Goal: Task Accomplishment & Management: Use online tool/utility

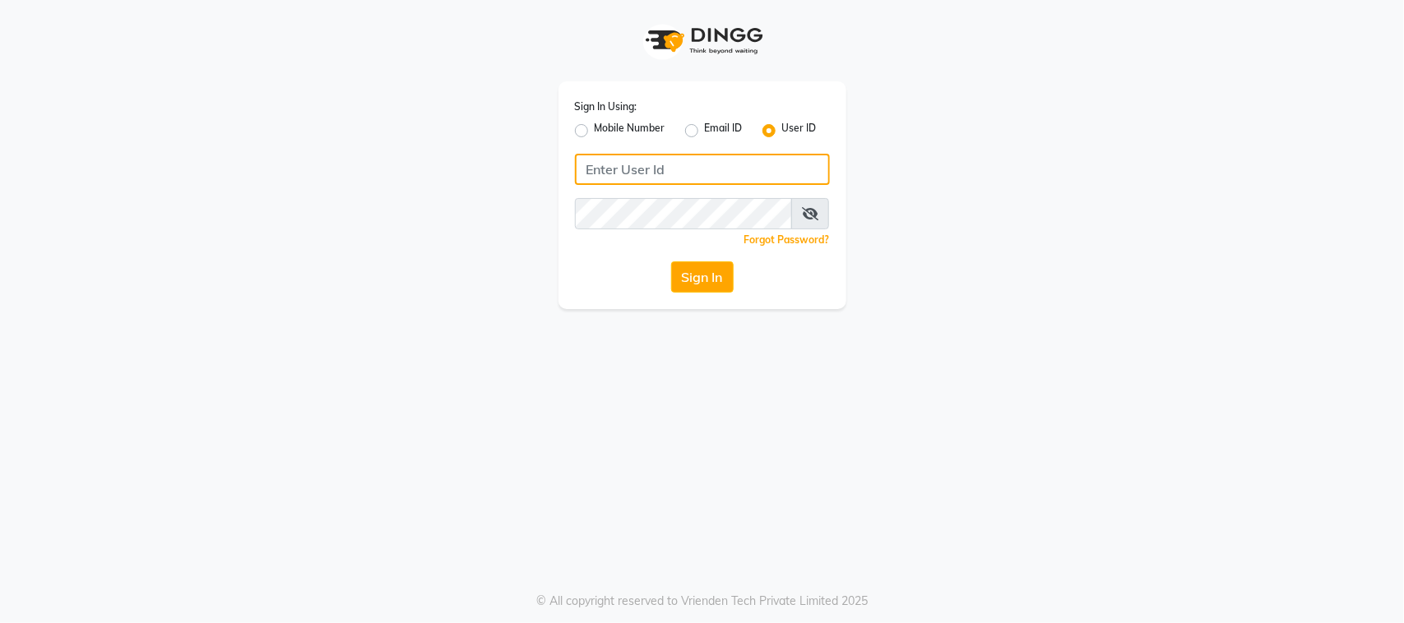
type input "subzcanvas"
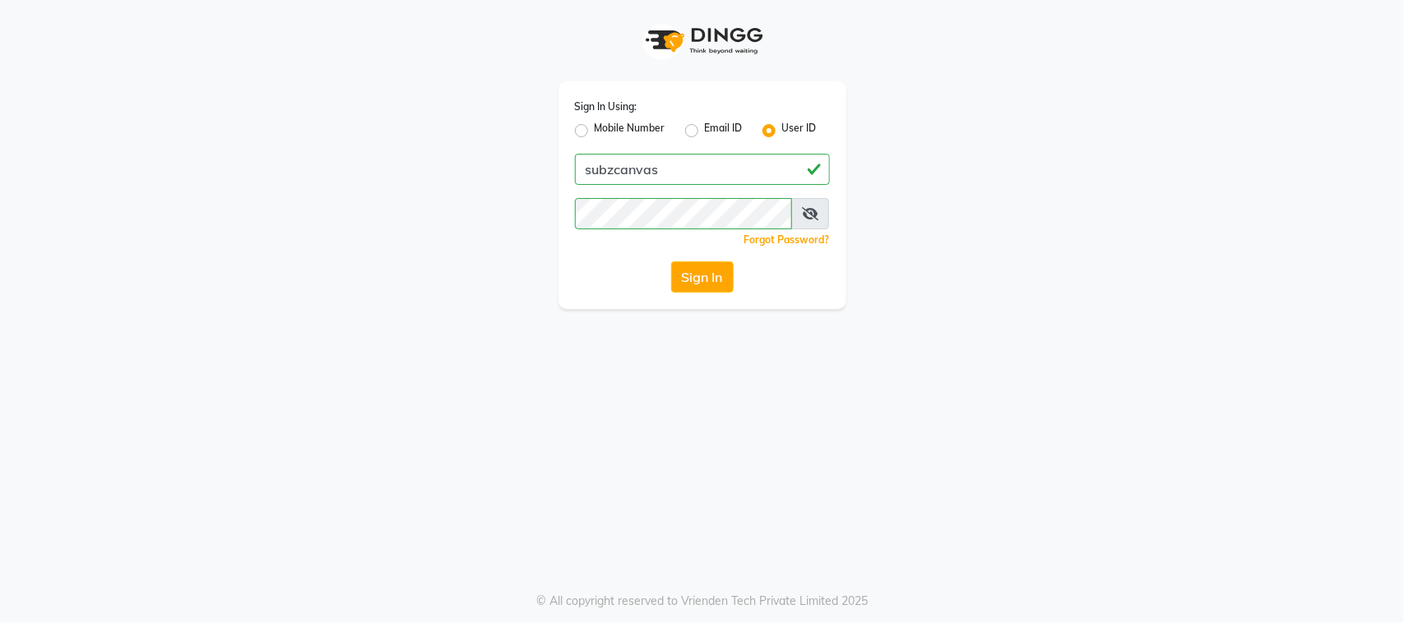
click at [808, 212] on icon at bounding box center [810, 213] width 16 height 13
click at [708, 267] on button "Sign In" at bounding box center [702, 277] width 63 height 31
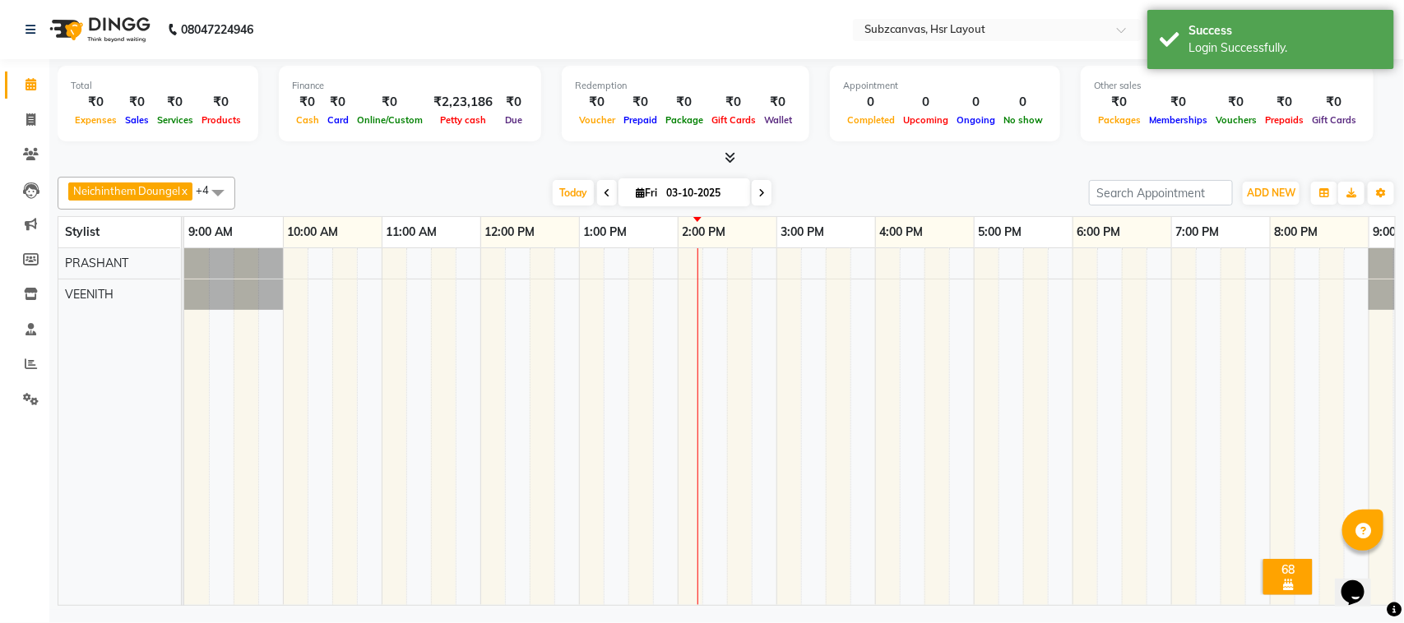
click at [441, 343] on td at bounding box center [443, 426] width 25 height 357
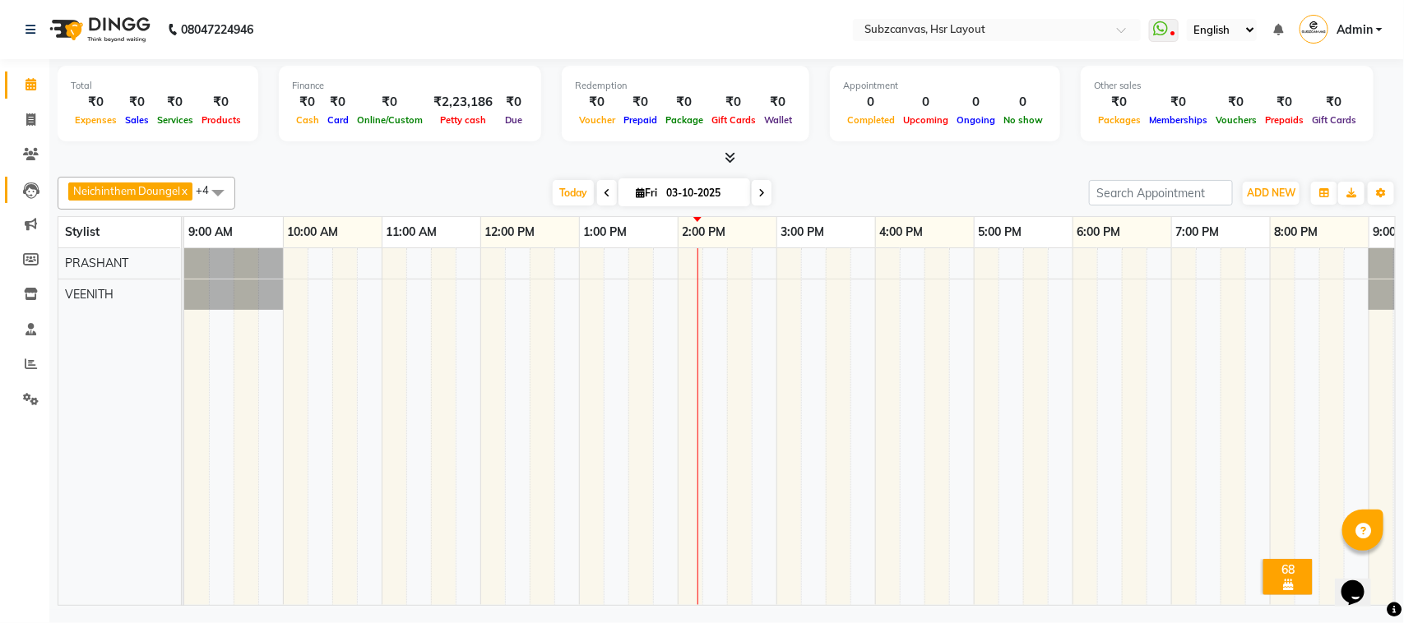
click at [25, 201] on link "Leads" at bounding box center [24, 190] width 39 height 27
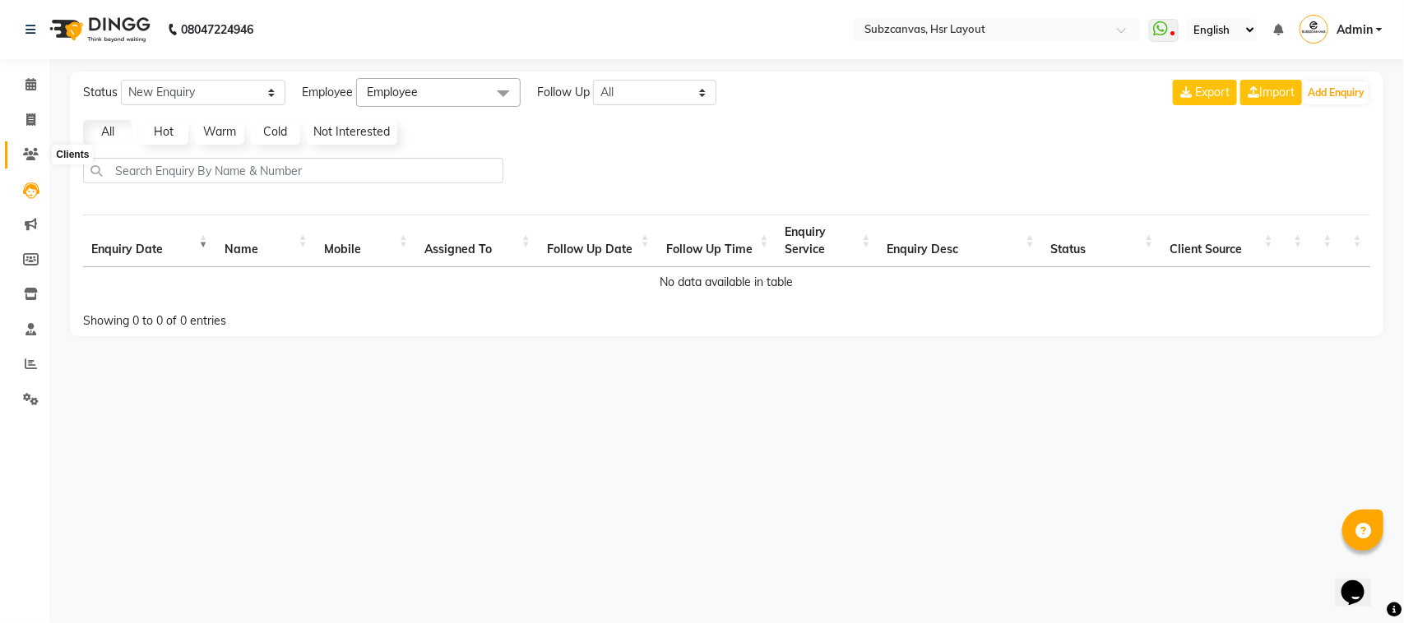
click at [39, 162] on span at bounding box center [30, 155] width 29 height 19
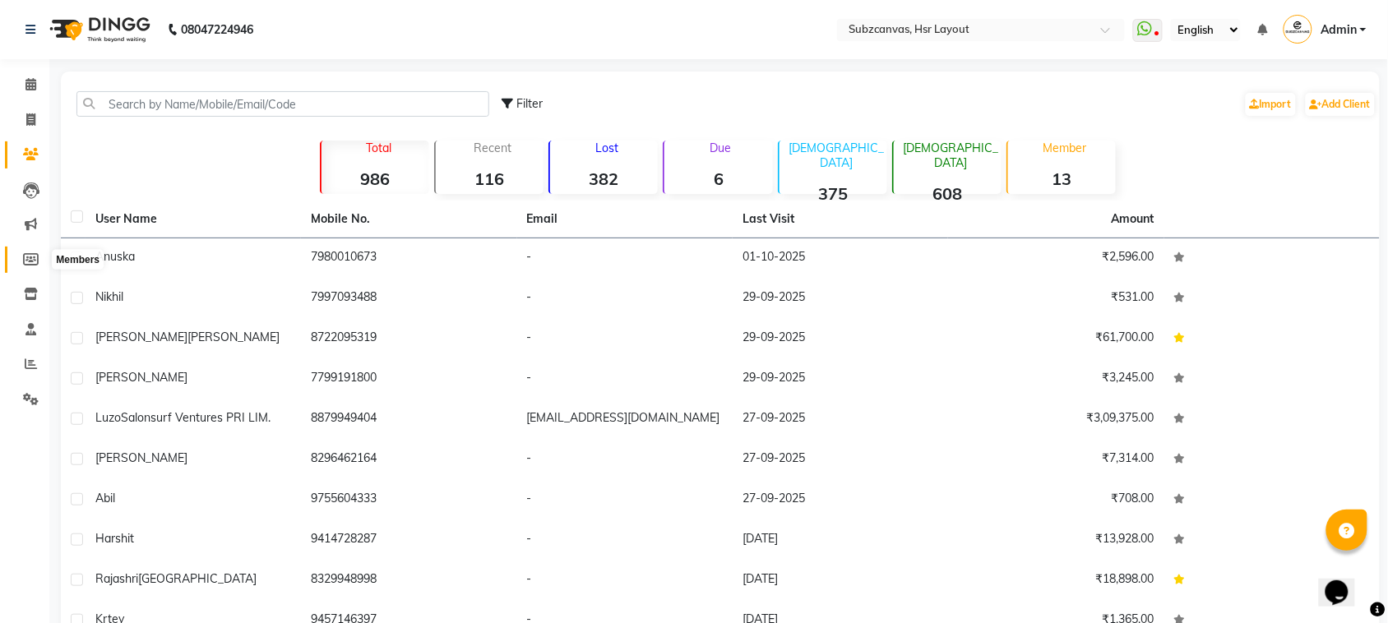
click at [39, 257] on span at bounding box center [30, 260] width 29 height 19
select select
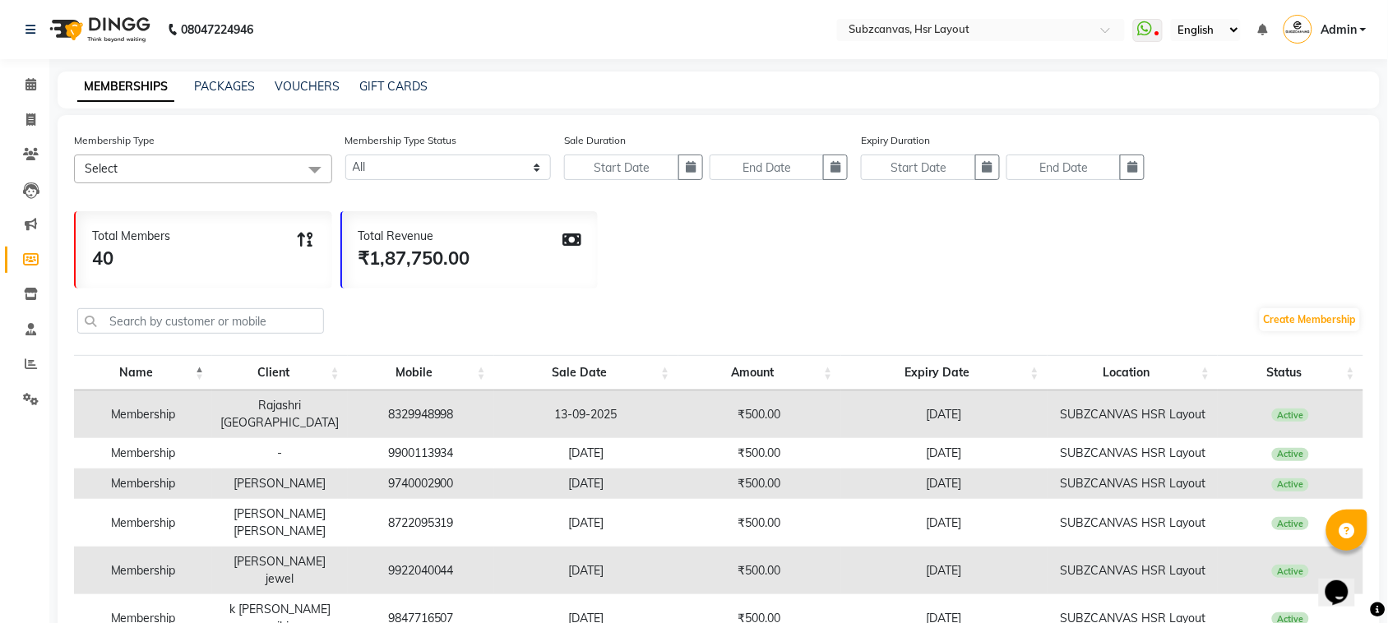
click at [25, 314] on li "Staff" at bounding box center [24, 330] width 49 height 35
click at [25, 305] on link "Inventory" at bounding box center [24, 294] width 39 height 27
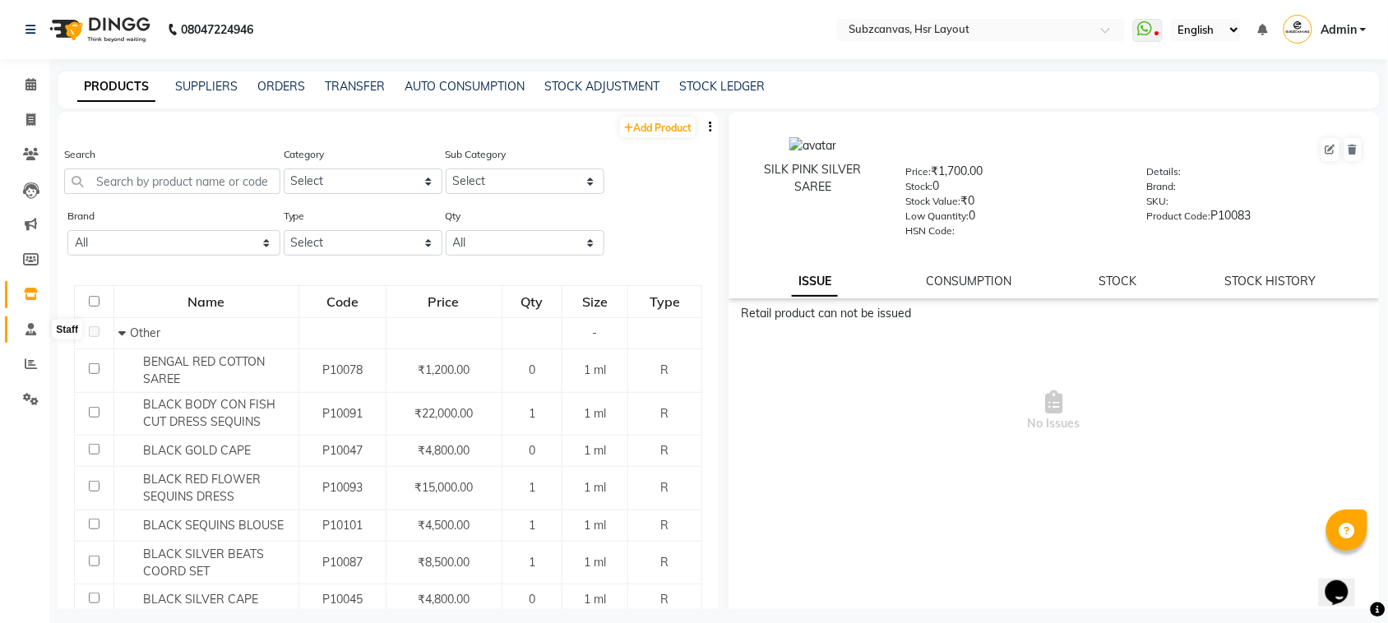
click at [30, 331] on icon at bounding box center [30, 329] width 11 height 12
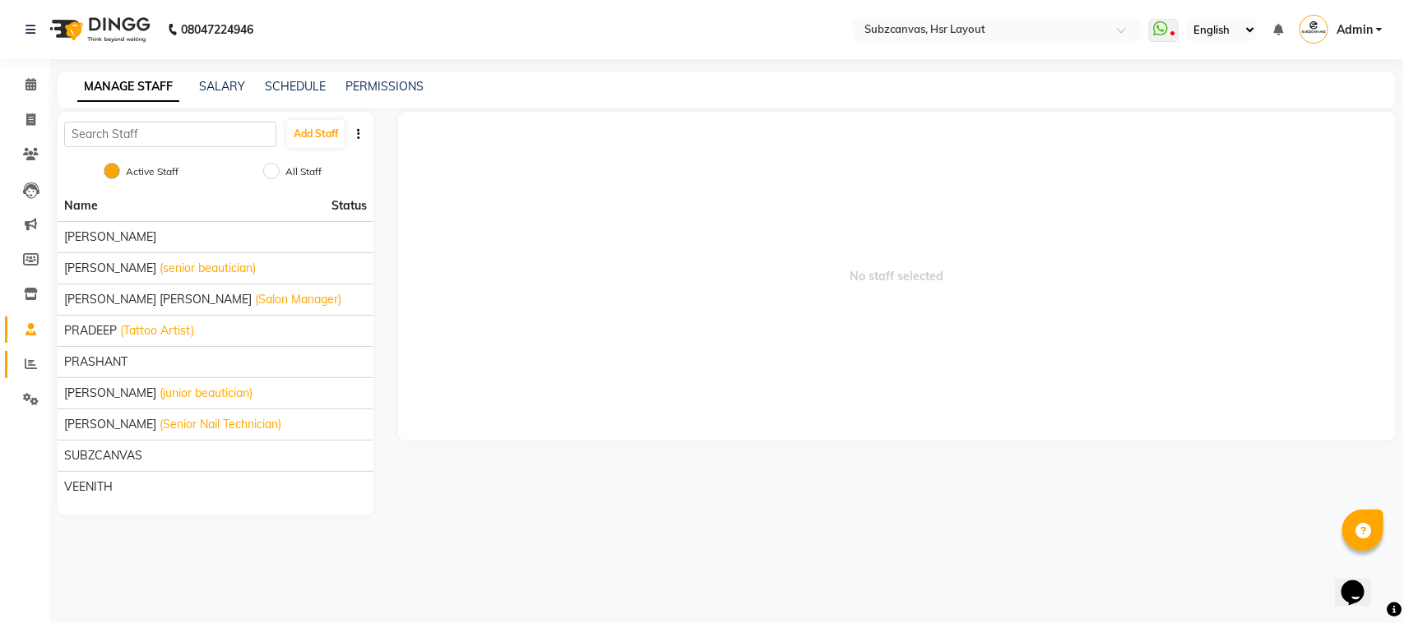
click at [30, 354] on link "Reports" at bounding box center [24, 364] width 39 height 27
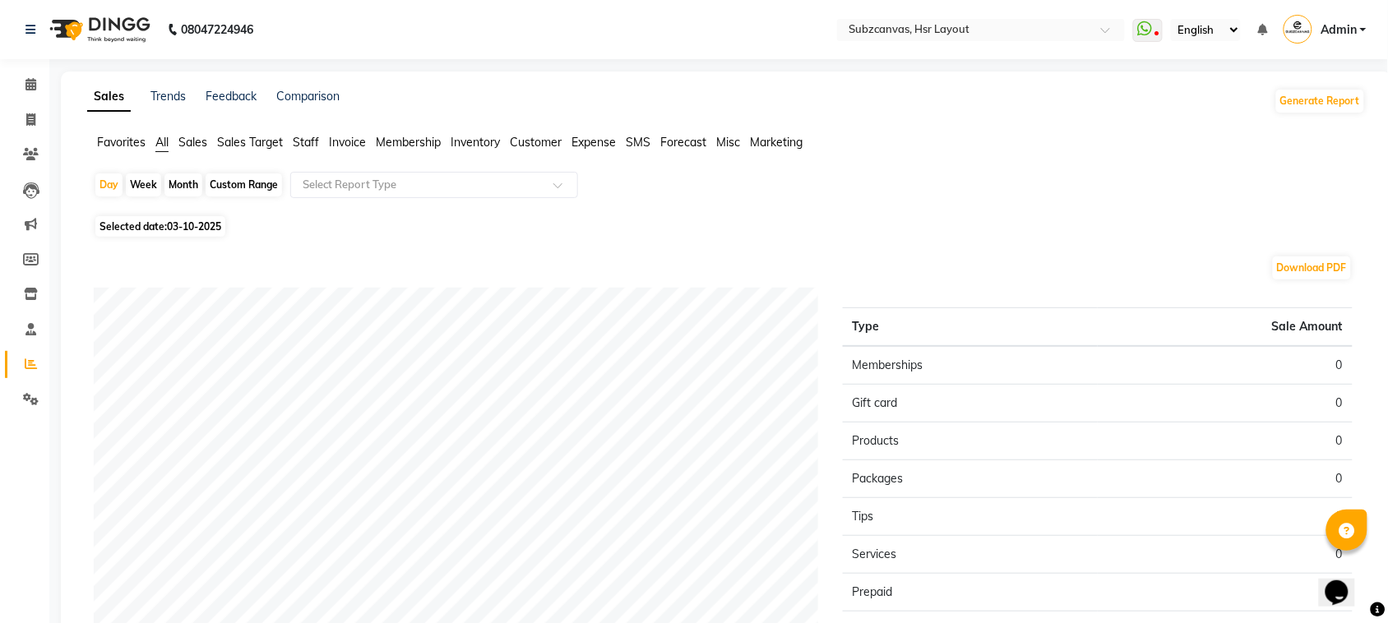
click at [35, 382] on li "Settings" at bounding box center [24, 399] width 49 height 35
click at [35, 393] on icon at bounding box center [31, 399] width 16 height 12
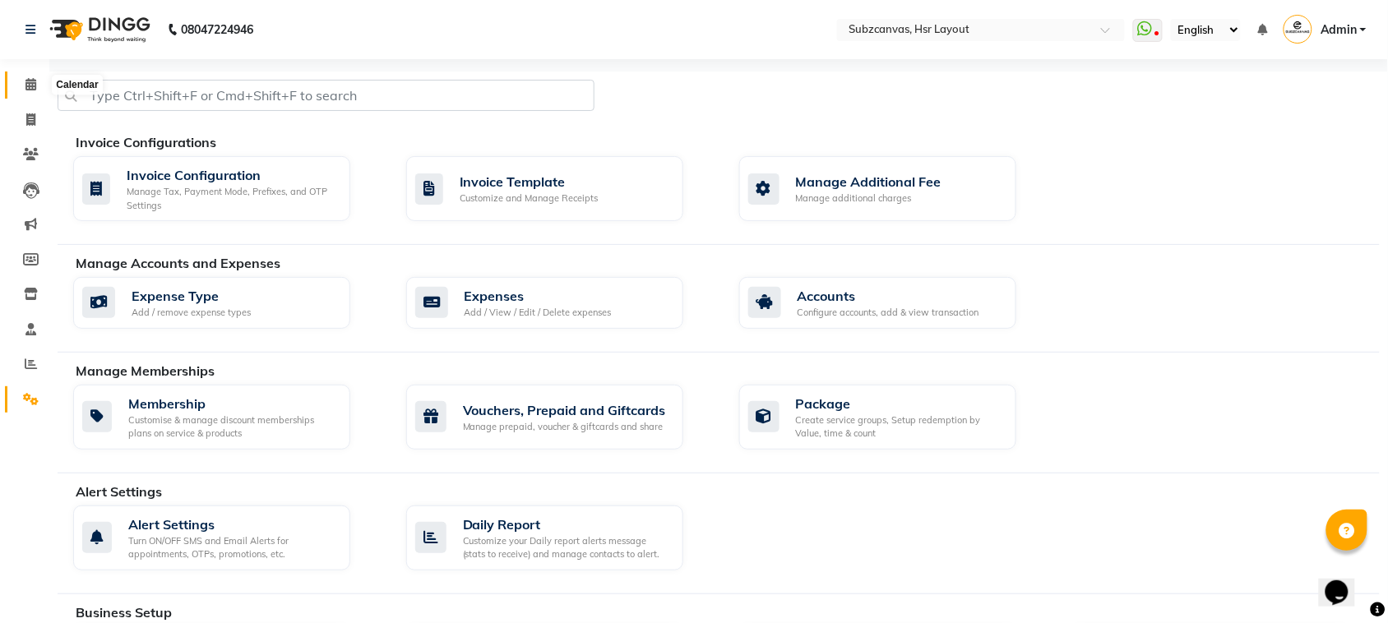
click at [16, 78] on span at bounding box center [30, 85] width 29 height 19
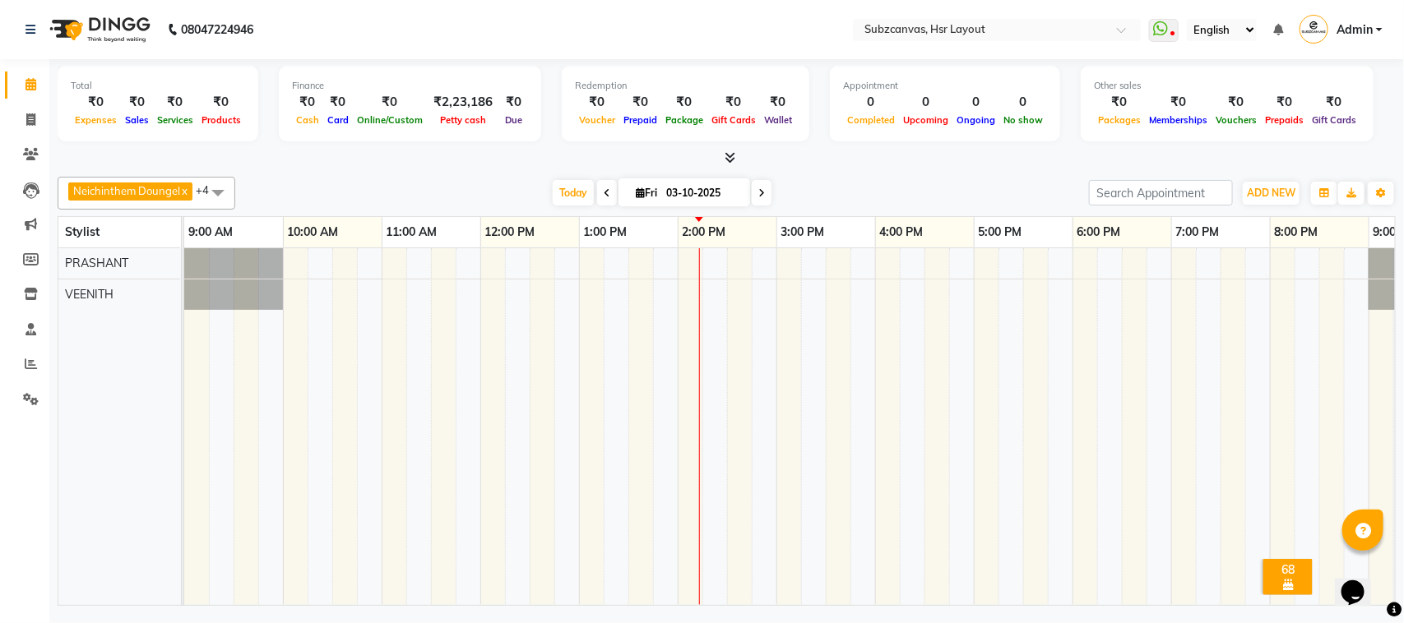
click at [35, 133] on li "Invoice" at bounding box center [24, 120] width 49 height 35
click at [30, 129] on link "Invoice" at bounding box center [24, 120] width 39 height 27
select select "4894"
select select "service"
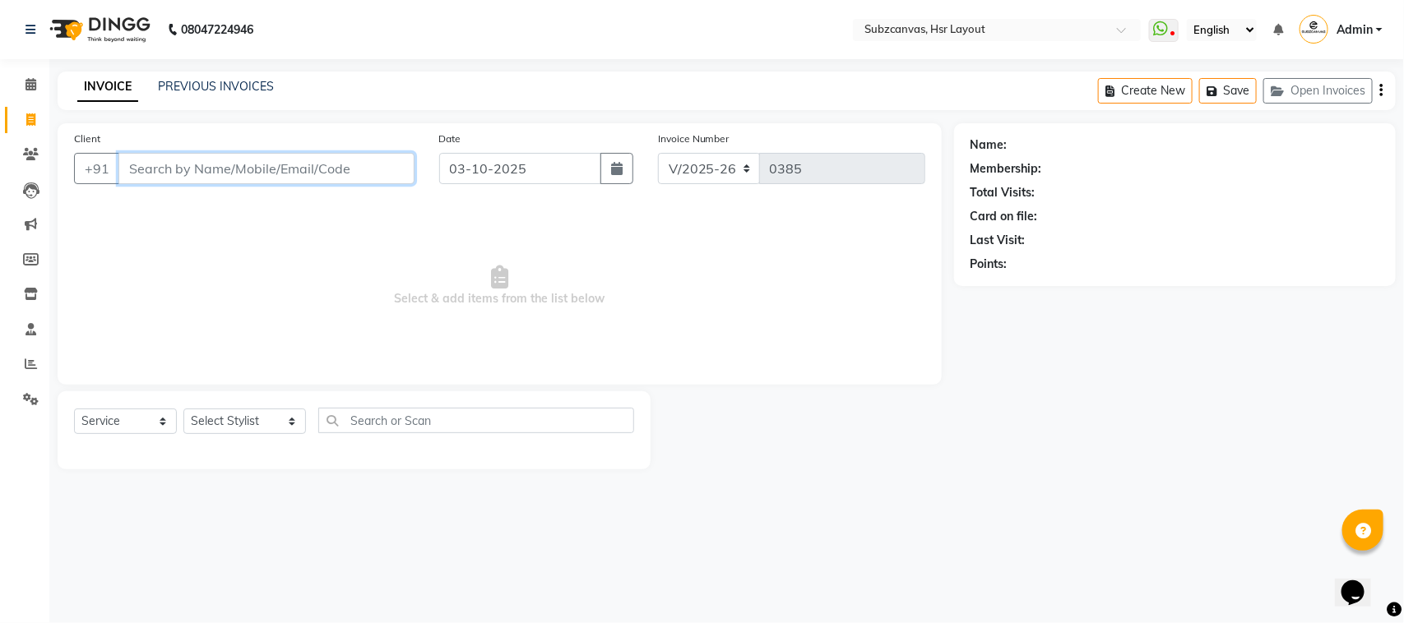
click at [219, 155] on input "Client" at bounding box center [266, 168] width 296 height 31
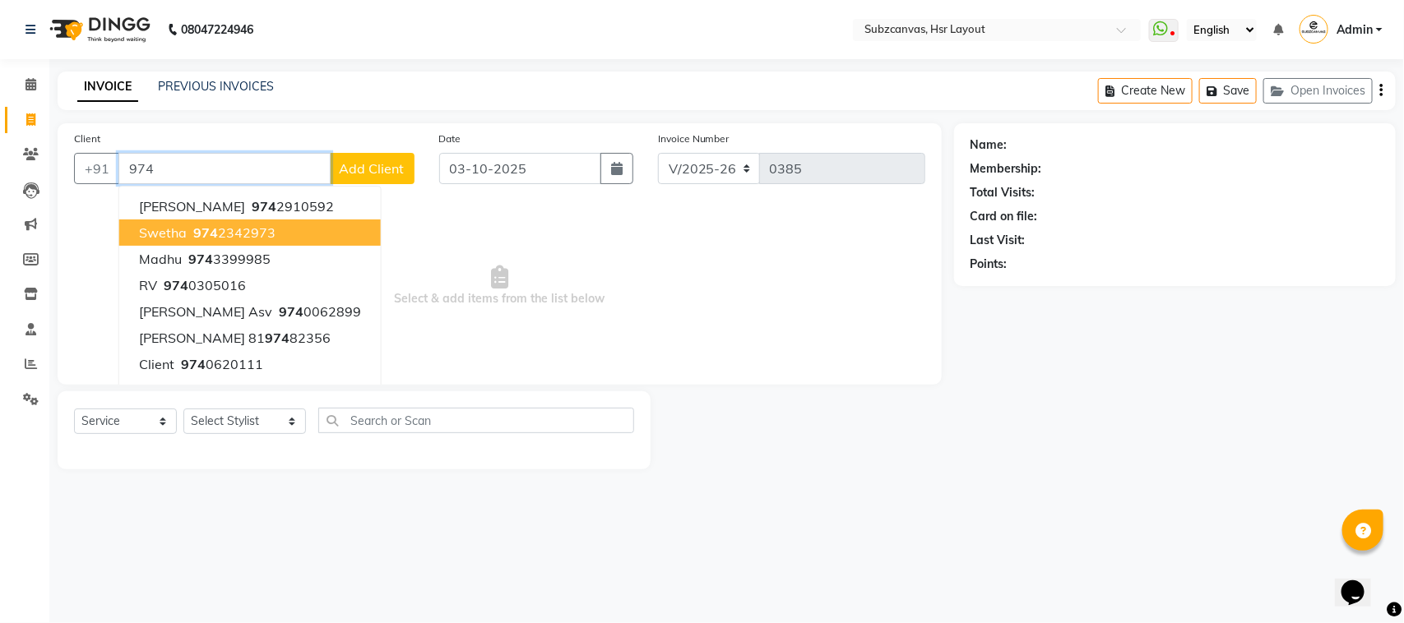
click at [223, 229] on ngb-highlight "974 2342973" at bounding box center [233, 233] width 86 height 16
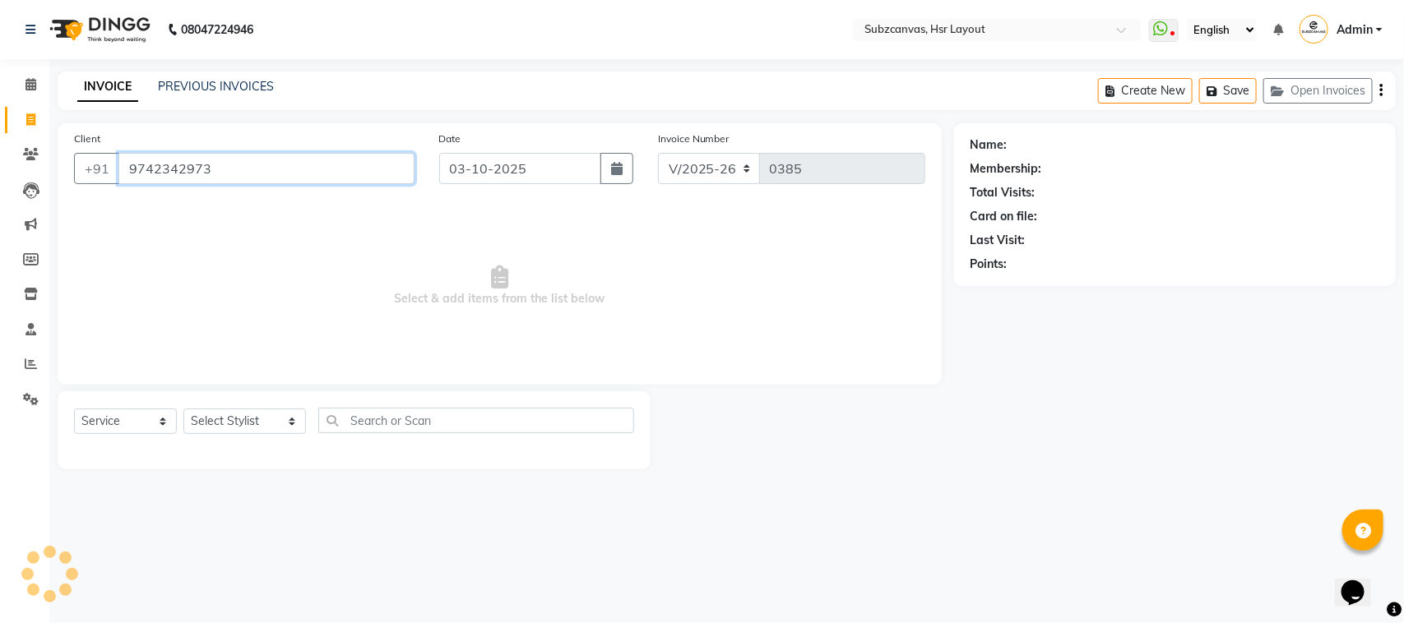
type input "9742342973"
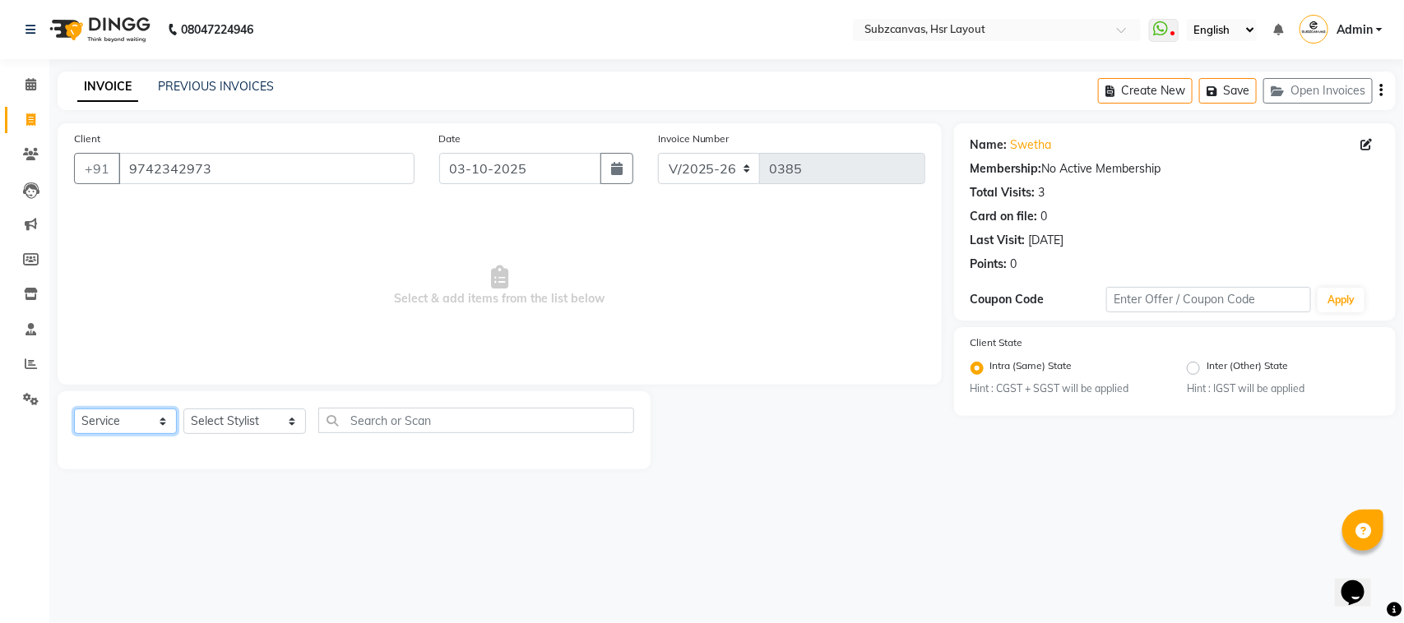
click at [130, 426] on select "Select Service Product Membership Package Voucher Prepaid Gift Card" at bounding box center [125, 421] width 103 height 25
click at [74, 409] on select "Select Service Product Membership Package Voucher Prepaid Gift Card" at bounding box center [125, 421] width 103 height 25
click at [267, 418] on select "Select Stylist ANNMARY ASHA RANI JENNIFER EDWARD PRADEEP PRASHANT RISHIKA SUBHA…" at bounding box center [244, 421] width 123 height 25
select select "54336"
click at [183, 409] on select "Select Stylist ANNMARY ASHA RANI JENNIFER EDWARD PRADEEP PRASHANT RISHIKA SUBHA…" at bounding box center [244, 421] width 123 height 25
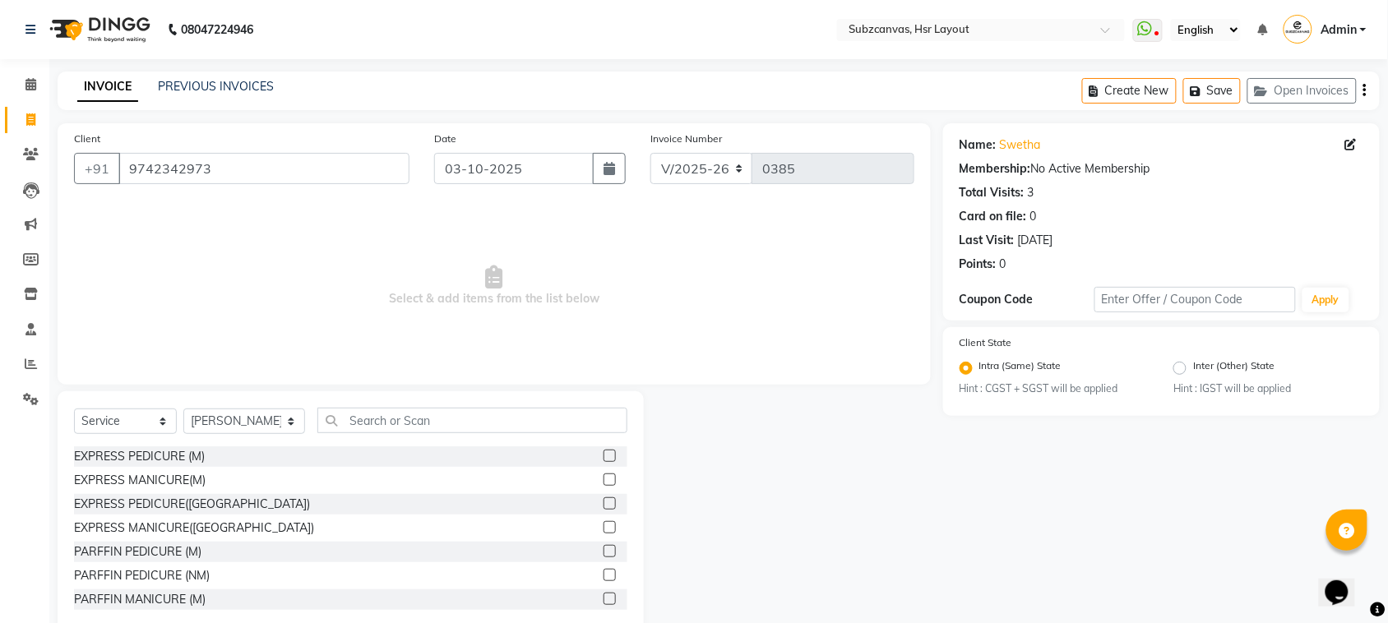
click at [604, 461] on label at bounding box center [610, 456] width 12 height 12
click at [604, 461] on input "checkbox" at bounding box center [609, 457] width 11 height 11
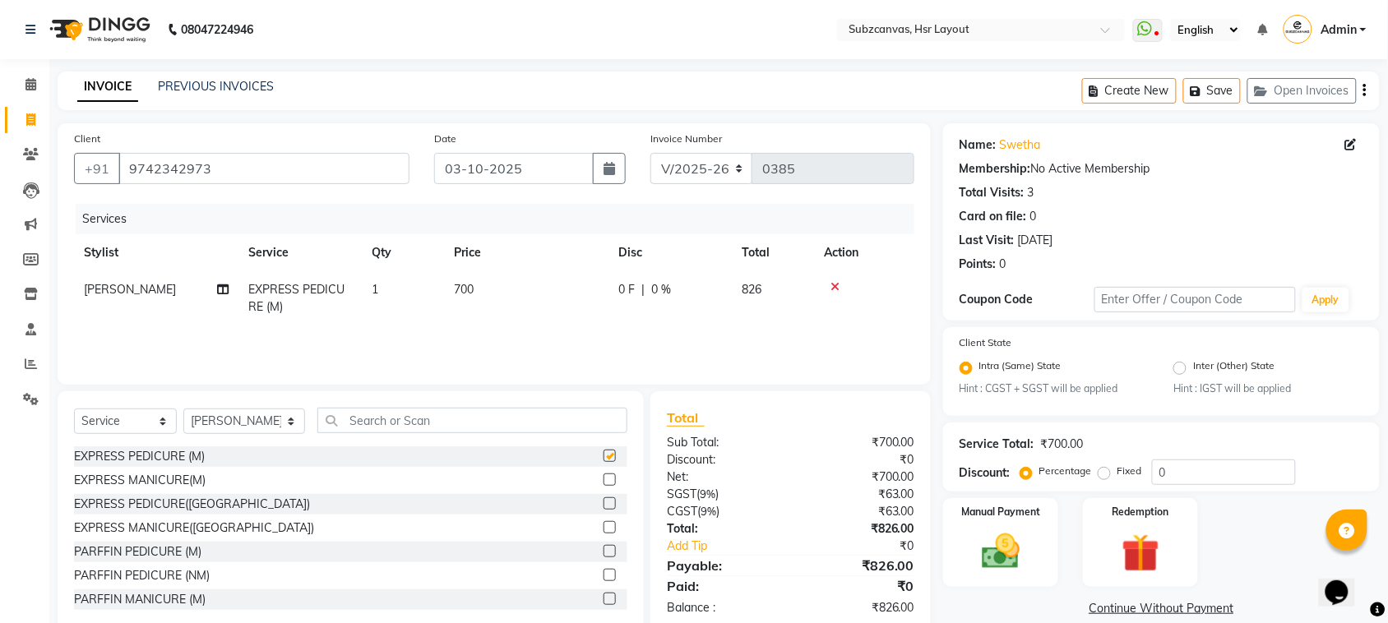
checkbox input "false"
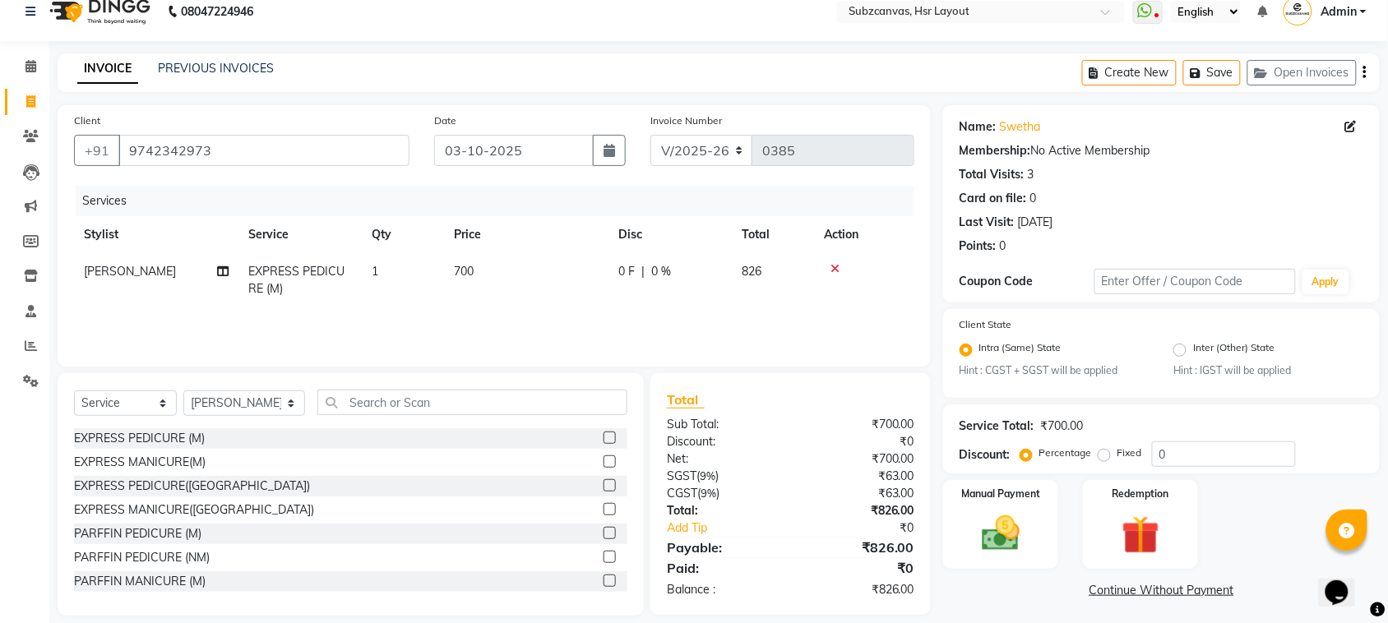
scroll to position [34, 0]
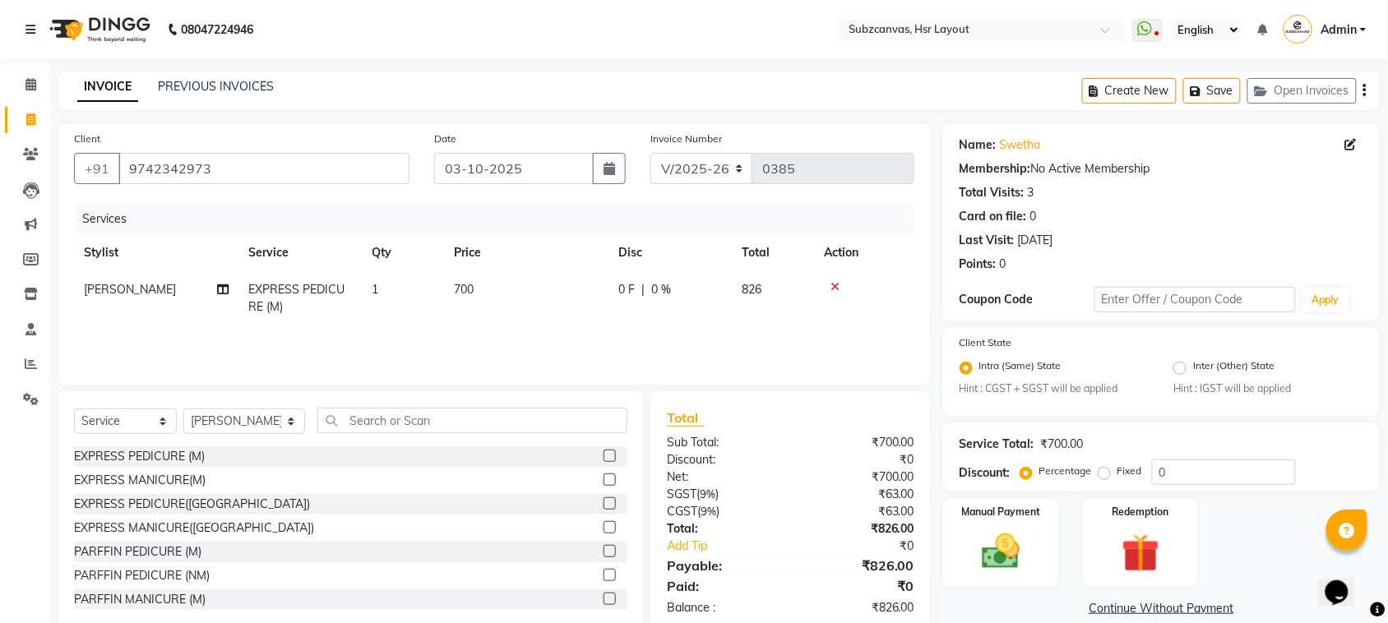
click at [831, 289] on icon at bounding box center [835, 287] width 9 height 12
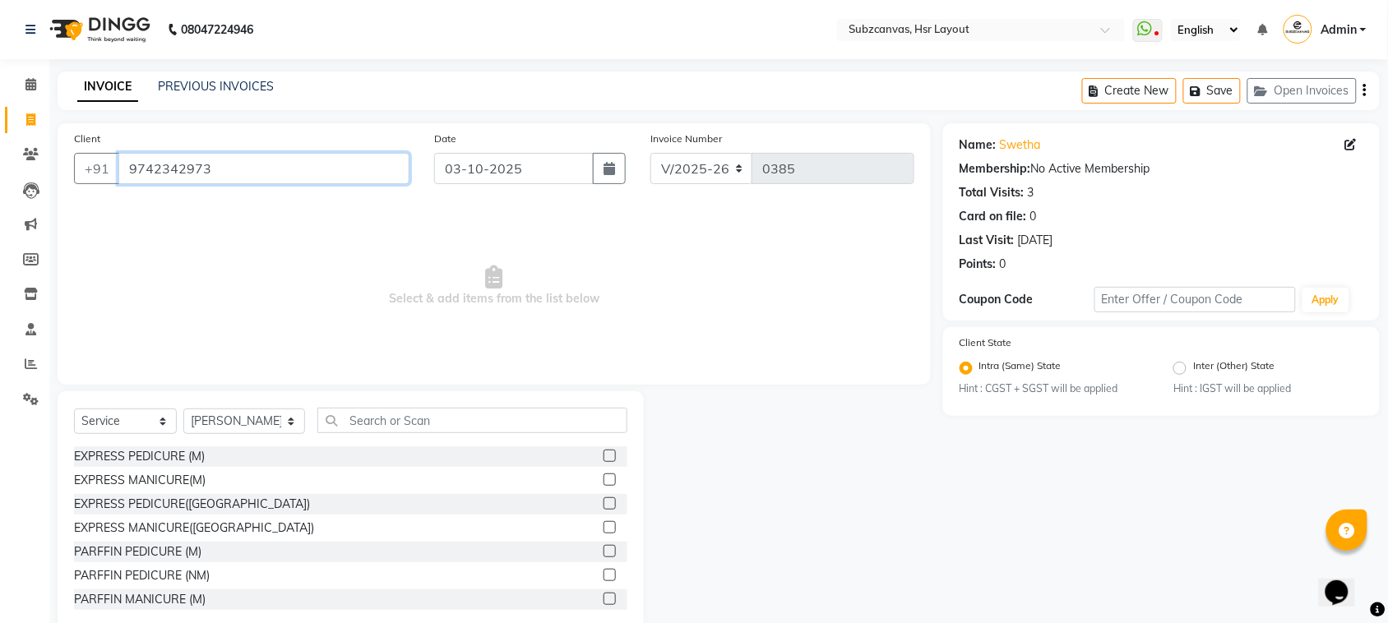
click at [355, 179] on input "9742342973" at bounding box center [263, 168] width 291 height 31
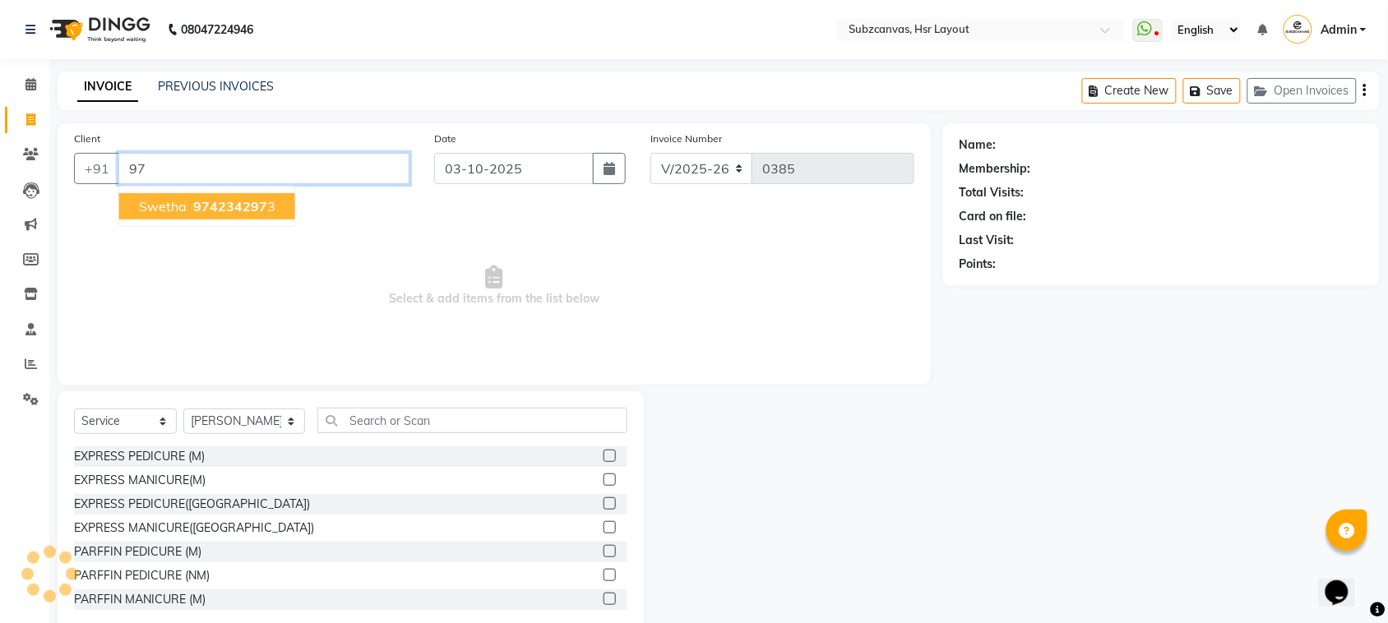
type input "9"
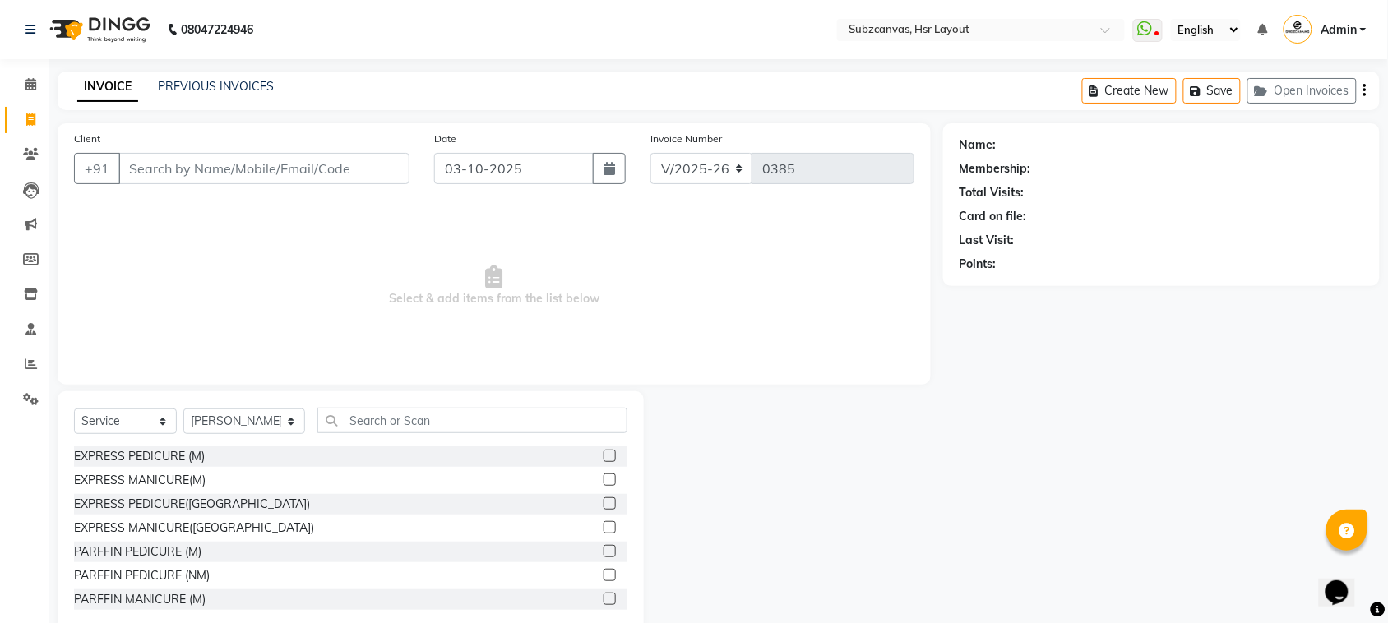
click at [45, 88] on li "Calendar" at bounding box center [24, 84] width 49 height 35
click at [39, 87] on span at bounding box center [30, 85] width 29 height 19
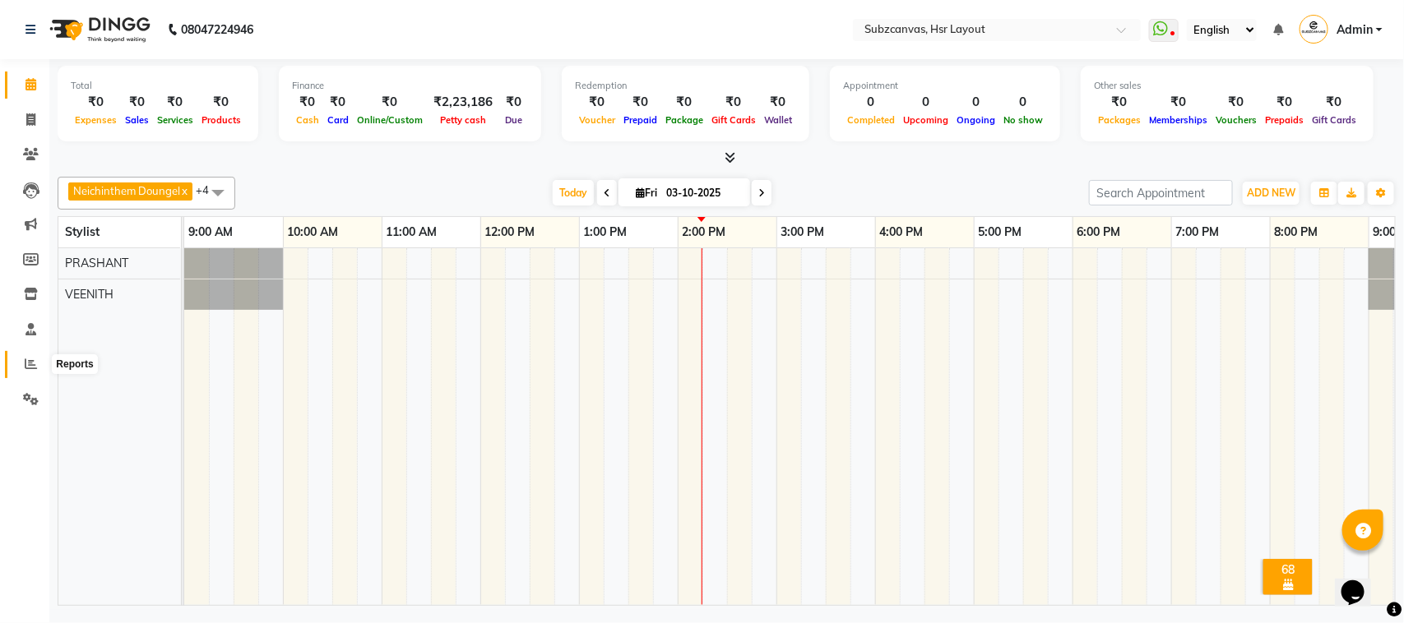
click at [31, 371] on span at bounding box center [30, 364] width 29 height 19
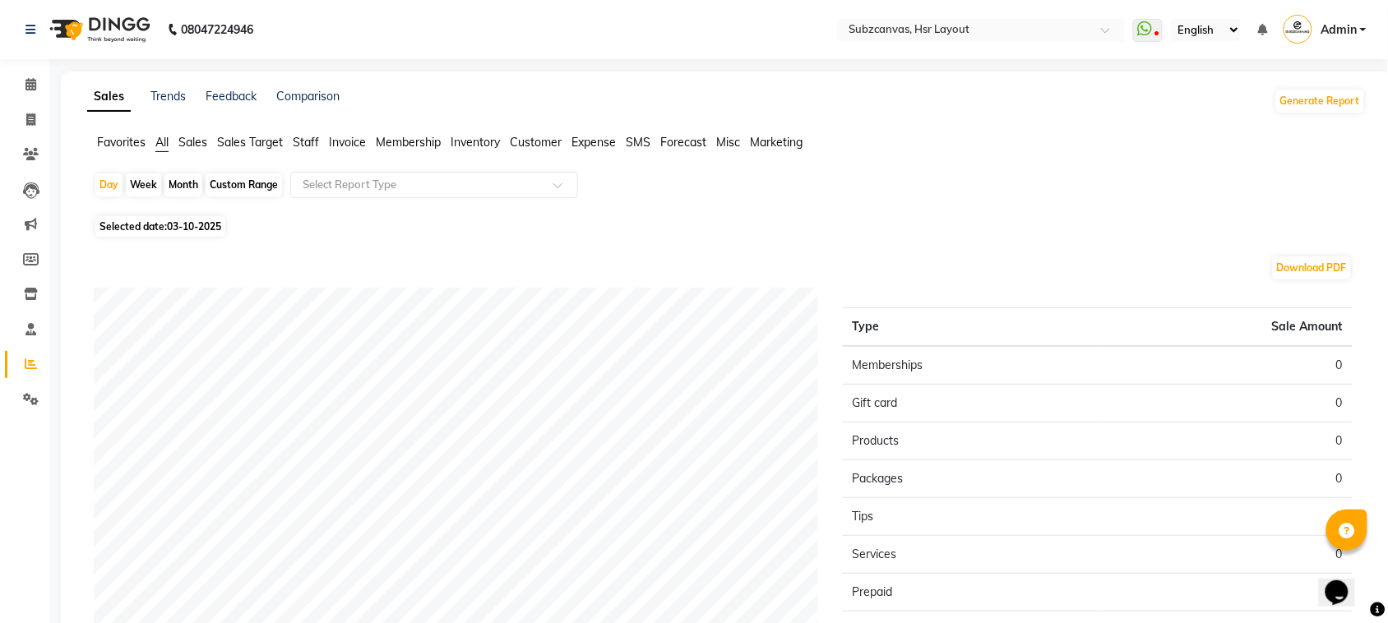
click at [203, 138] on span "Sales" at bounding box center [192, 142] width 29 height 15
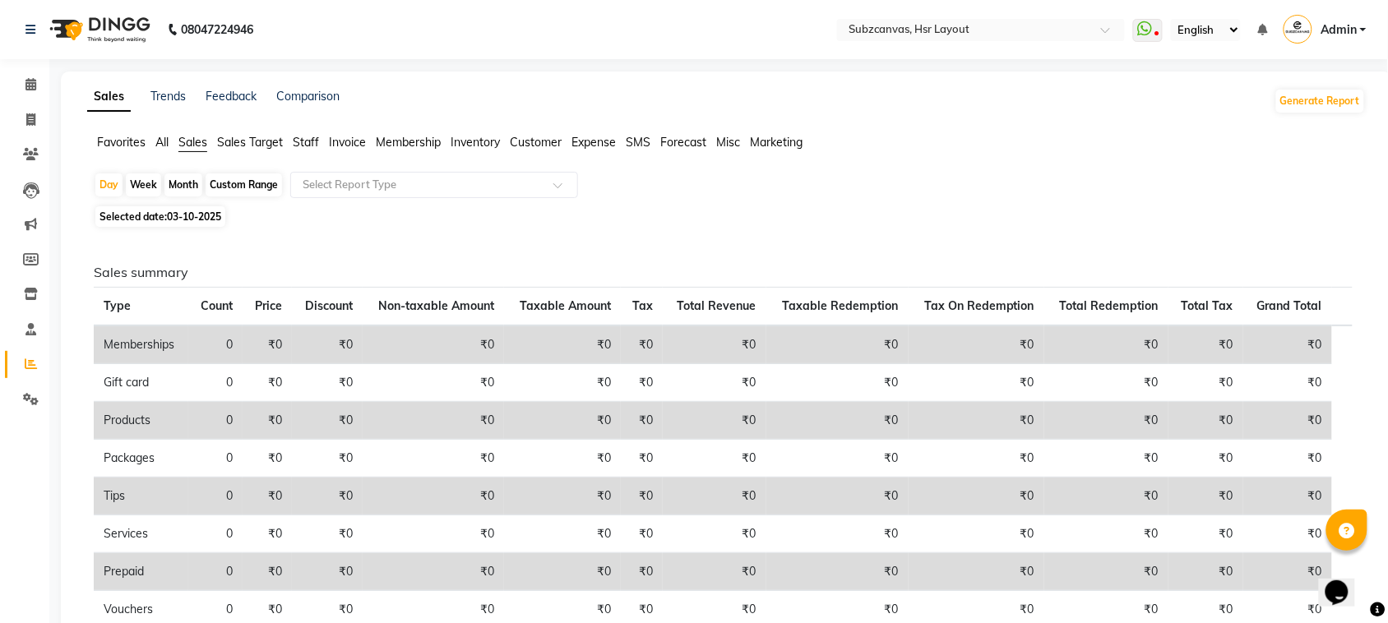
click at [215, 225] on span "Selected date: 03-10-2025" at bounding box center [160, 216] width 130 height 21
select select "10"
select select "2025"
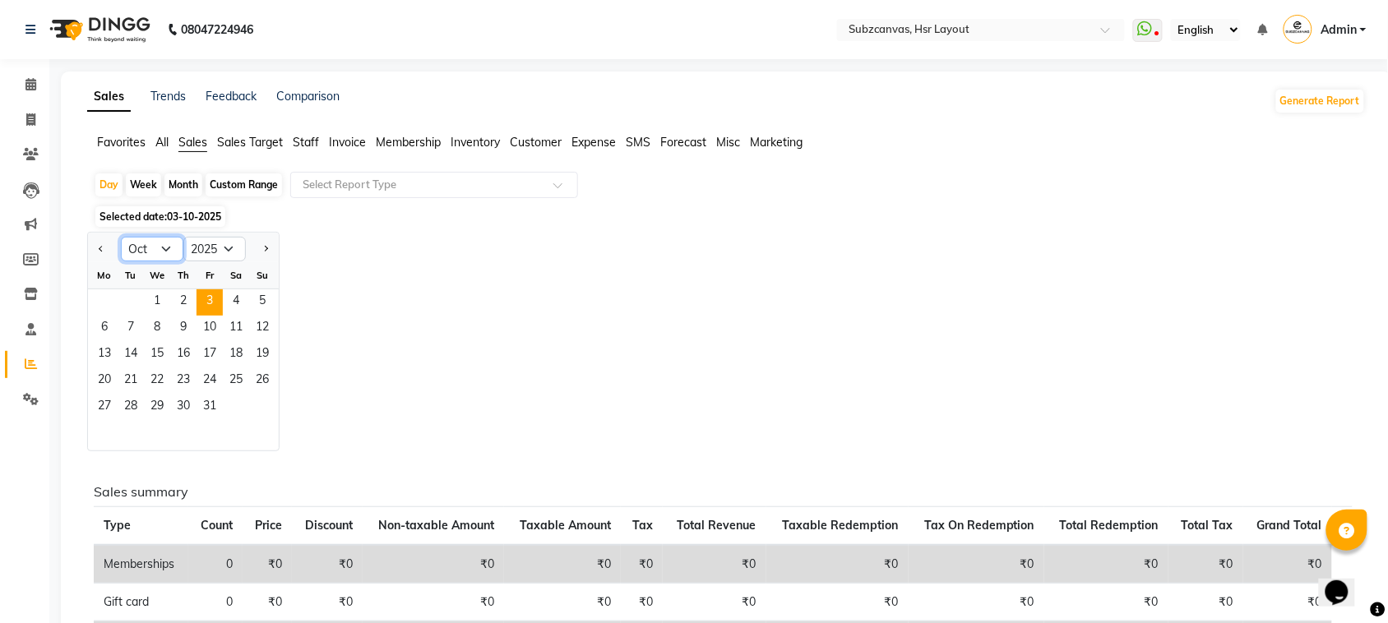
click at [163, 252] on select "Jan Feb Mar Apr May Jun Jul Aug Sep Oct Nov Dec" at bounding box center [152, 249] width 63 height 25
select select "9"
click at [121, 238] on select "Jan Feb Mar Apr May Jun Jul Aug Sep Oct Nov Dec" at bounding box center [152, 249] width 63 height 25
click at [137, 399] on span "30" at bounding box center [131, 408] width 26 height 26
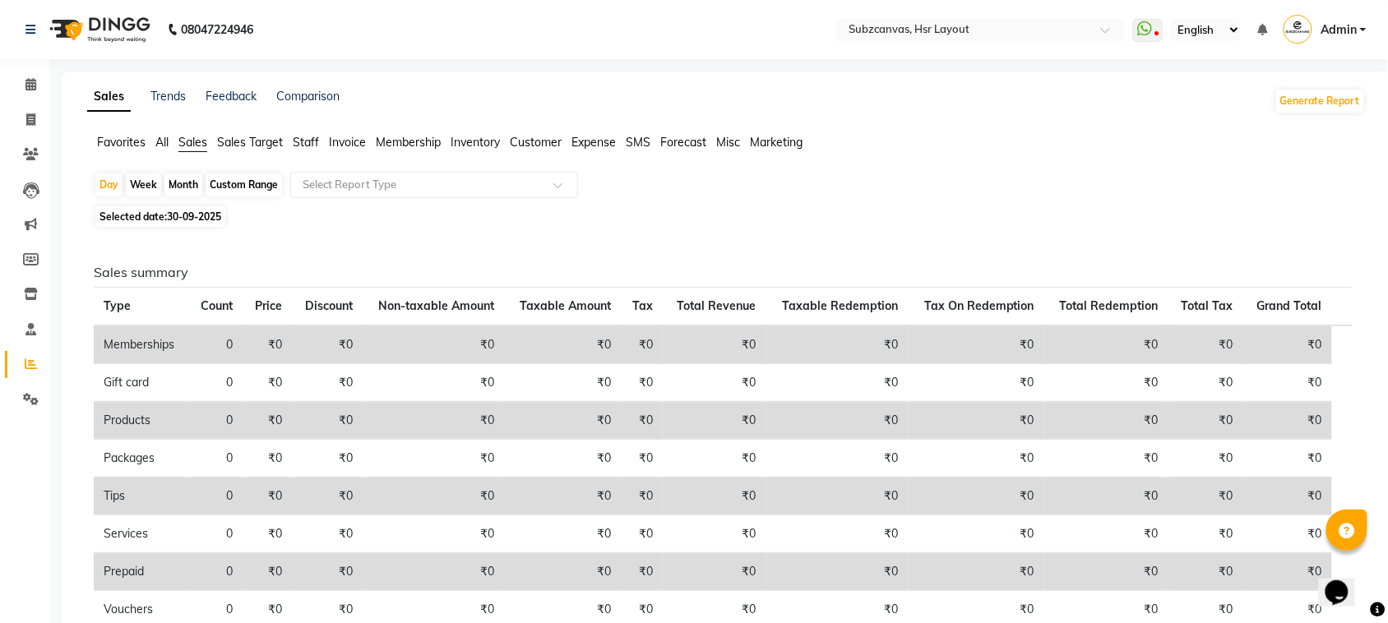
click at [178, 191] on div "Month" at bounding box center [183, 185] width 38 height 23
select select "9"
select select "2025"
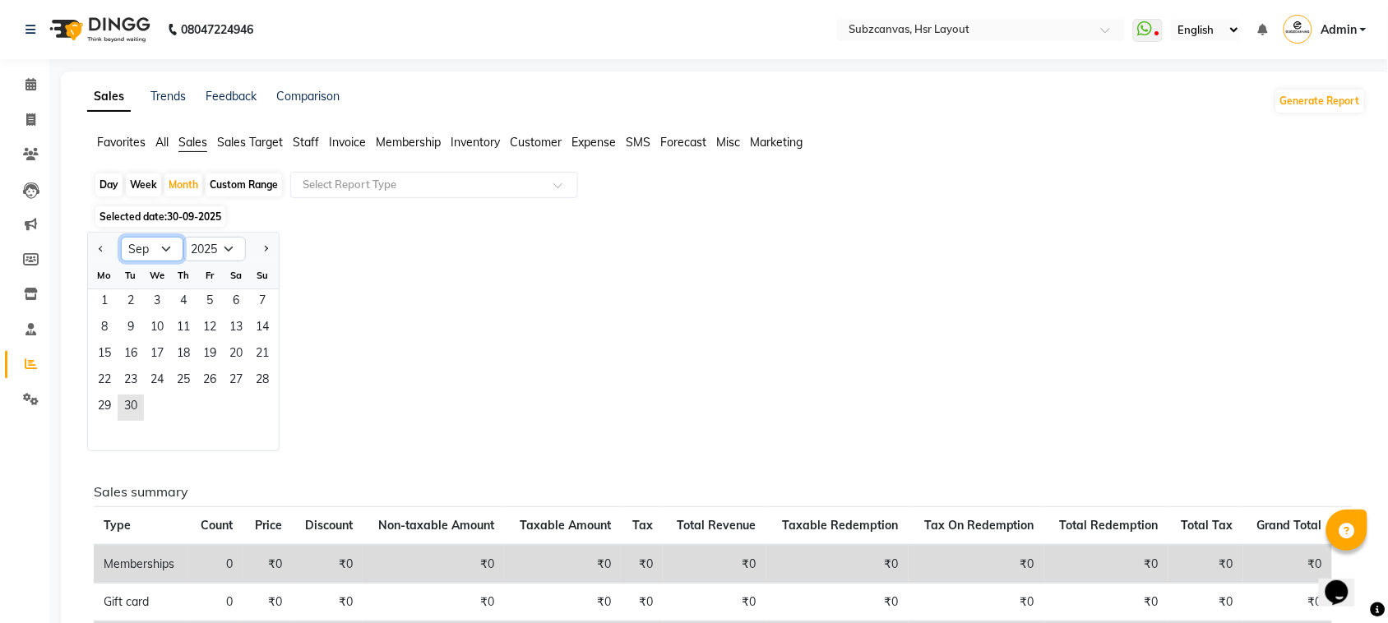
click at [169, 247] on select "Jan Feb Mar Apr May Jun Jul Aug Sep Oct Nov Dec" at bounding box center [152, 249] width 63 height 25
click at [289, 359] on div "Jan Feb Mar Apr May Jun Jul Aug Sep Oct Nov Dec 2015 2016 2017 2018 2019 2020 2…" at bounding box center [726, 342] width 1279 height 220
click at [104, 294] on span "1" at bounding box center [104, 302] width 26 height 26
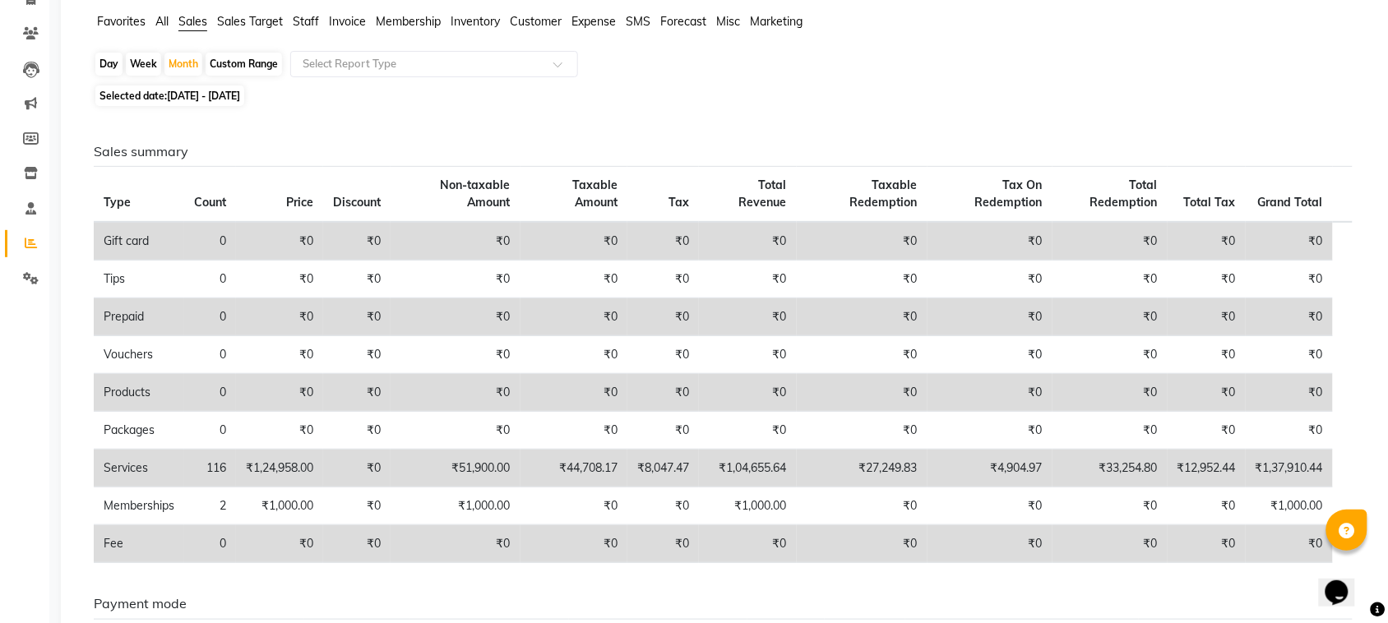
scroll to position [123, 0]
click at [134, 66] on div "Week" at bounding box center [143, 61] width 35 height 23
select select "9"
select select "2025"
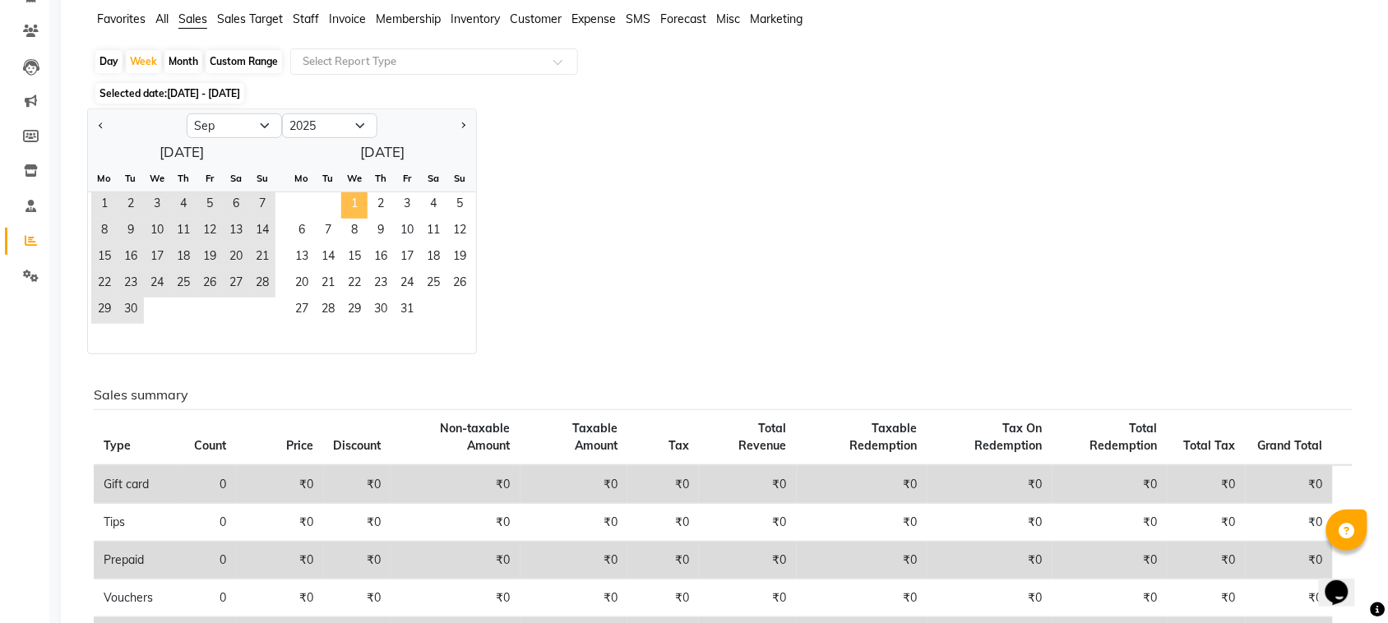
click at [359, 214] on span "1" at bounding box center [354, 205] width 26 height 26
select select "10"
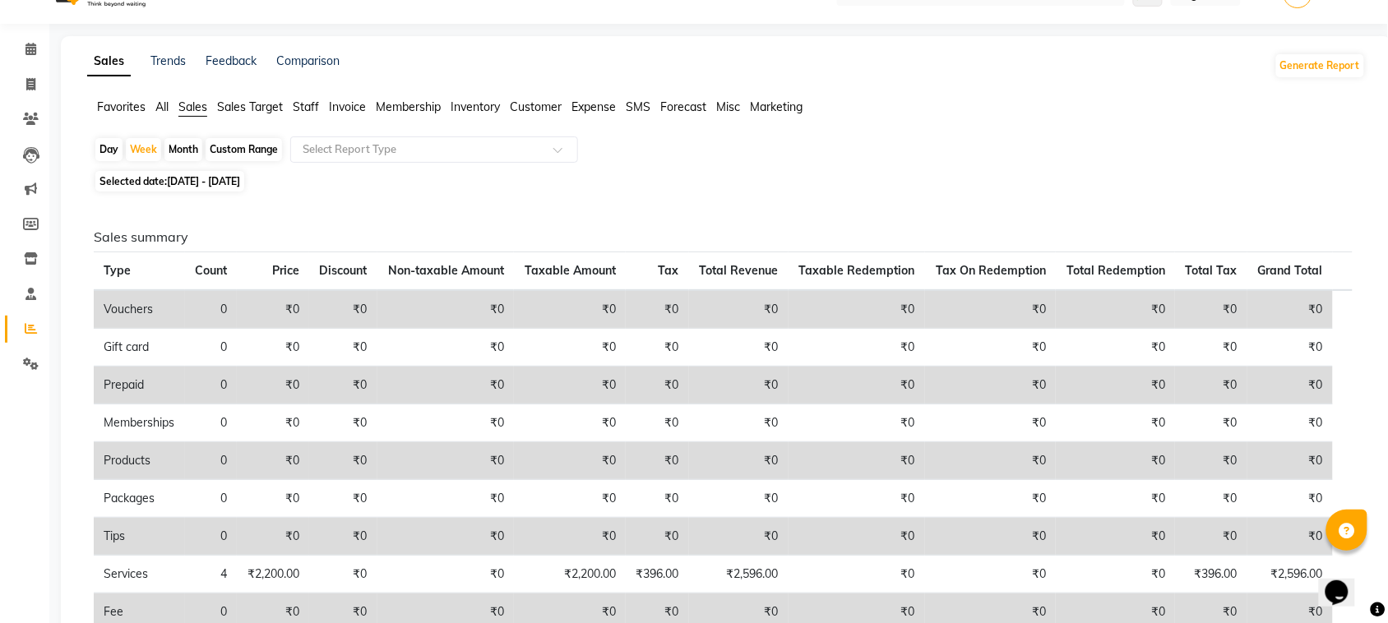
scroll to position [41, 0]
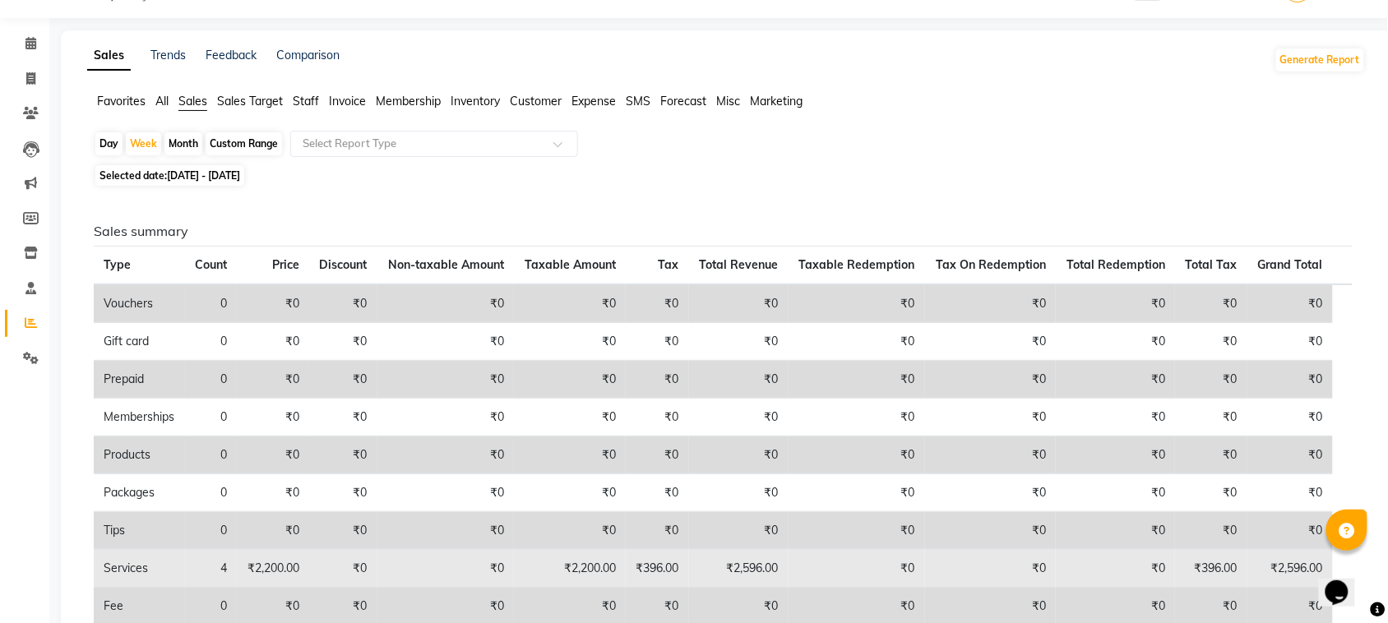
click at [264, 576] on td "₹2,200.00" at bounding box center [273, 569] width 72 height 38
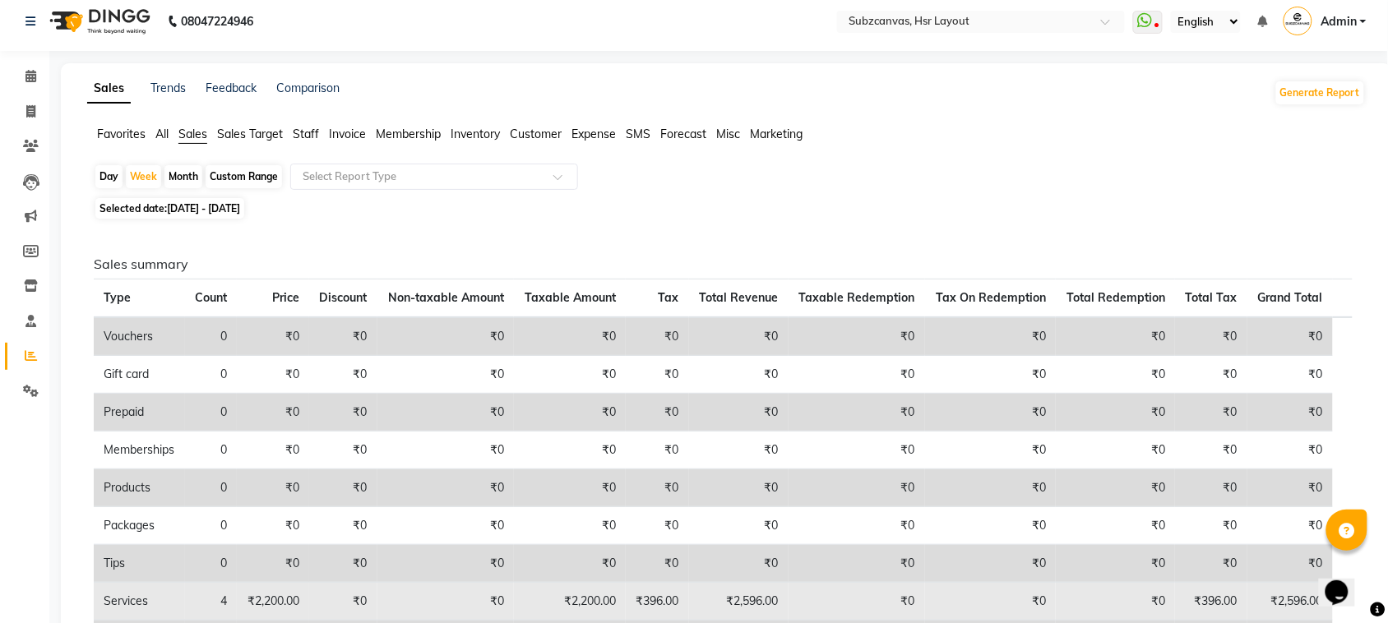
scroll to position [0, 0]
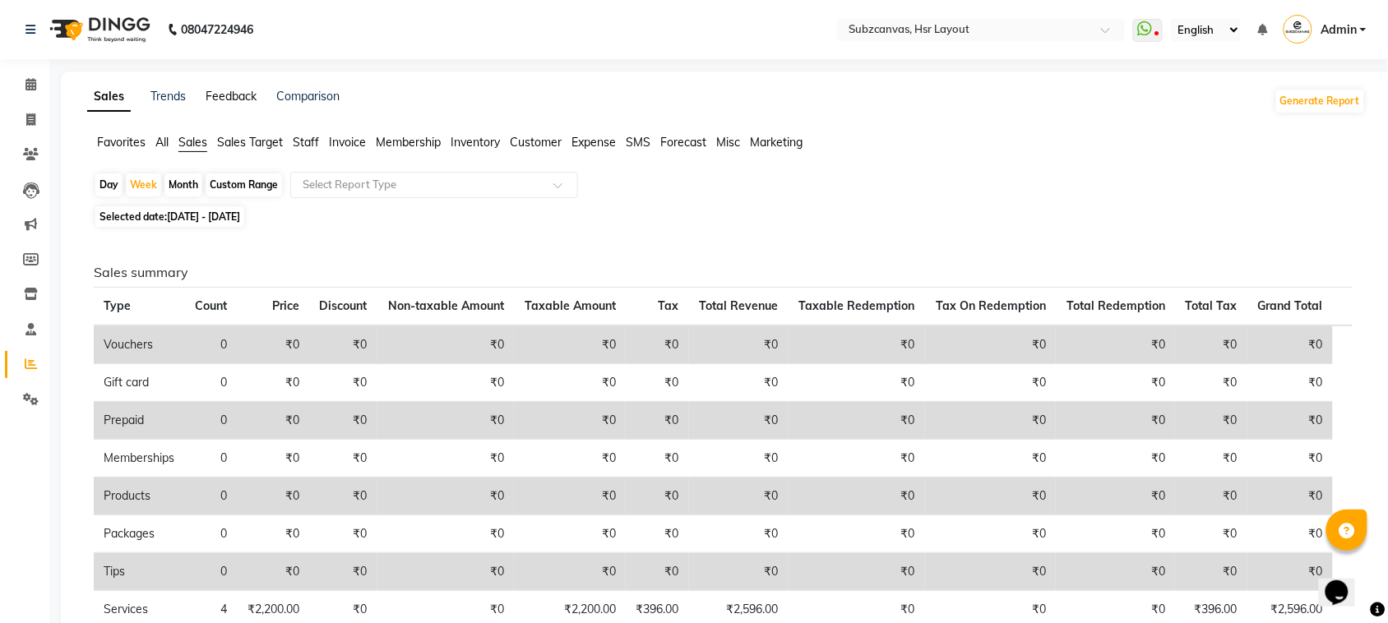
click at [243, 101] on link "Feedback" at bounding box center [231, 96] width 51 height 15
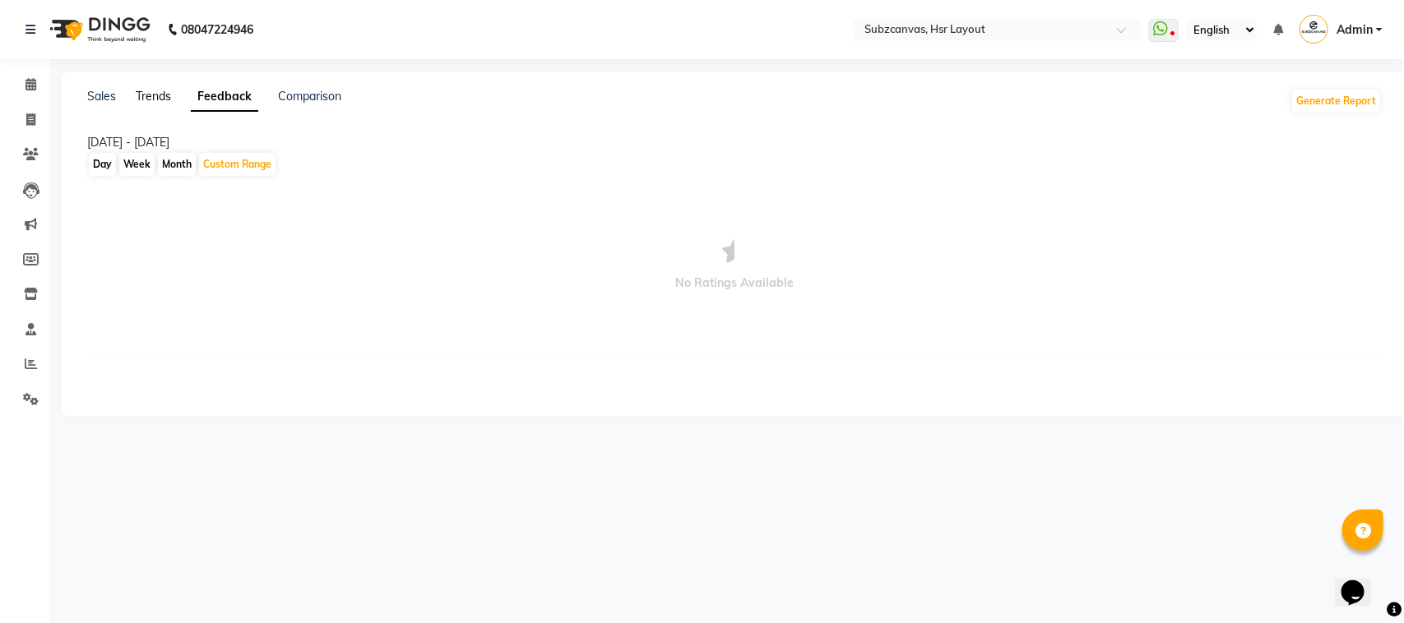
click at [162, 89] on link "Trends" at bounding box center [153, 96] width 35 height 15
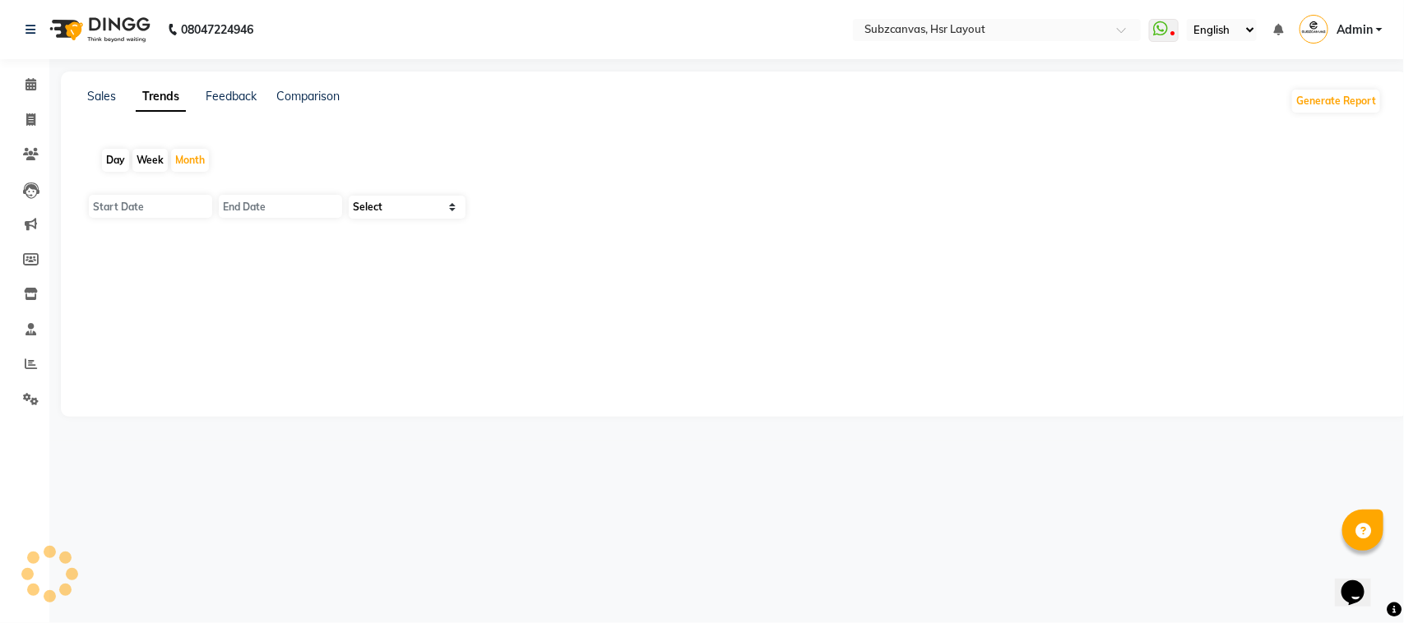
type input "01-10-2025"
type input "31-10-2025"
select select "by_client"
click at [244, 99] on link "Feedback" at bounding box center [231, 96] width 51 height 15
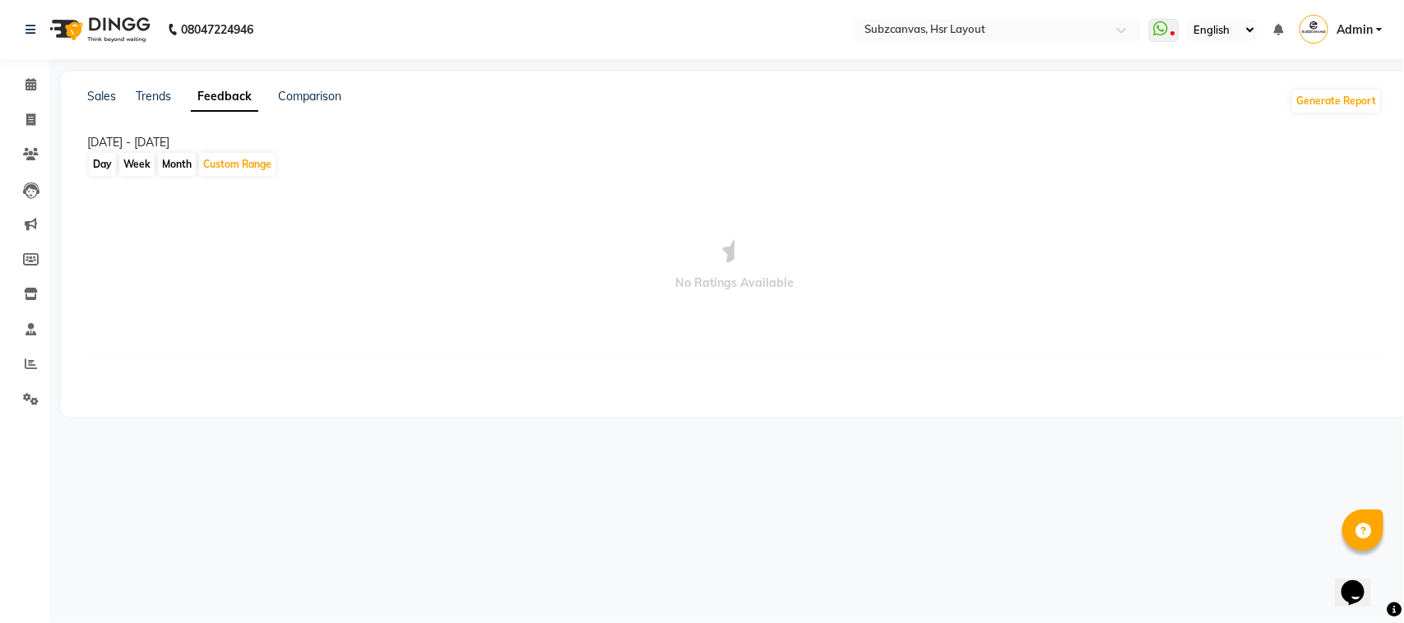
click at [298, 104] on div "Comparison" at bounding box center [309, 101] width 63 height 26
click at [100, 92] on link "Sales" at bounding box center [101, 96] width 29 height 15
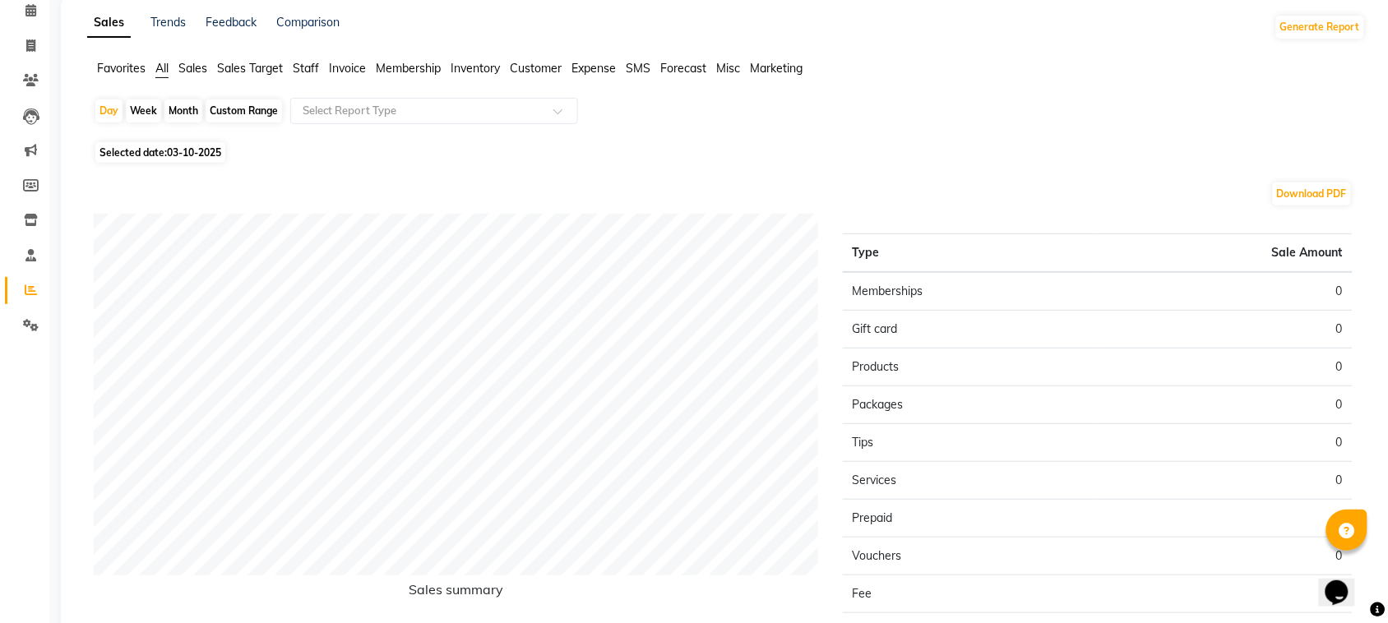
scroll to position [1, 0]
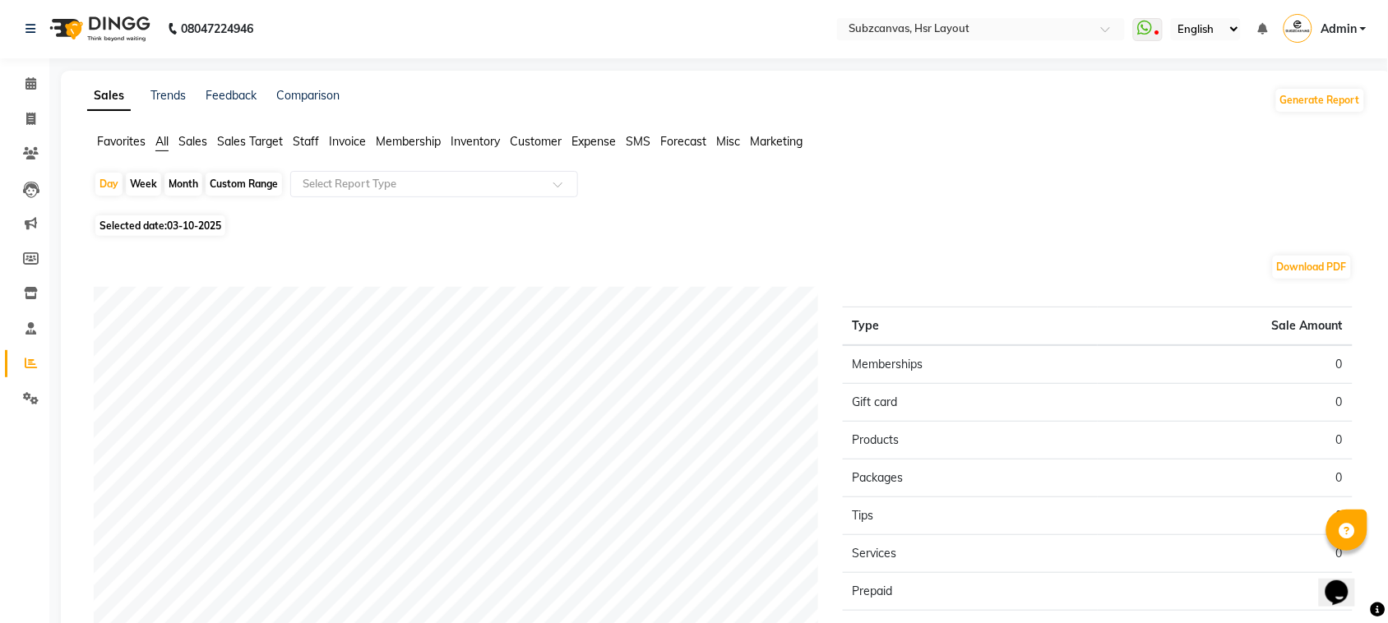
click at [359, 142] on span "Invoice" at bounding box center [347, 141] width 37 height 15
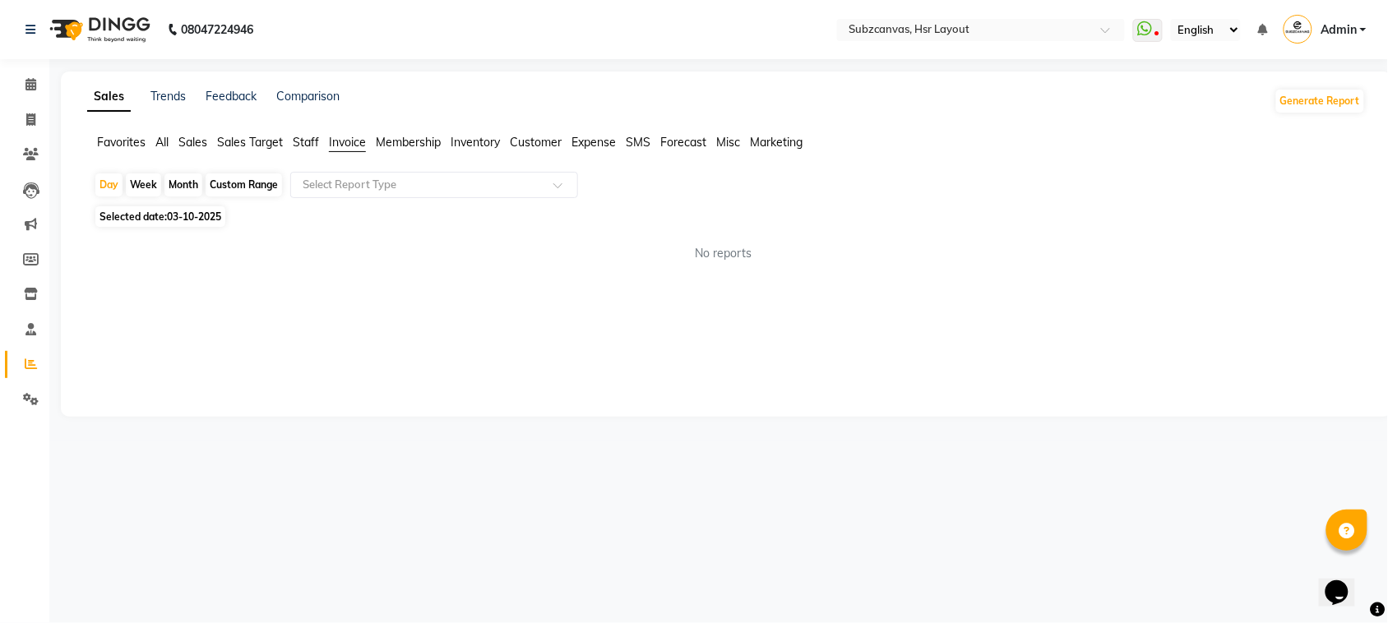
scroll to position [0, 0]
click at [153, 185] on div "Week" at bounding box center [143, 185] width 35 height 23
select select "10"
select select "2025"
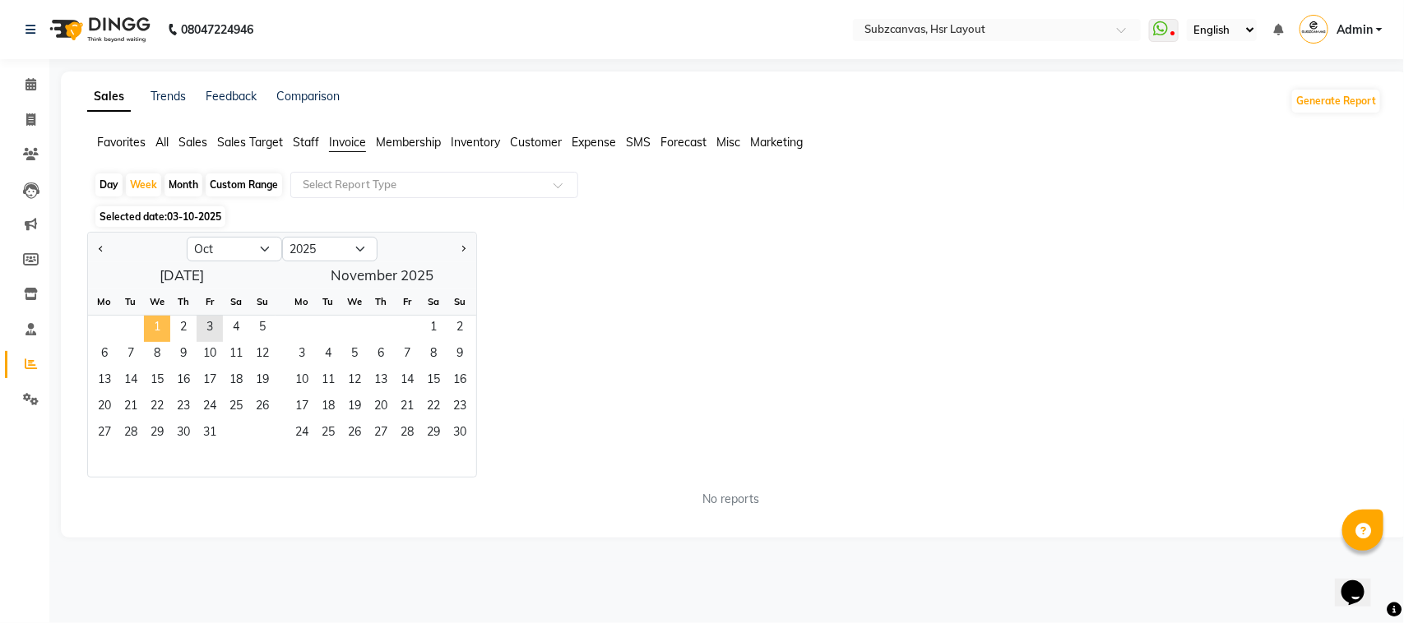
click at [146, 331] on span "1" at bounding box center [157, 329] width 26 height 26
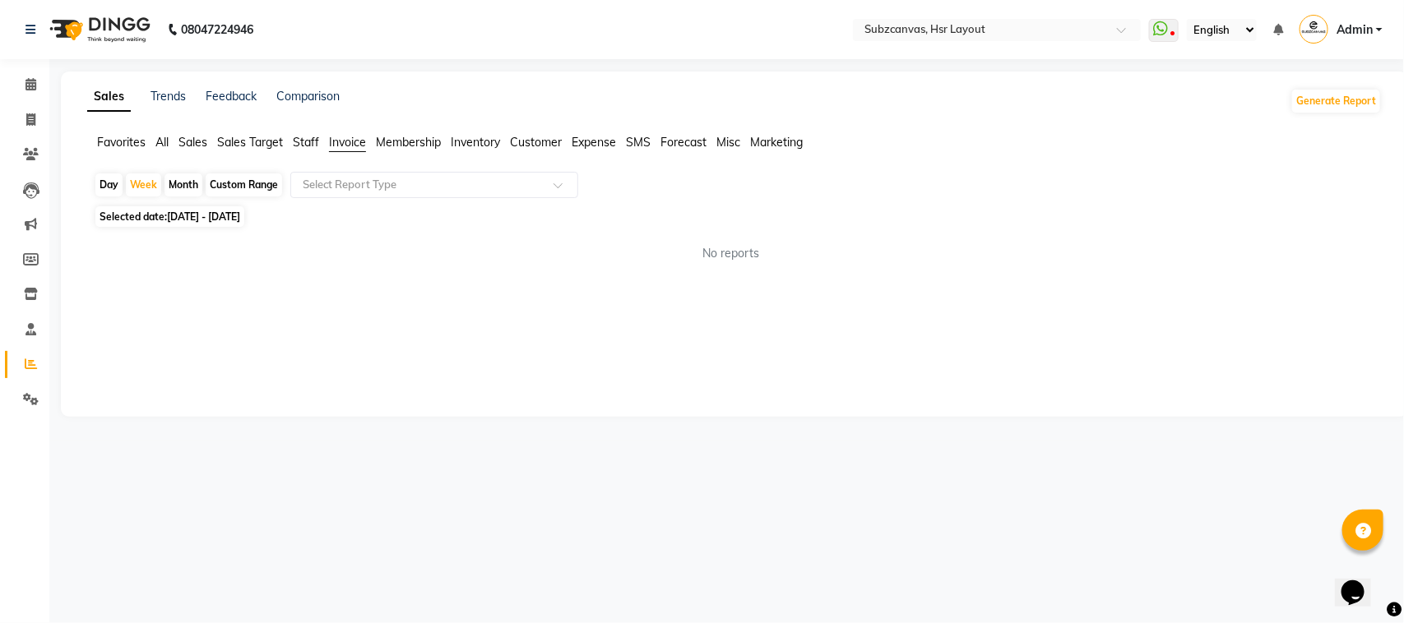
click at [282, 136] on span "Sales Target" at bounding box center [250, 142] width 66 height 15
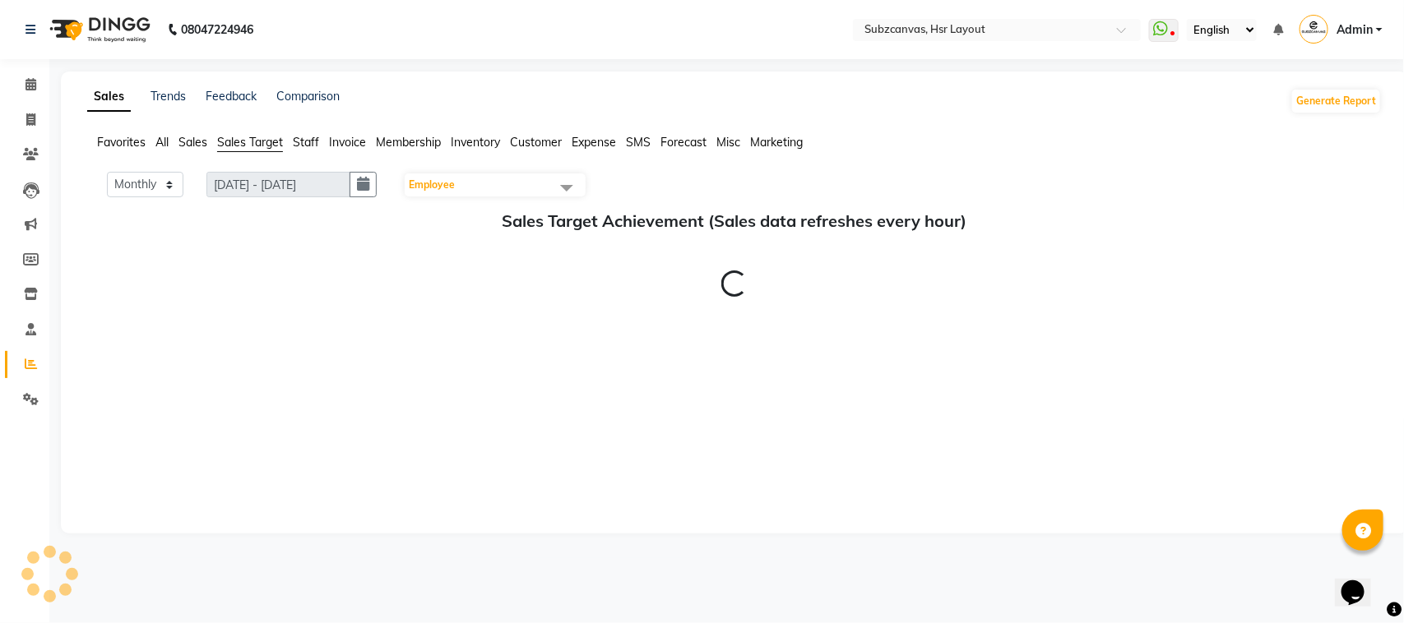
click at [303, 144] on span "Staff" at bounding box center [306, 142] width 26 height 15
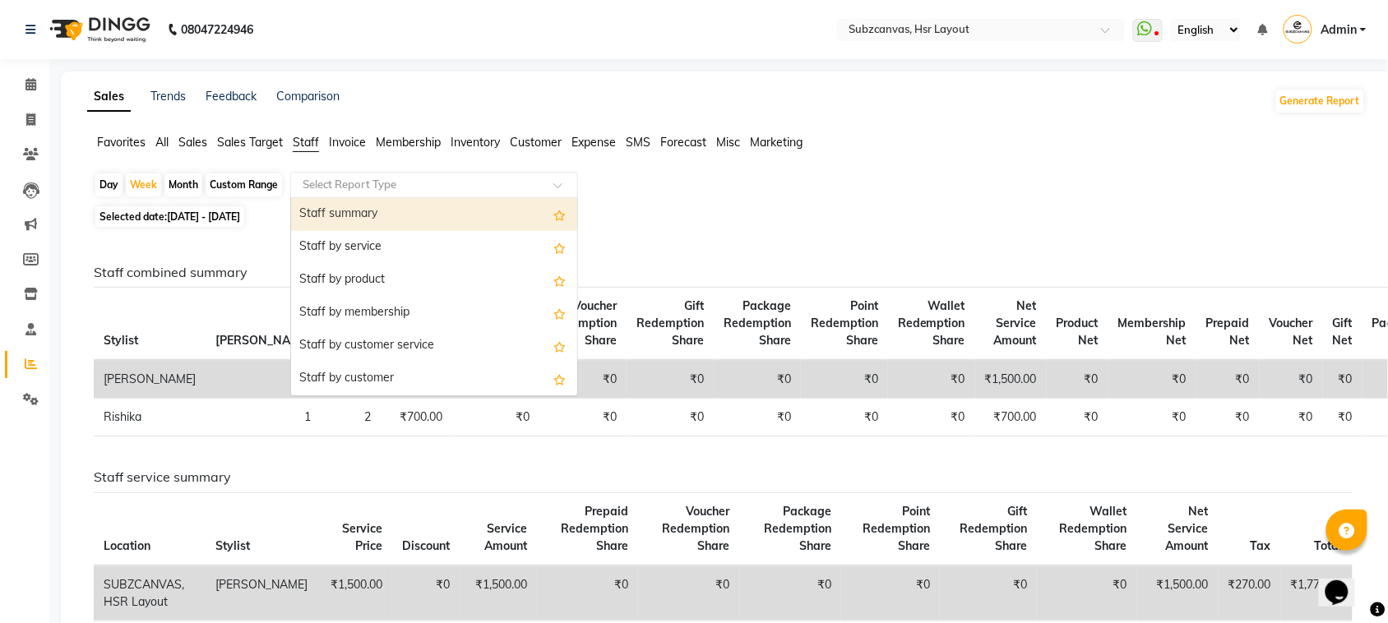
click at [422, 186] on input "text" at bounding box center [417, 185] width 237 height 16
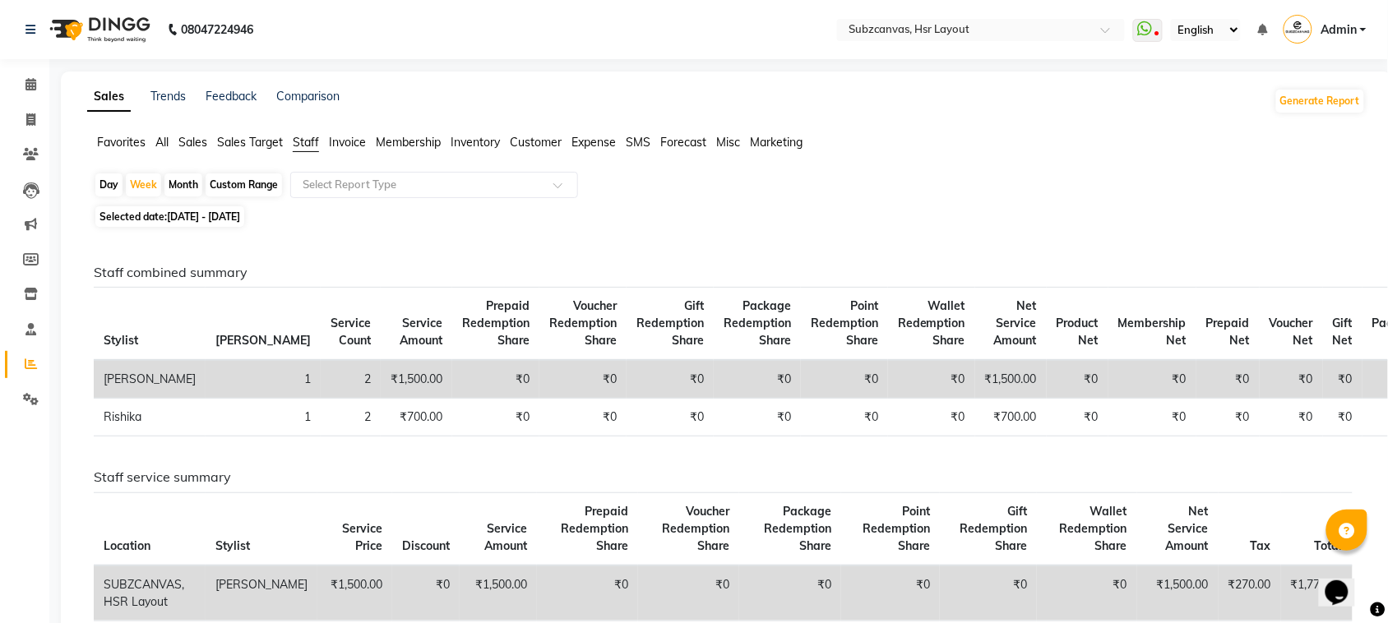
click at [668, 186] on div "Day Week Month Custom Range Select Report Type" at bounding box center [727, 187] width 1266 height 30
click at [393, 196] on div "Select Report Type" at bounding box center [434, 185] width 288 height 26
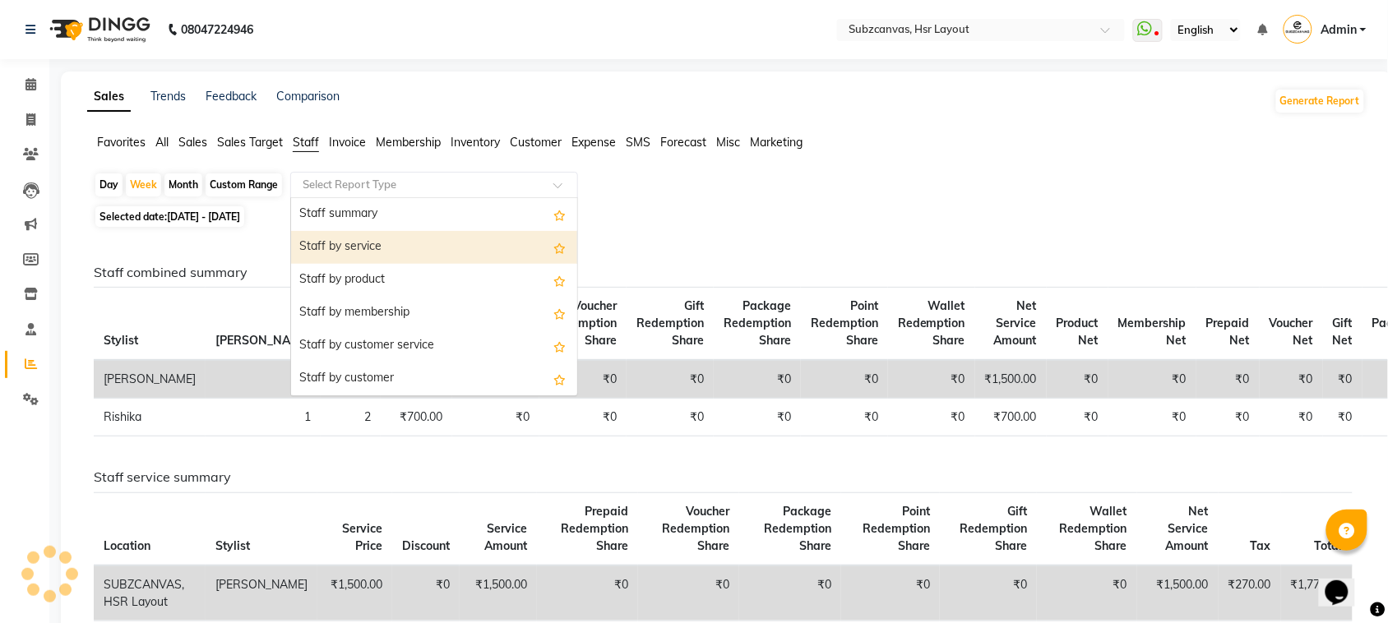
click at [412, 240] on div "Staff by service" at bounding box center [434, 247] width 286 height 33
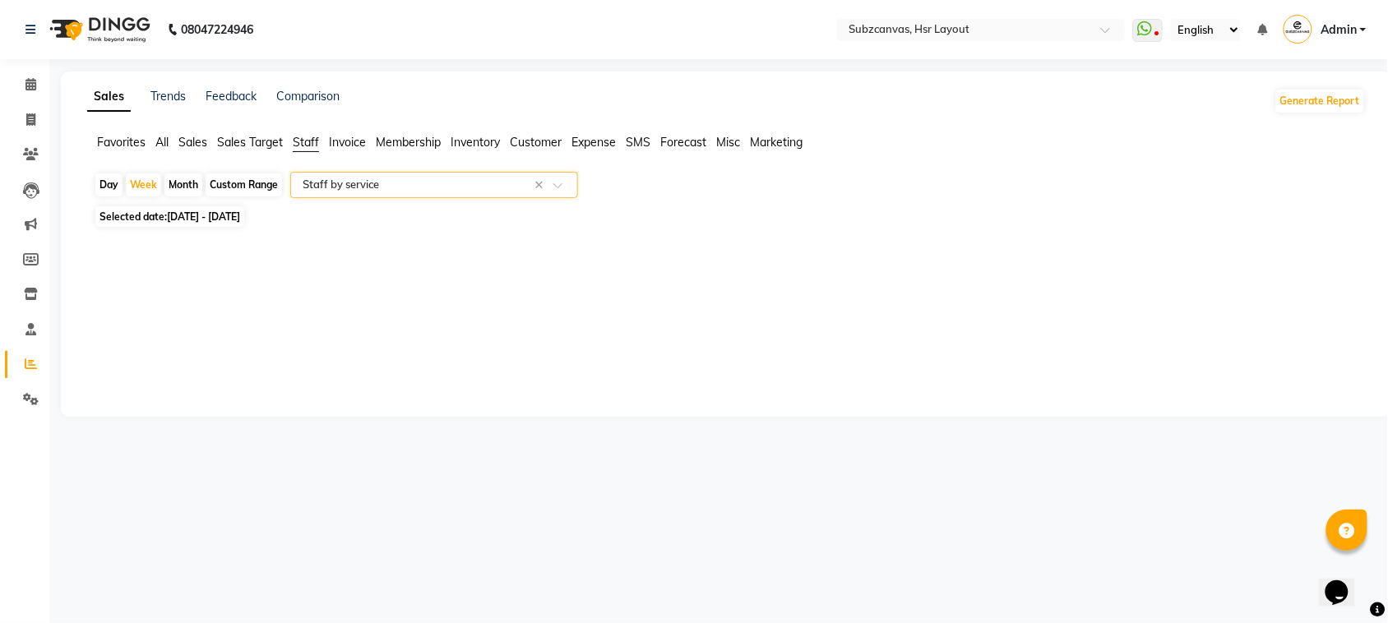
select select "full_report"
select select "csv"
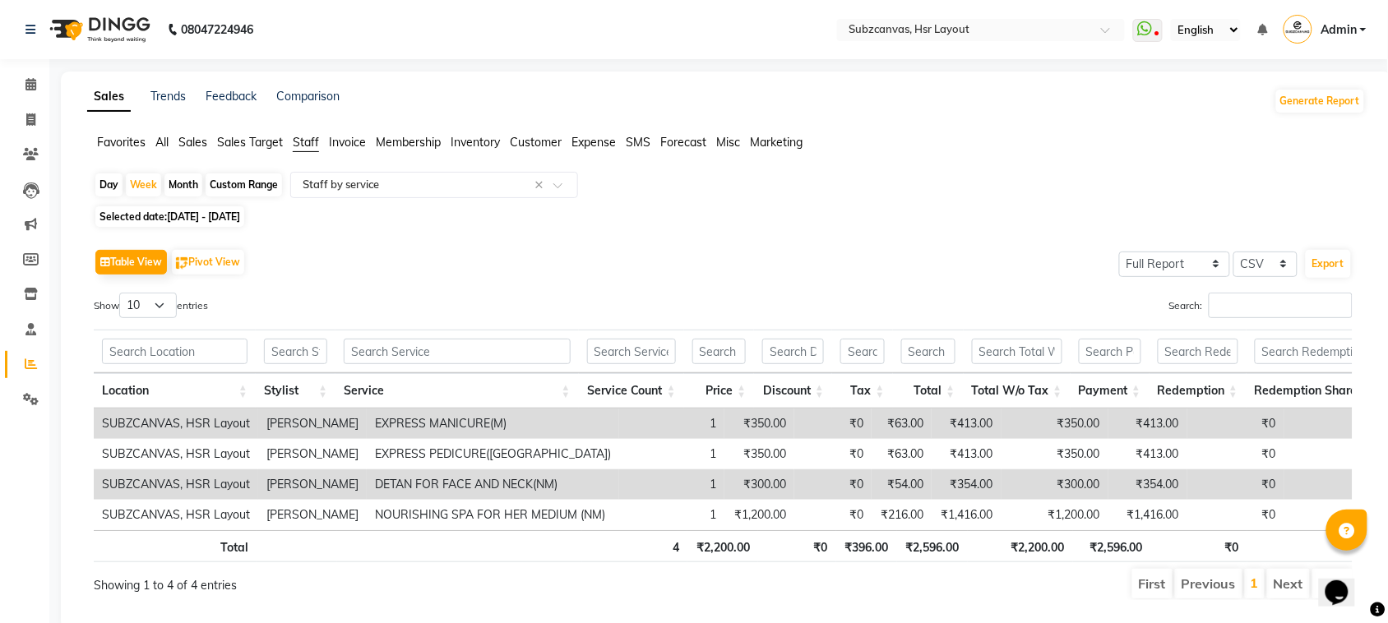
click at [667, 387] on th "Service Count" at bounding box center [631, 390] width 105 height 35
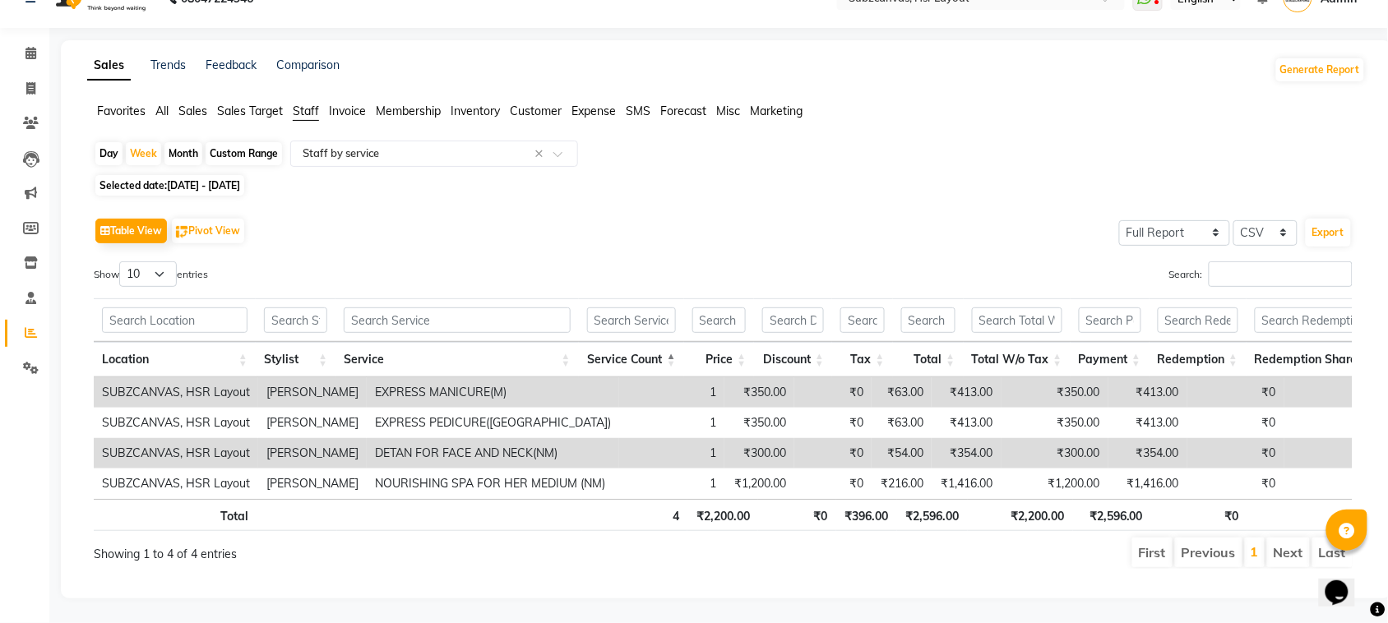
scroll to position [64, 0]
click at [185, 57] on div "Trends" at bounding box center [168, 70] width 35 height 26
click at [197, 104] on span "Sales" at bounding box center [192, 111] width 29 height 15
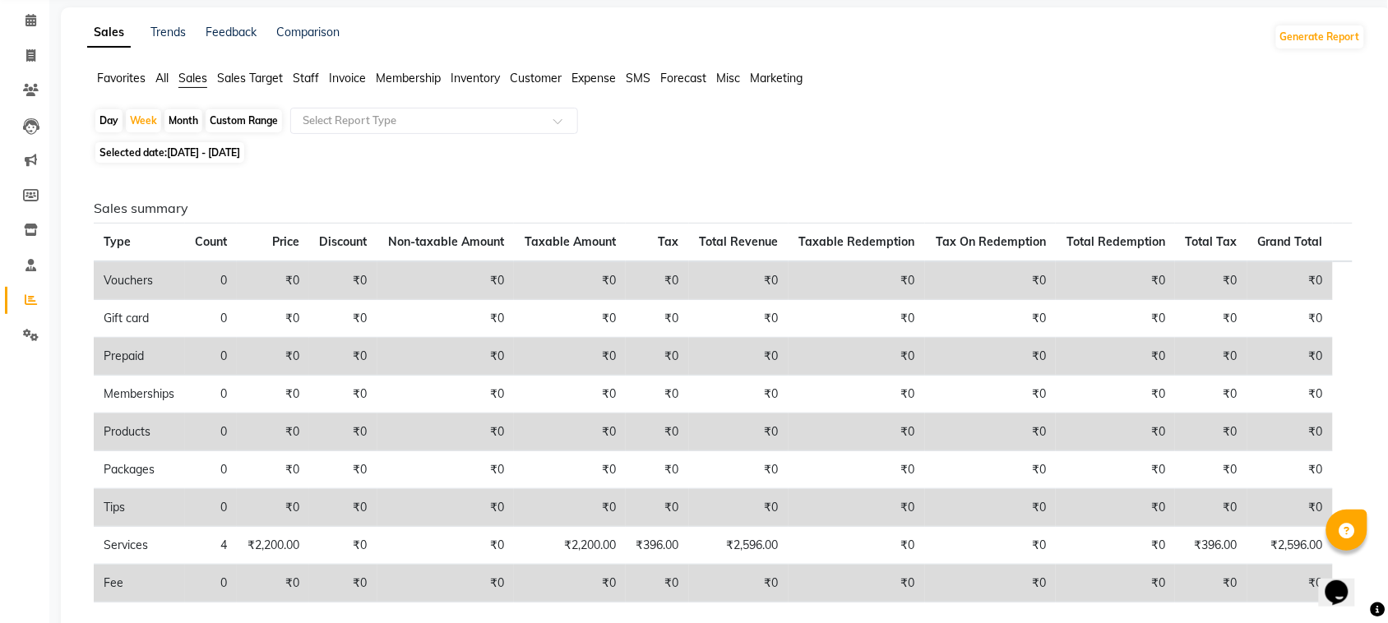
click at [159, 84] on span "All" at bounding box center [161, 78] width 13 height 15
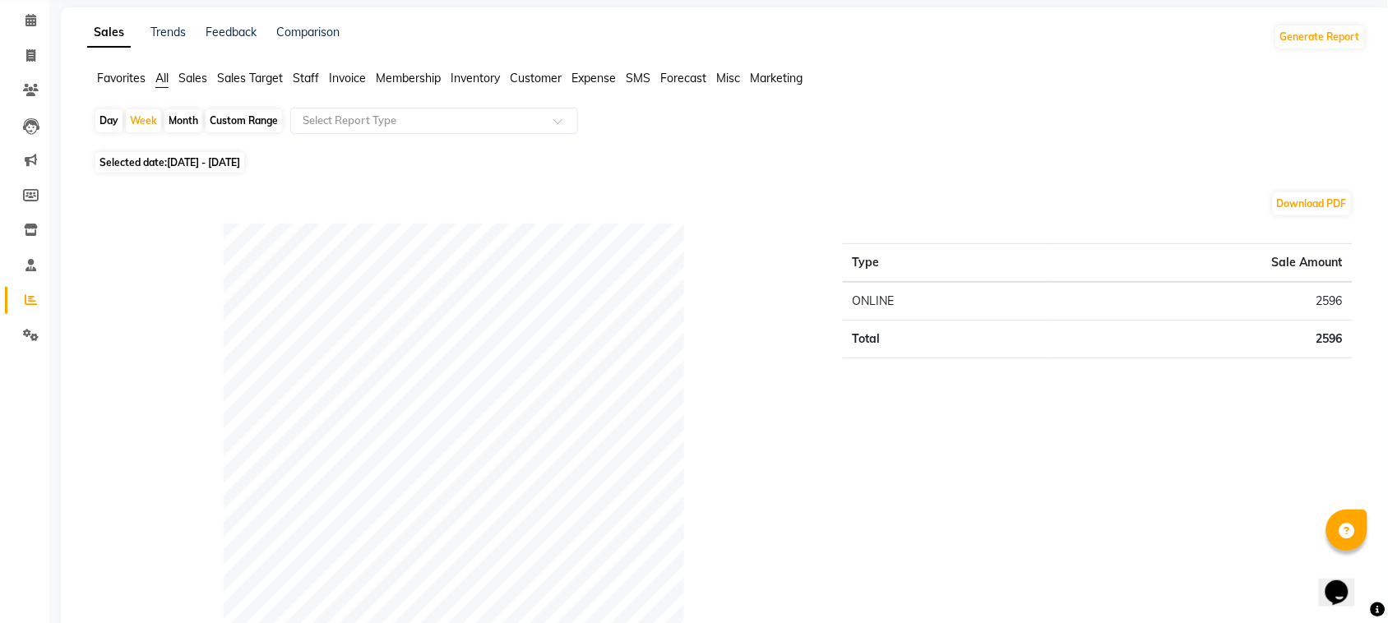
click at [109, 74] on span "Favorites" at bounding box center [121, 78] width 49 height 15
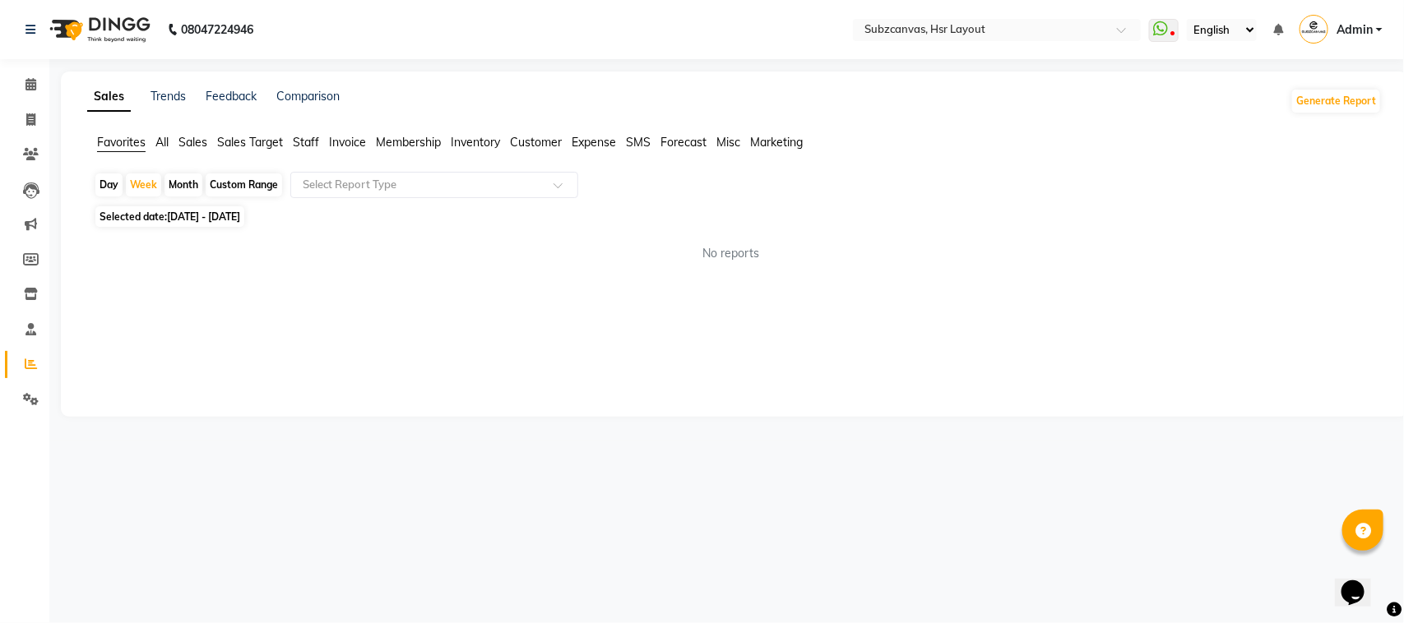
click at [234, 151] on li "Sales Target" at bounding box center [250, 142] width 66 height 17
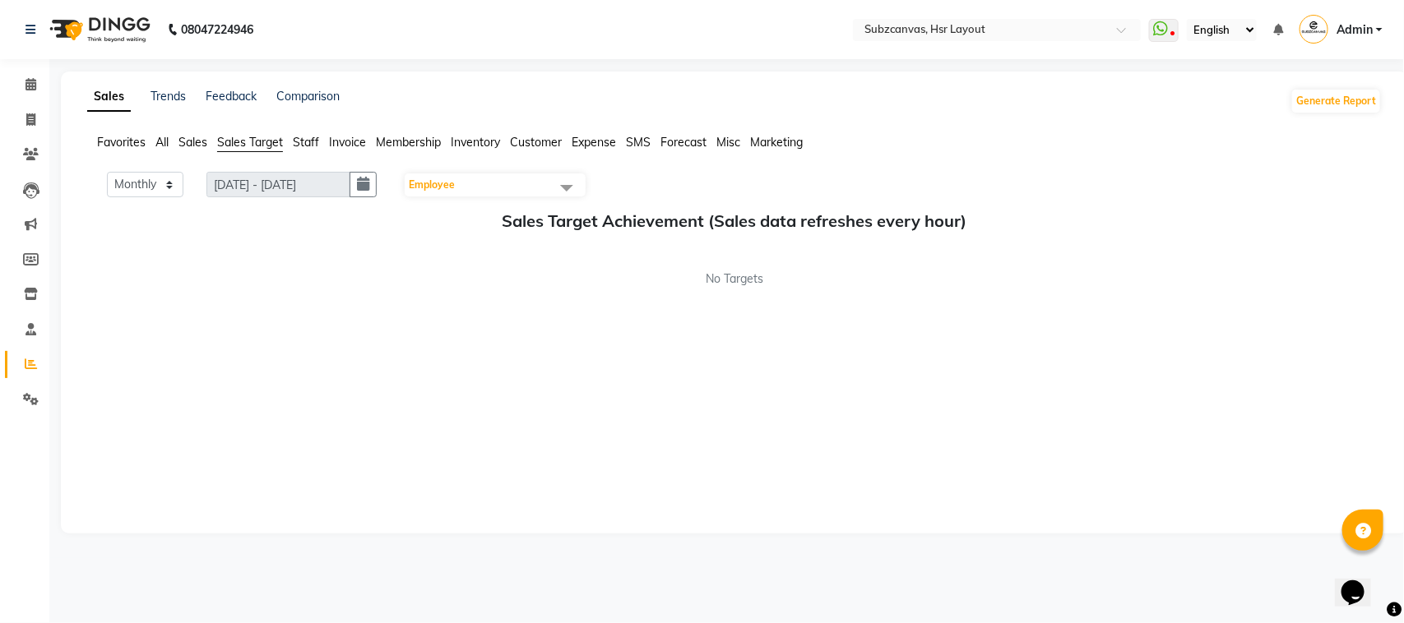
click at [301, 138] on span "Staff" at bounding box center [306, 142] width 26 height 15
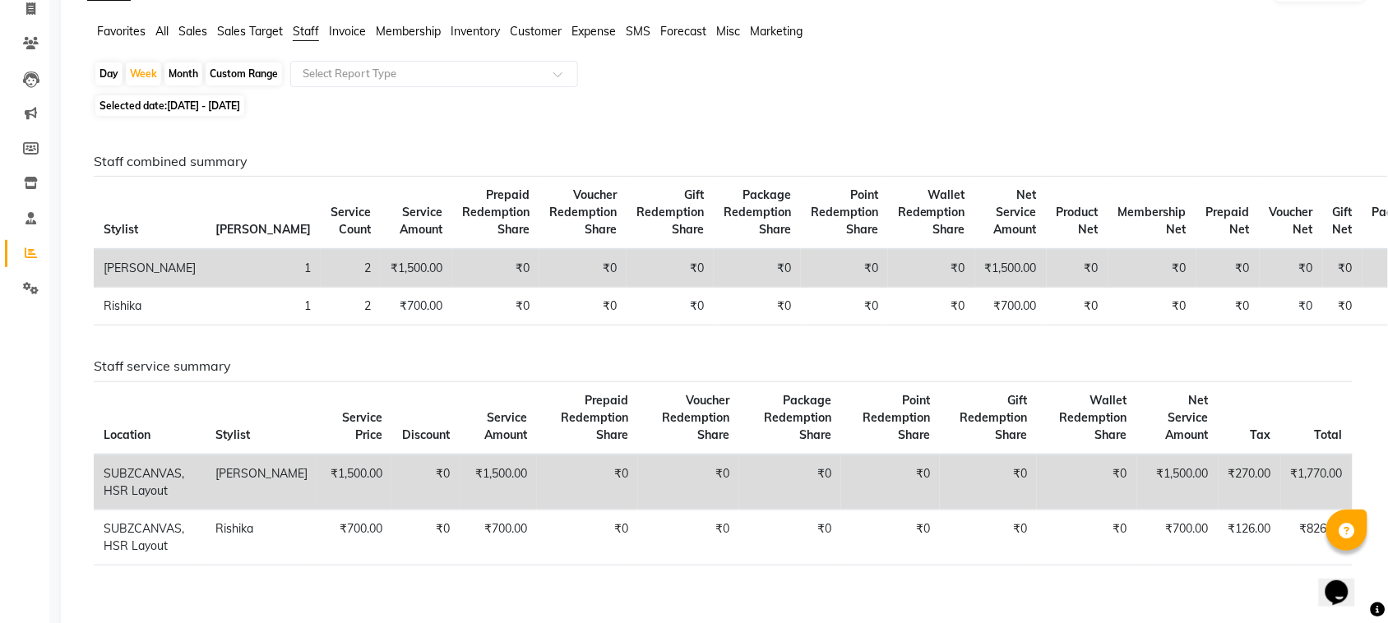
scroll to position [82, 0]
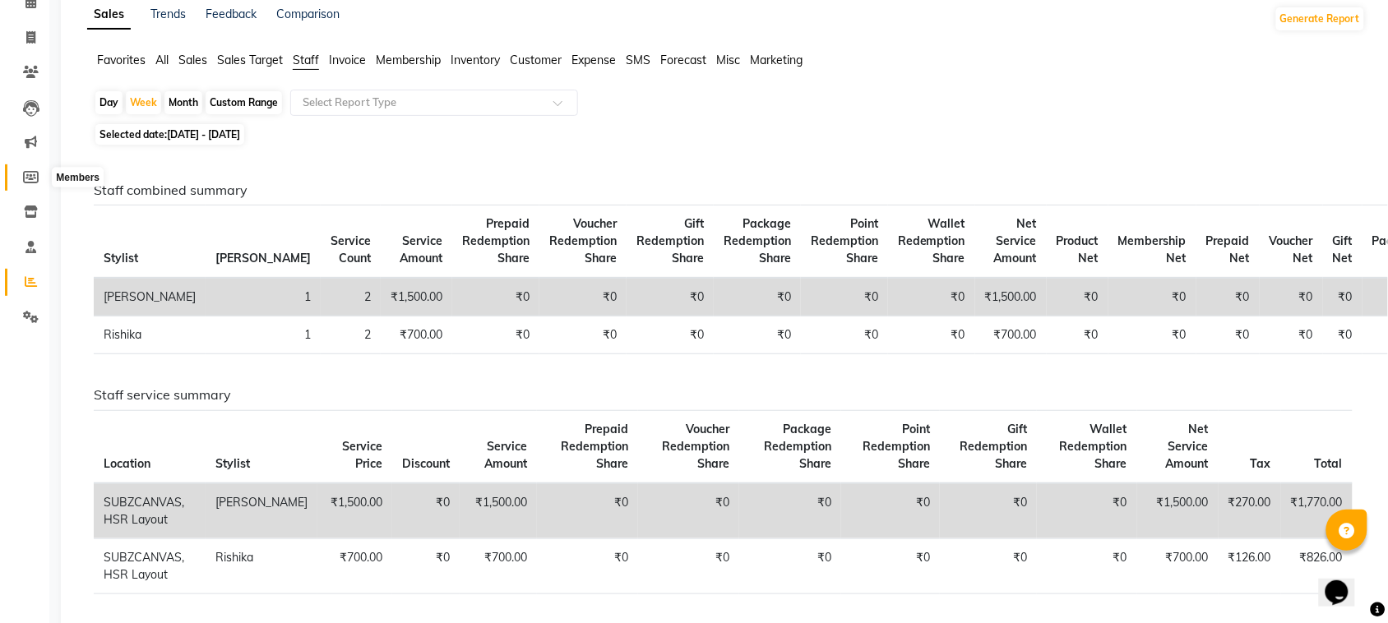
click at [30, 178] on icon at bounding box center [31, 177] width 16 height 12
select select
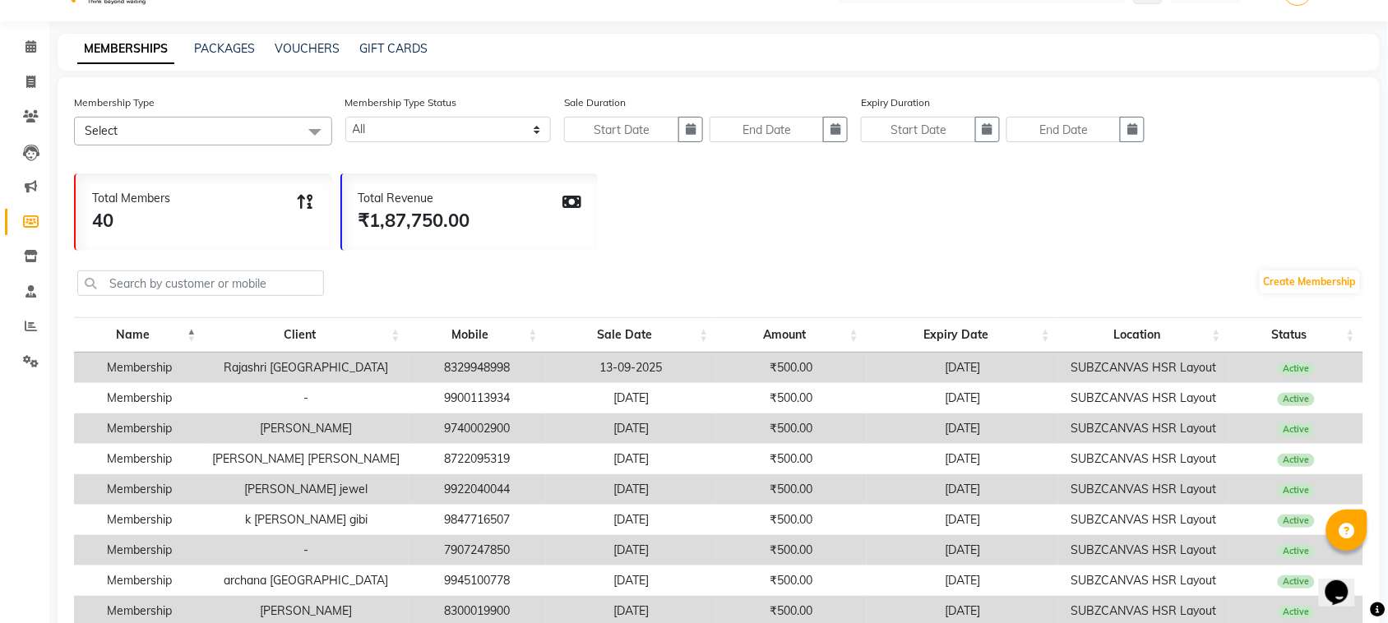
scroll to position [31, 0]
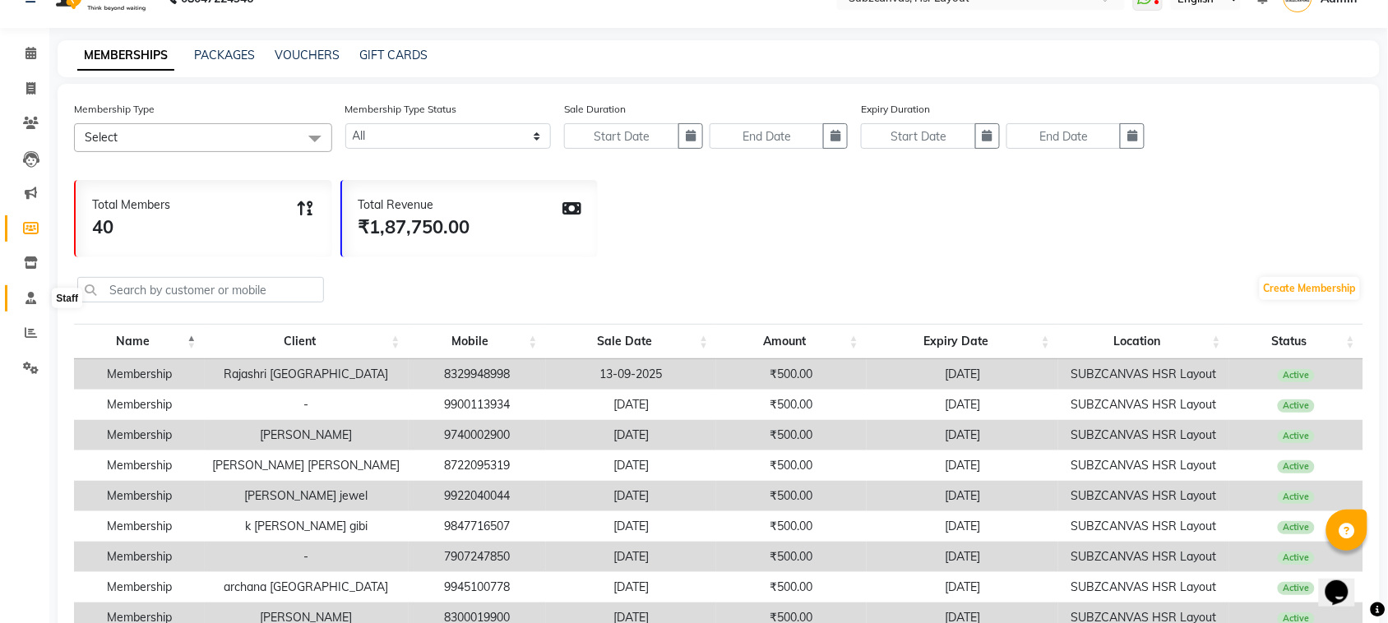
click at [31, 301] on icon at bounding box center [30, 298] width 11 height 12
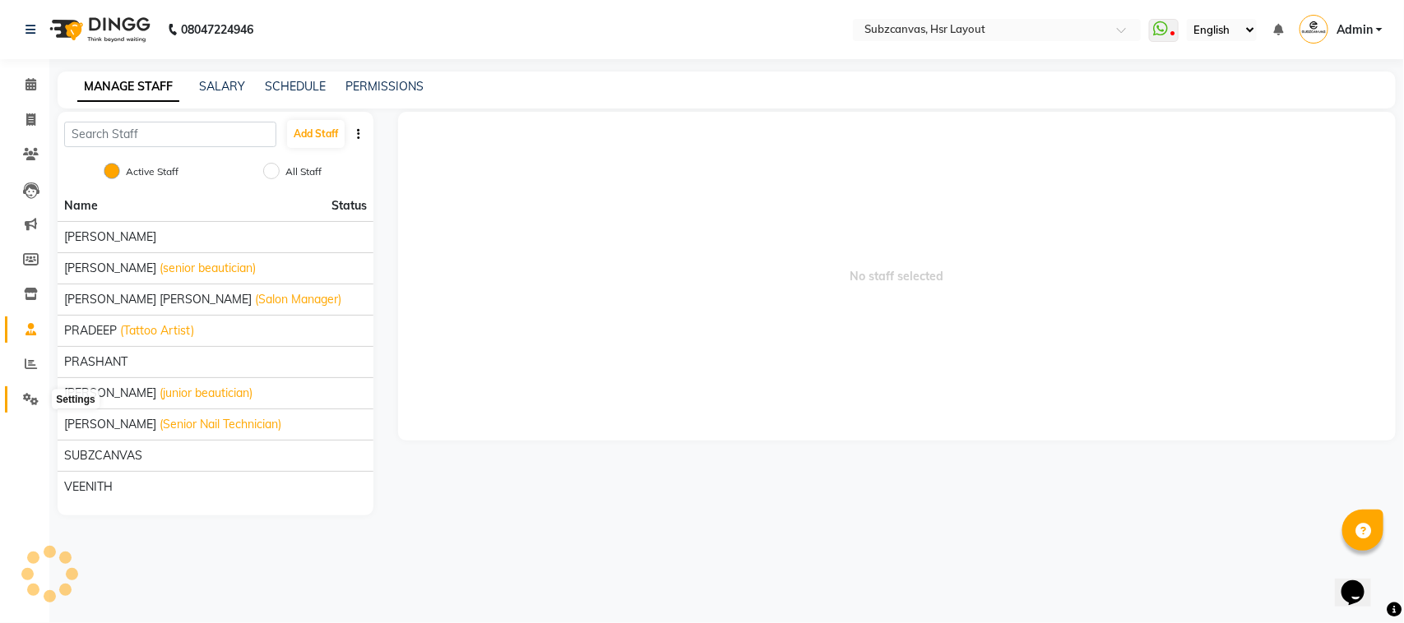
click at [23, 393] on icon at bounding box center [31, 399] width 16 height 12
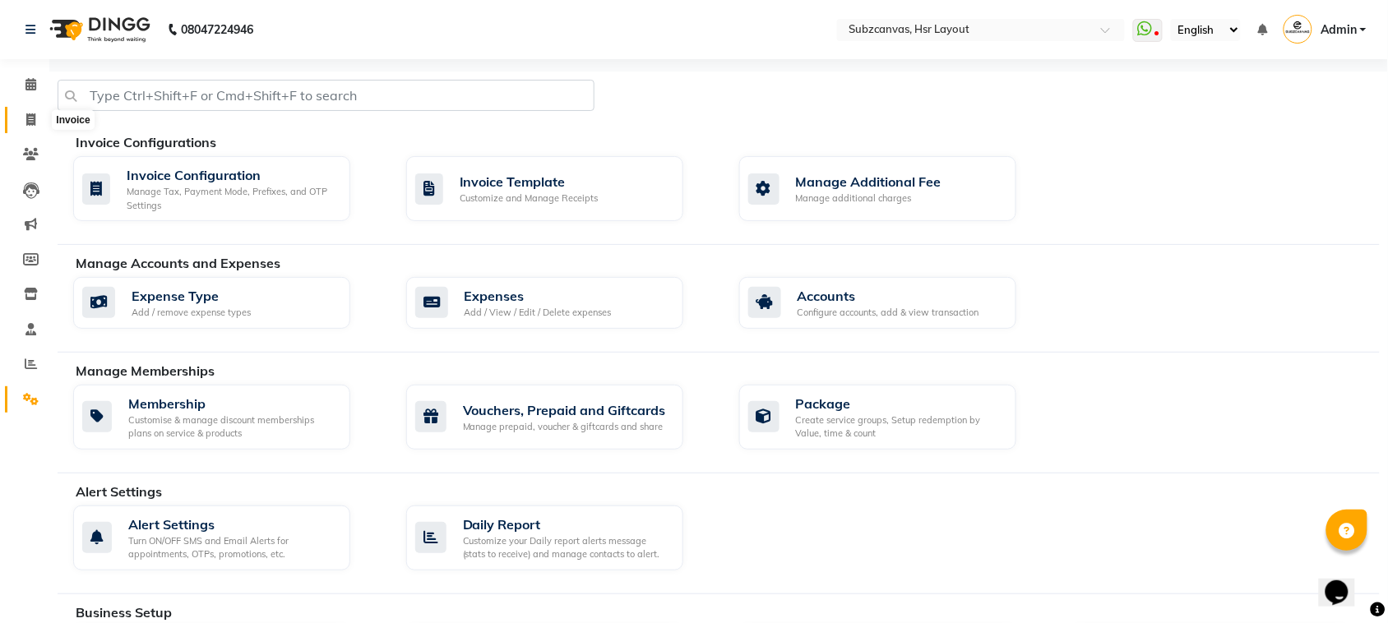
click at [30, 121] on icon at bounding box center [30, 119] width 9 height 12
select select "service"
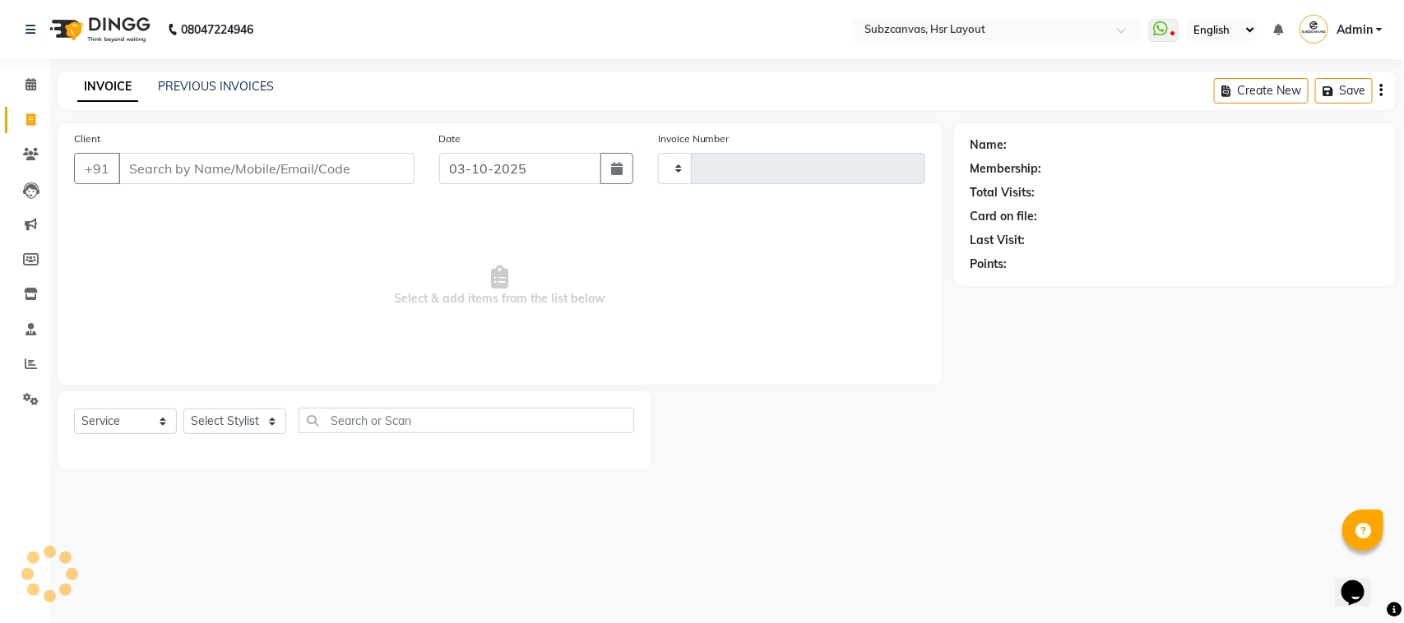
type input "0385"
select select "4894"
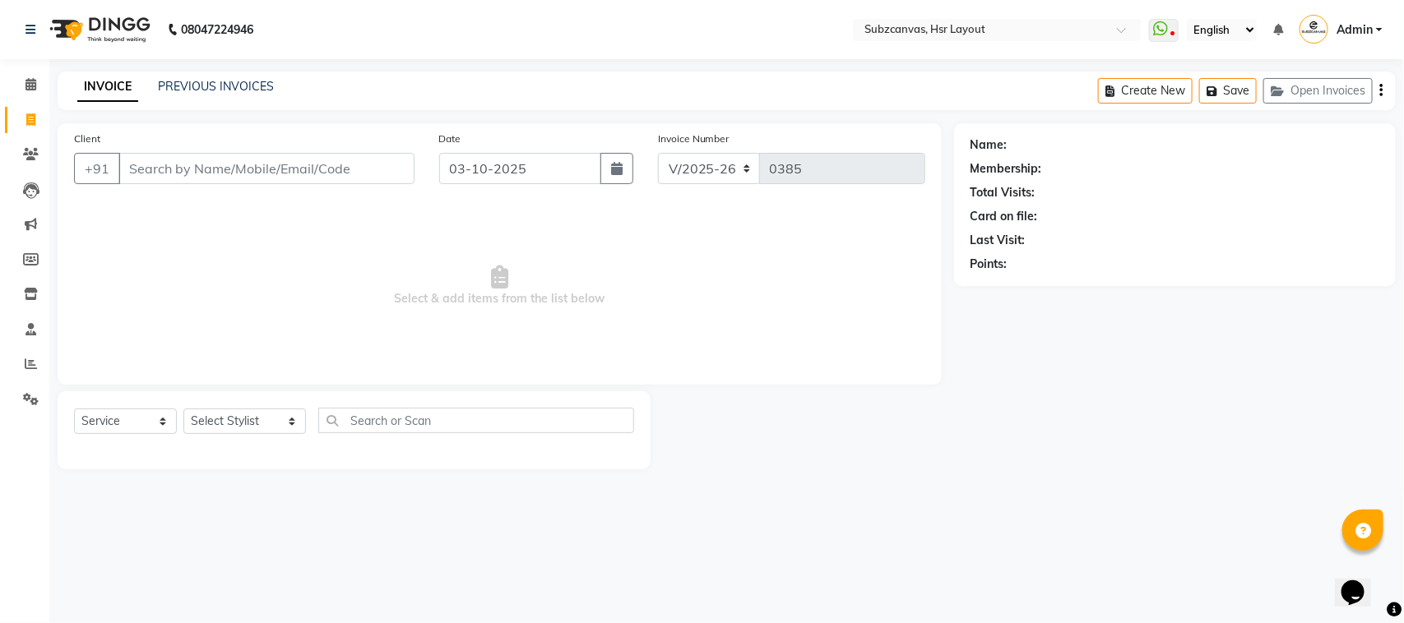
click at [232, 175] on input "Client" at bounding box center [266, 168] width 296 height 31
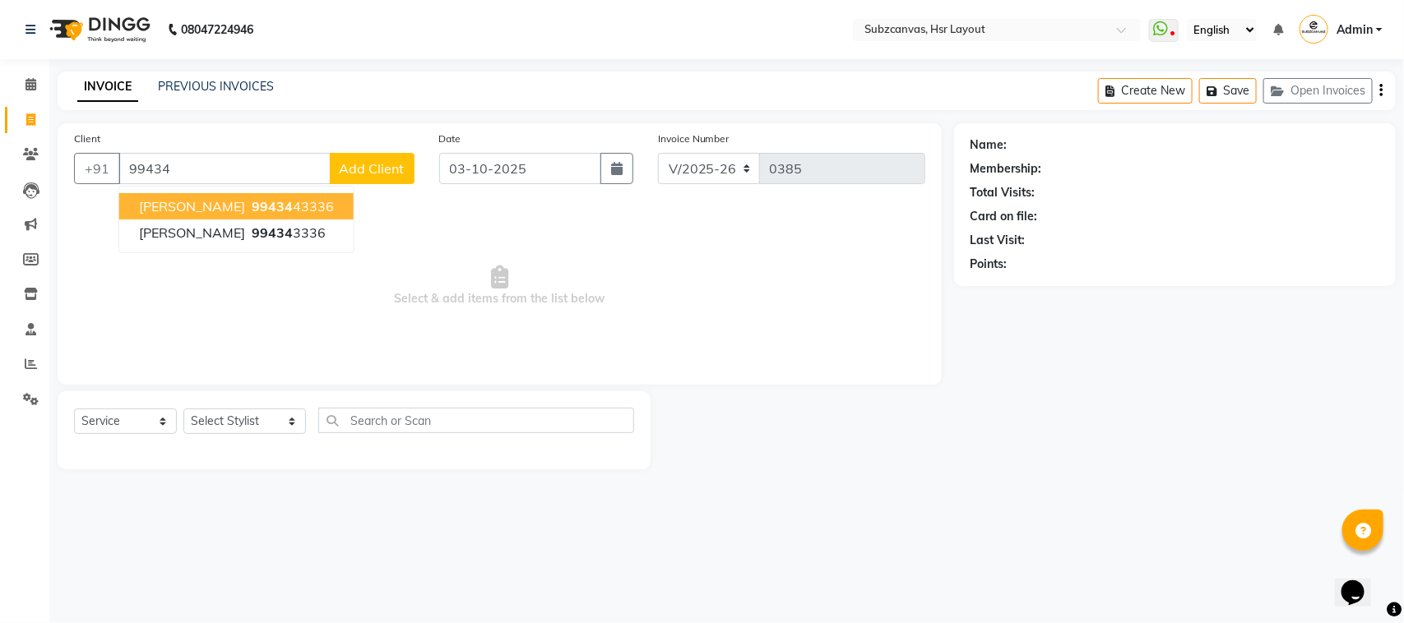
click at [252, 204] on span "99434" at bounding box center [272, 206] width 41 height 16
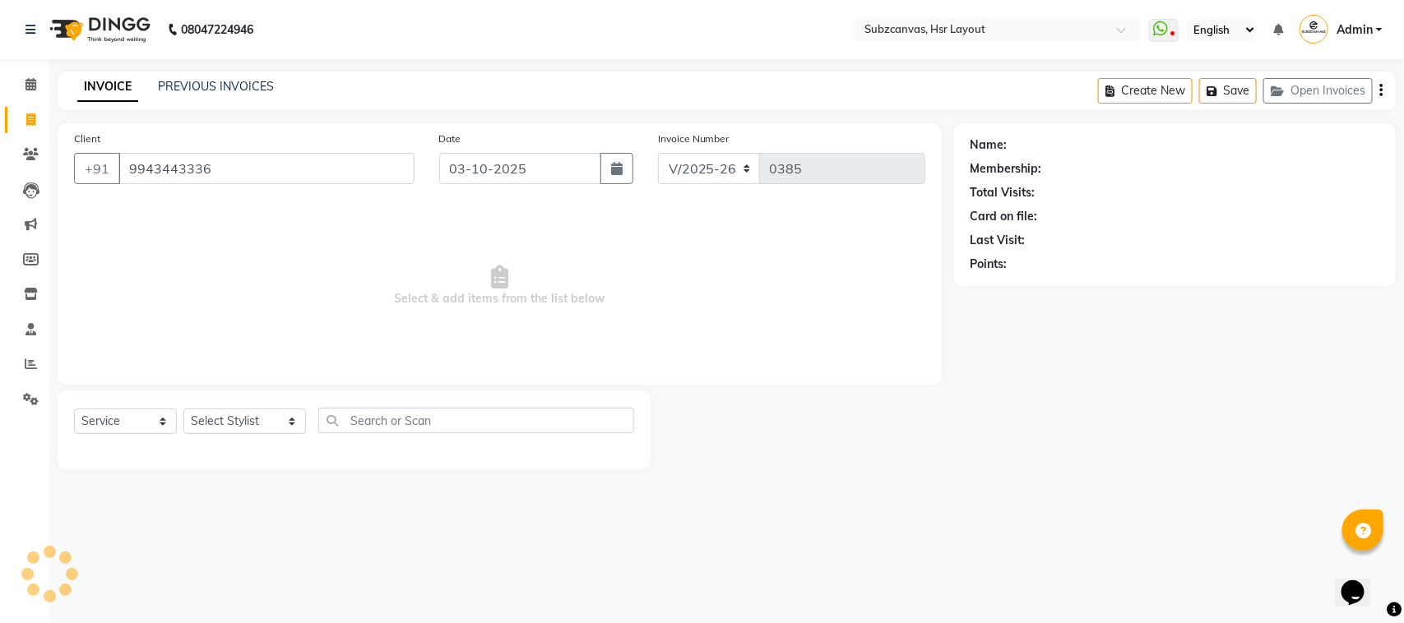
type input "9943443336"
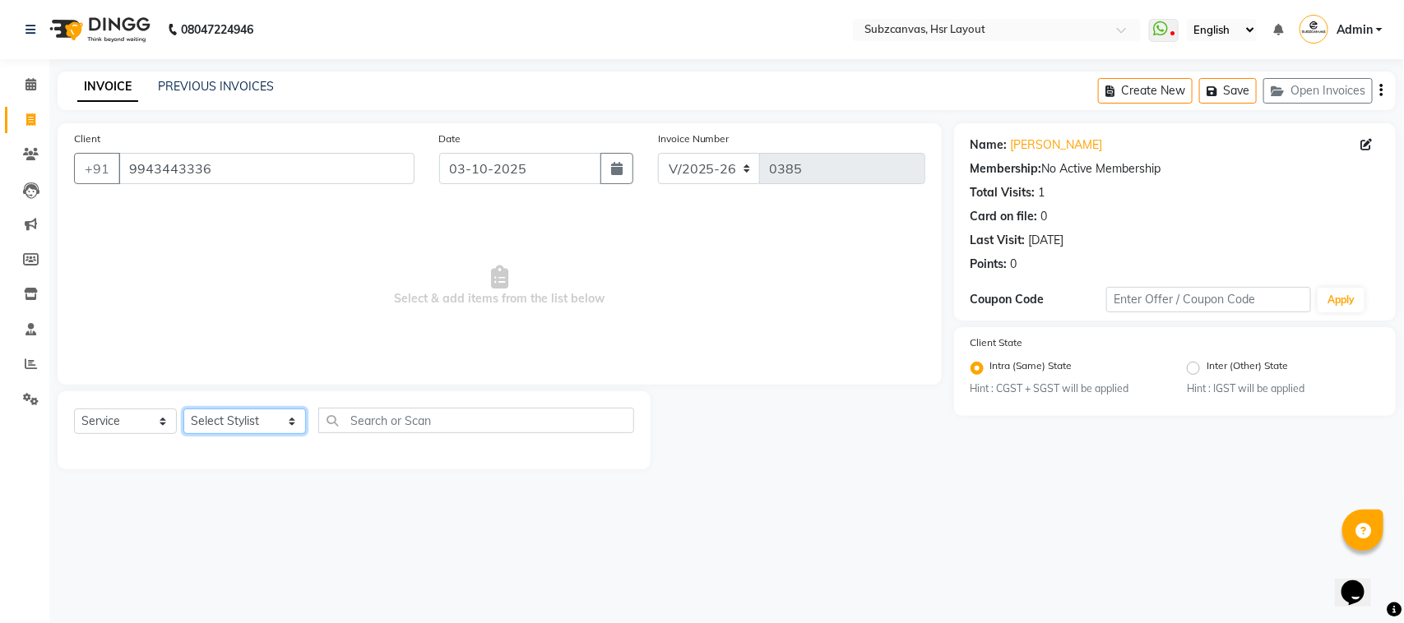
click at [273, 416] on select "Select Stylist ANNMARY ASHA RANI JENNIFER EDWARD PRADEEP PRASHANT RISHIKA SUBHA…" at bounding box center [244, 421] width 123 height 25
select select "80341"
click at [183, 409] on select "Select Stylist ANNMARY ASHA RANI JENNIFER EDWARD PRADEEP PRASHANT RISHIKA SUBHA…" at bounding box center [244, 421] width 123 height 25
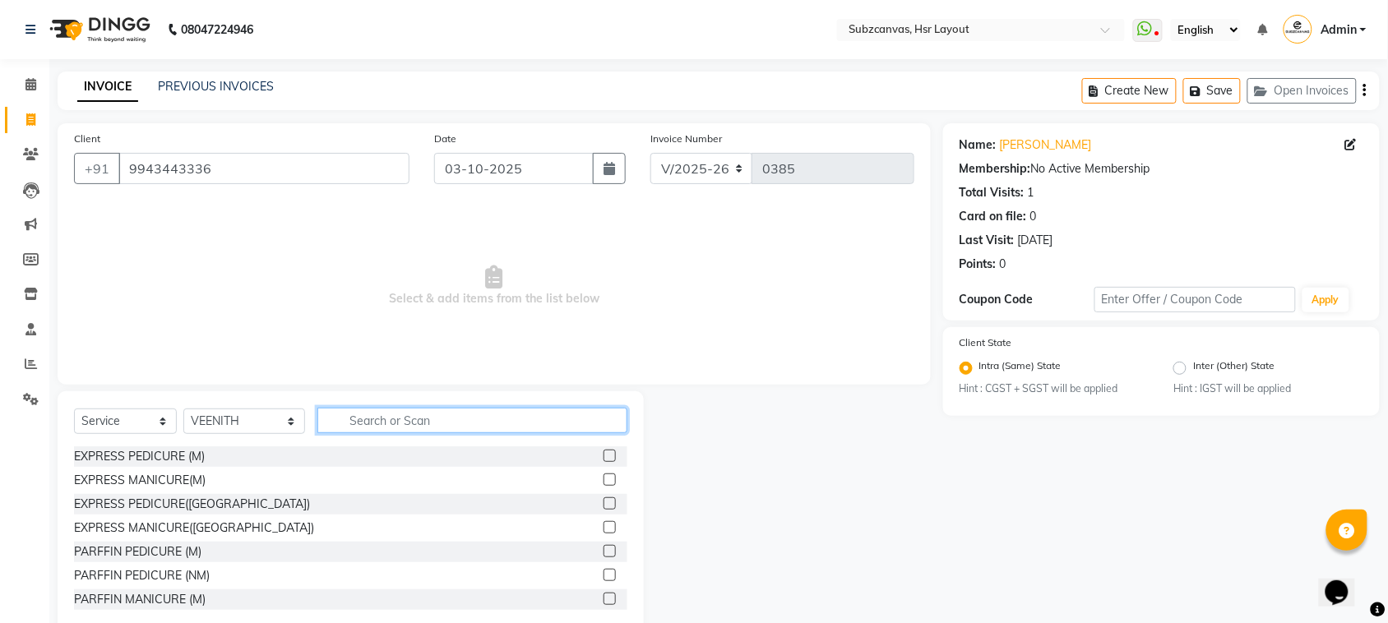
click at [383, 422] on input "text" at bounding box center [472, 420] width 310 height 25
type input "cut"
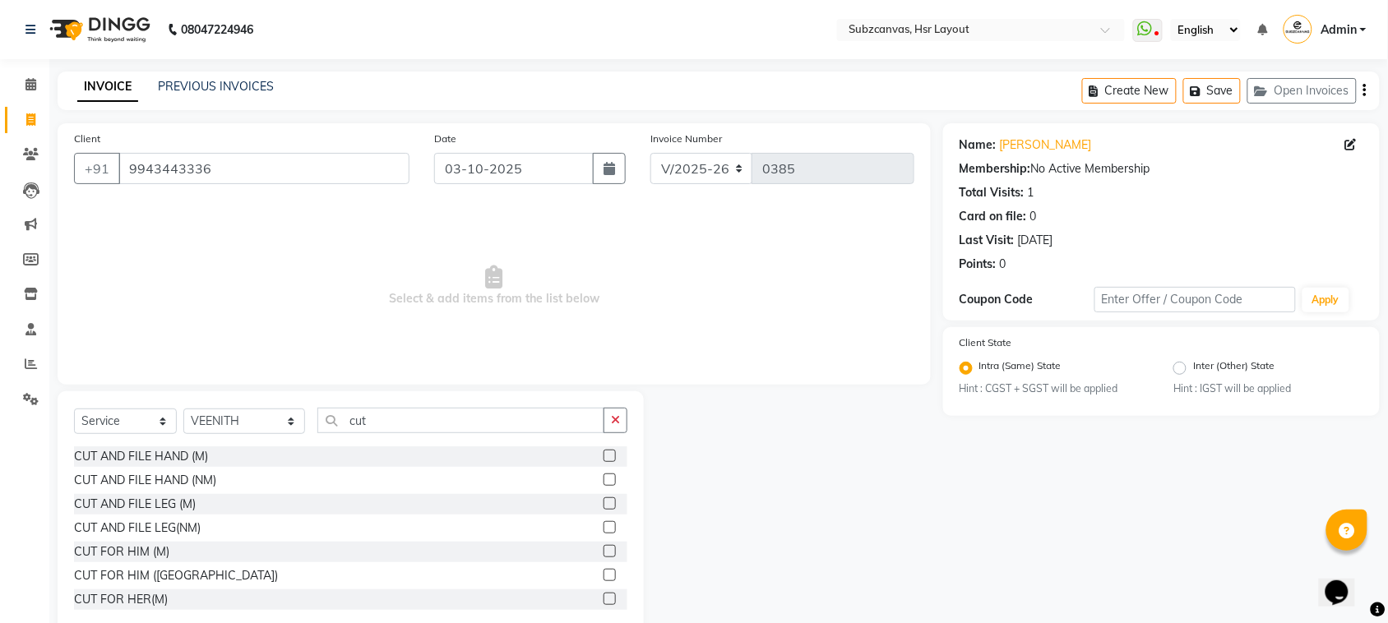
click at [604, 567] on div at bounding box center [616, 576] width 24 height 21
click at [604, 577] on label at bounding box center [610, 575] width 12 height 12
click at [604, 577] on input "checkbox" at bounding box center [609, 576] width 11 height 11
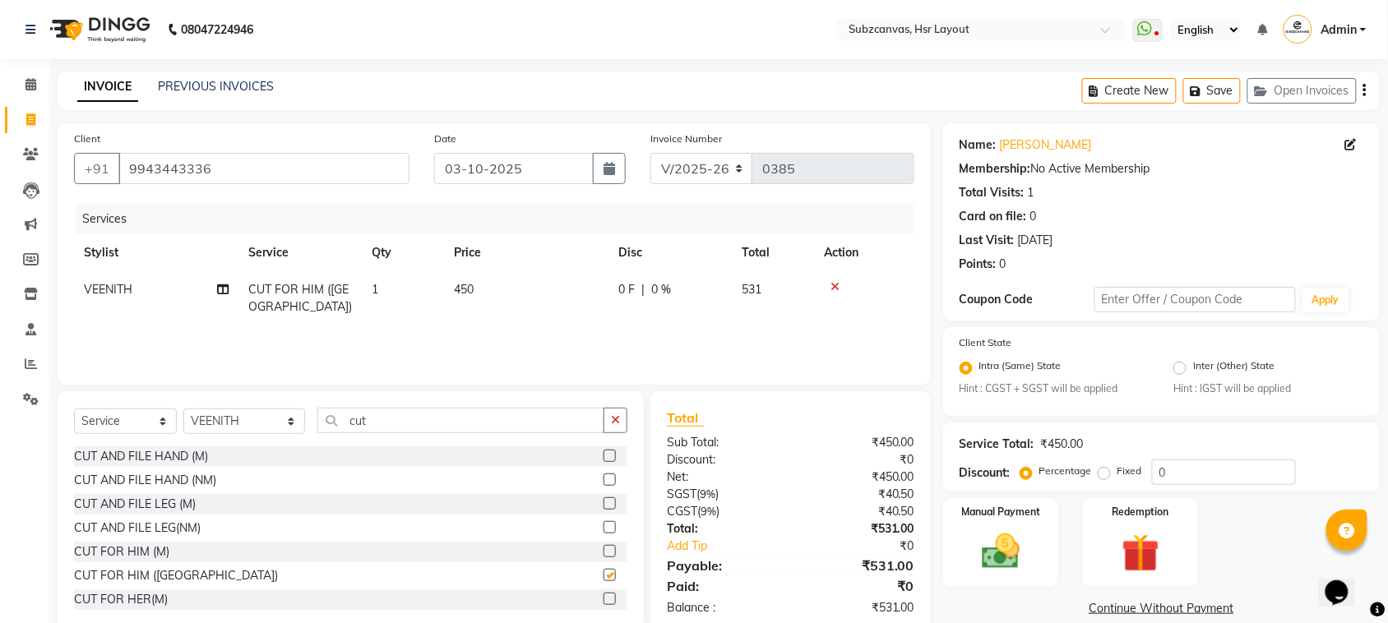
checkbox input "false"
click at [392, 428] on input "cut" at bounding box center [460, 420] width 287 height 25
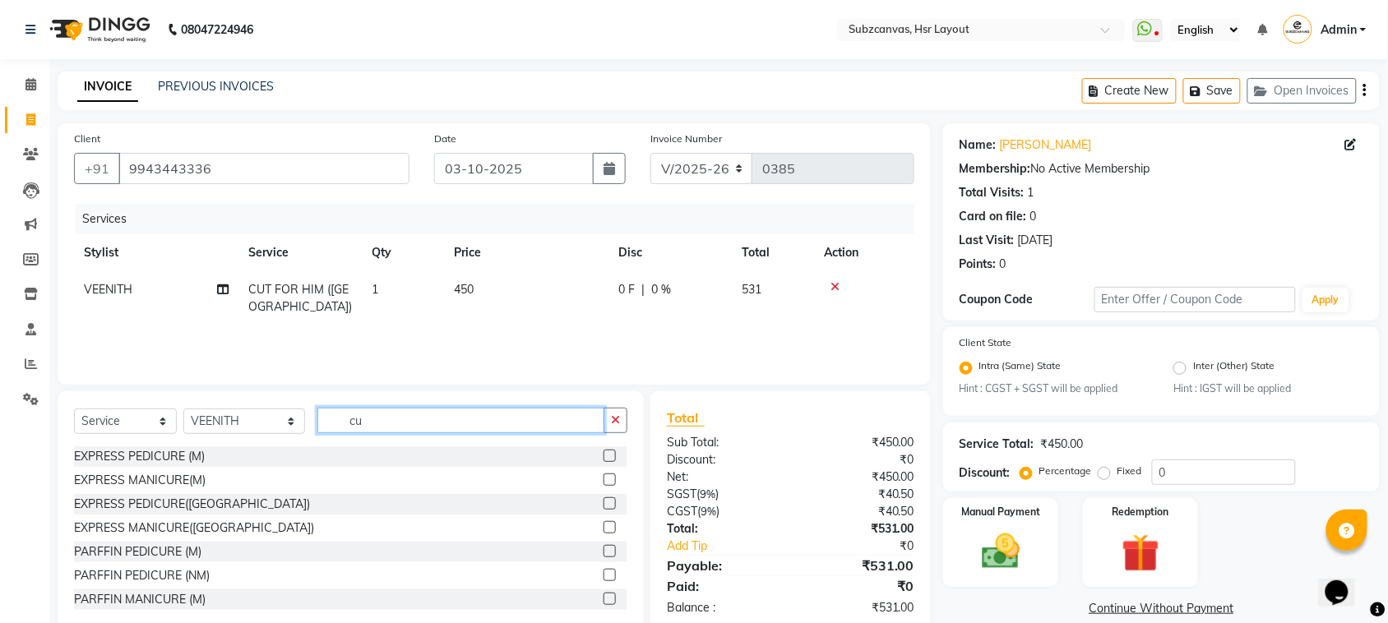
type input "c"
type input "cut"
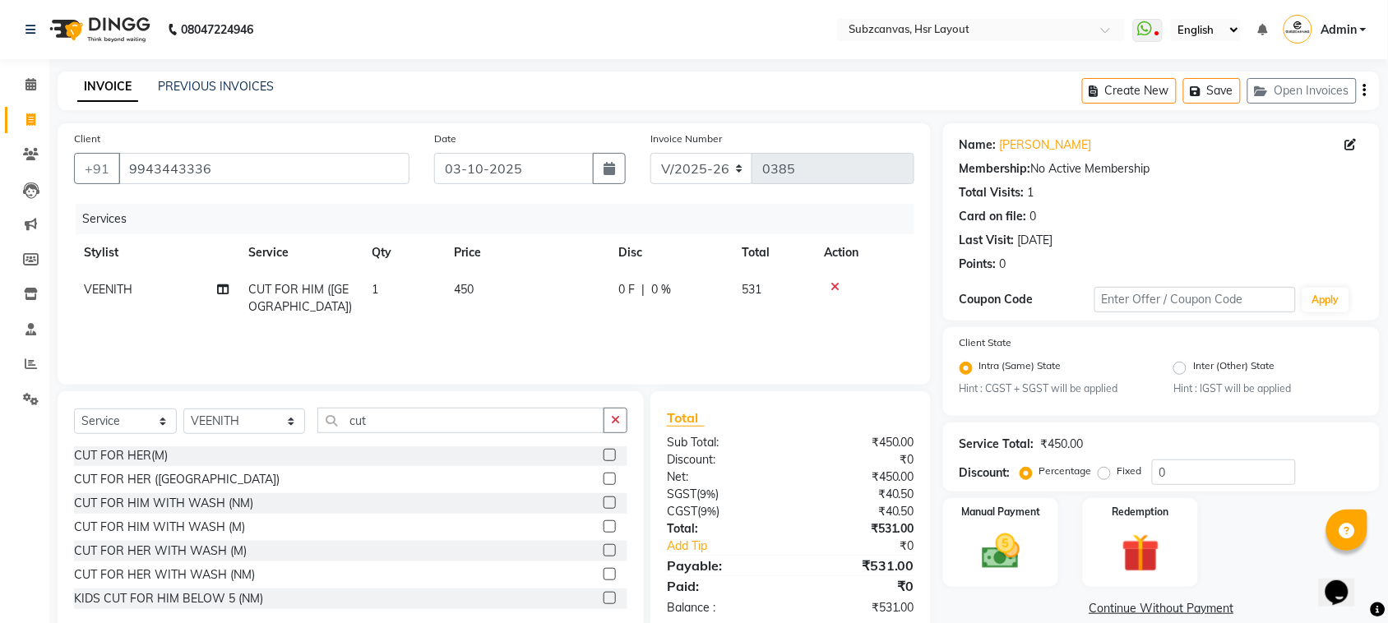
click at [604, 499] on label at bounding box center [610, 503] width 12 height 12
click at [604, 499] on input "checkbox" at bounding box center [609, 503] width 11 height 11
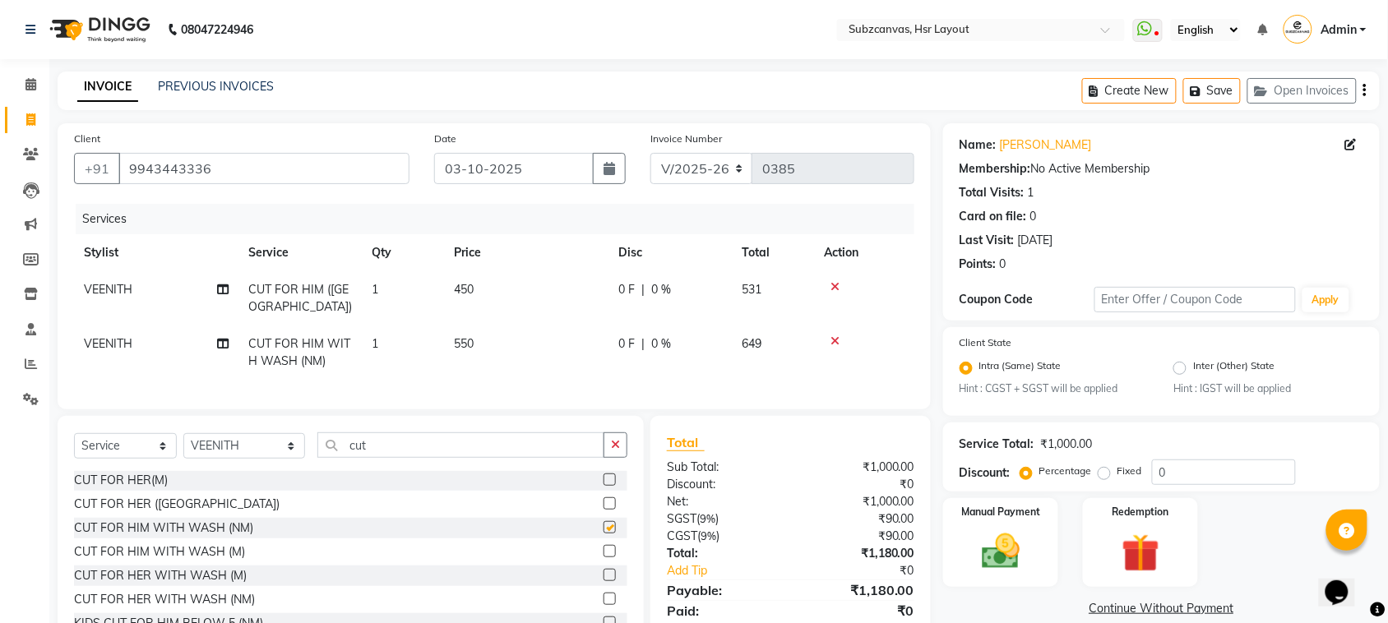
checkbox input "false"
click at [836, 290] on icon at bounding box center [835, 287] width 9 height 12
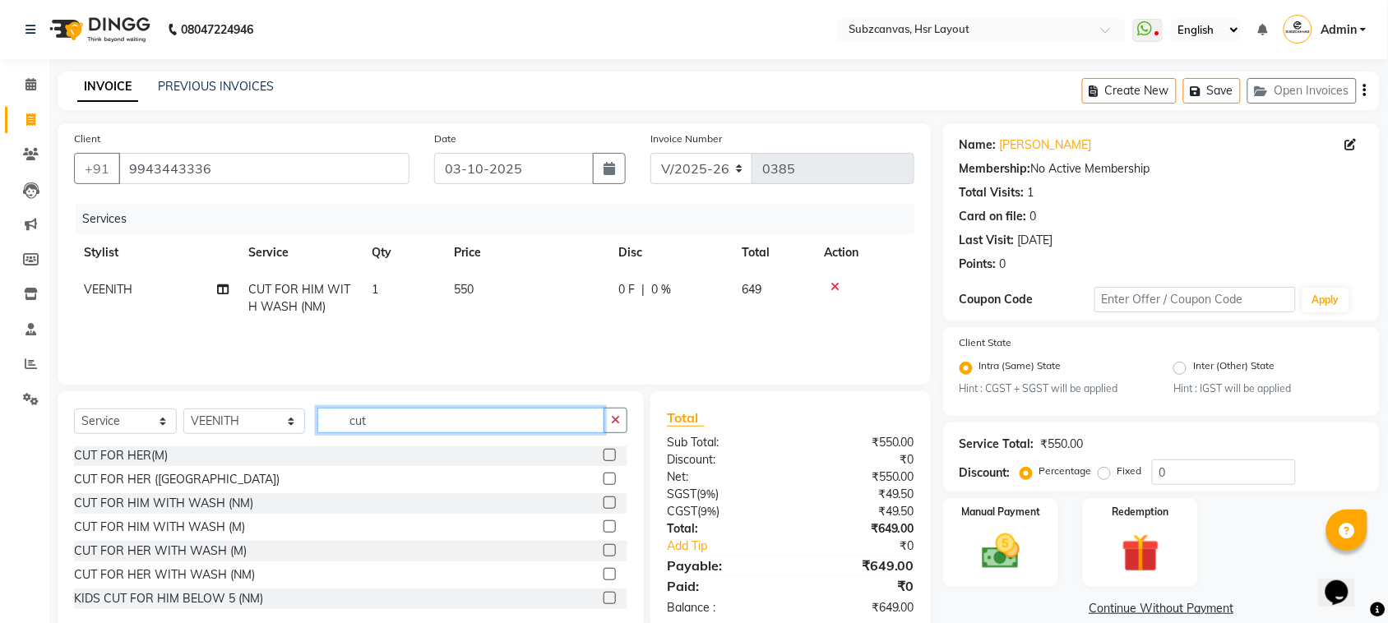
click at [397, 426] on input "cut" at bounding box center [460, 420] width 287 height 25
type input "c"
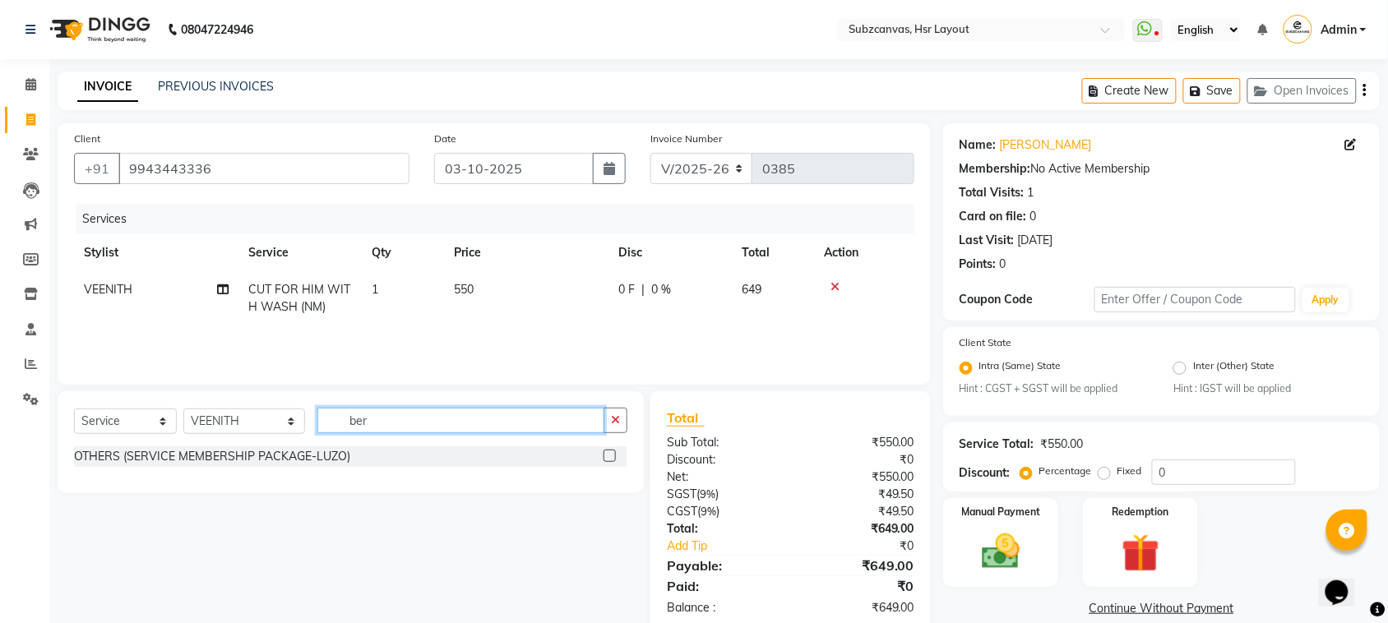
scroll to position [0, 0]
type input "b"
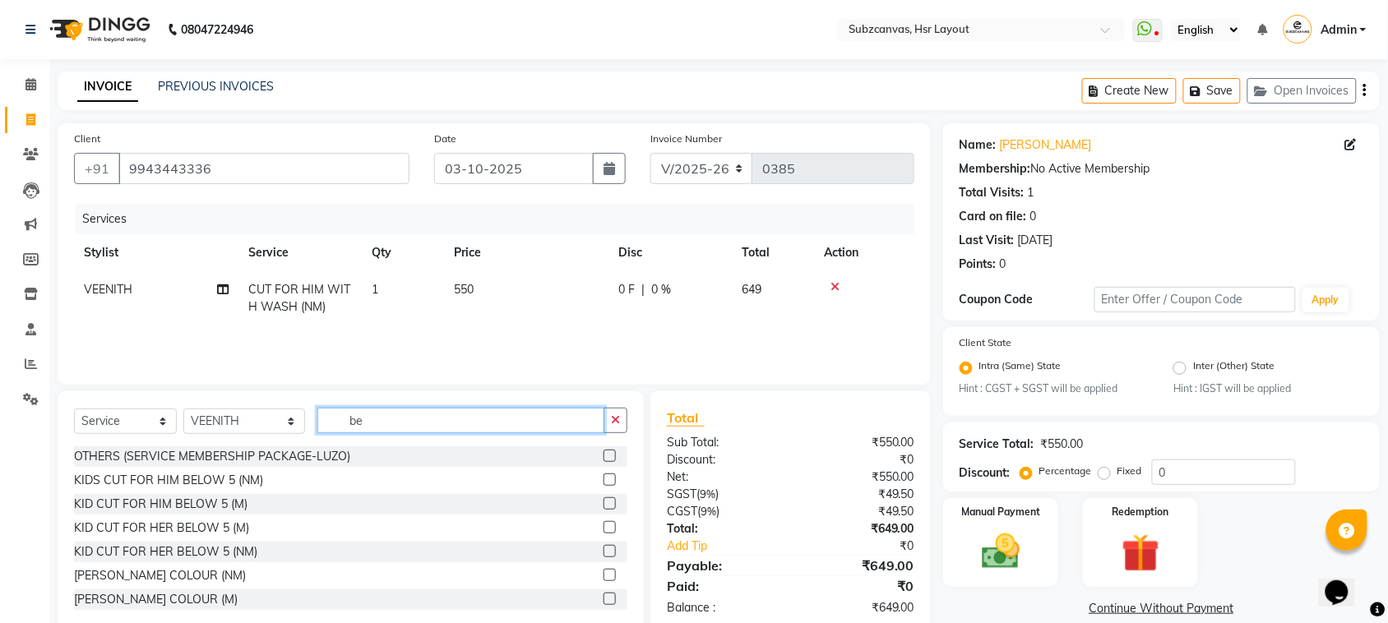
type input "b"
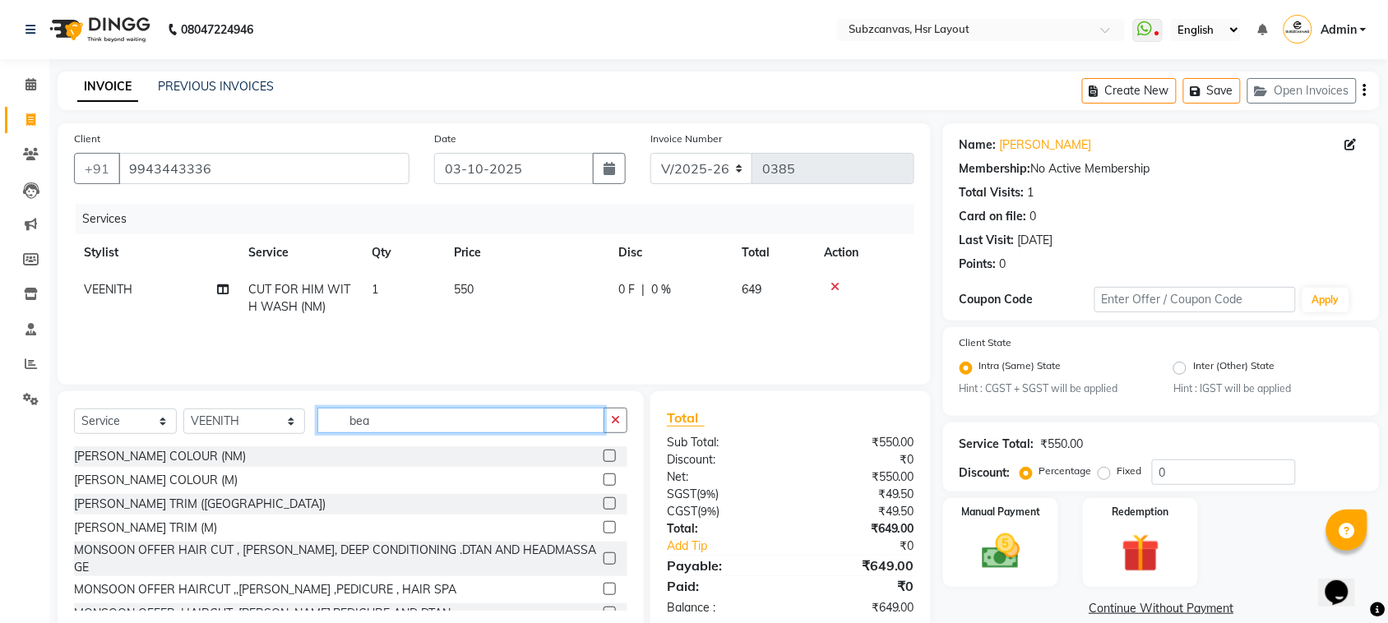
type input "bea"
click at [604, 500] on label at bounding box center [610, 504] width 12 height 12
click at [604, 500] on input "checkbox" at bounding box center [609, 504] width 11 height 11
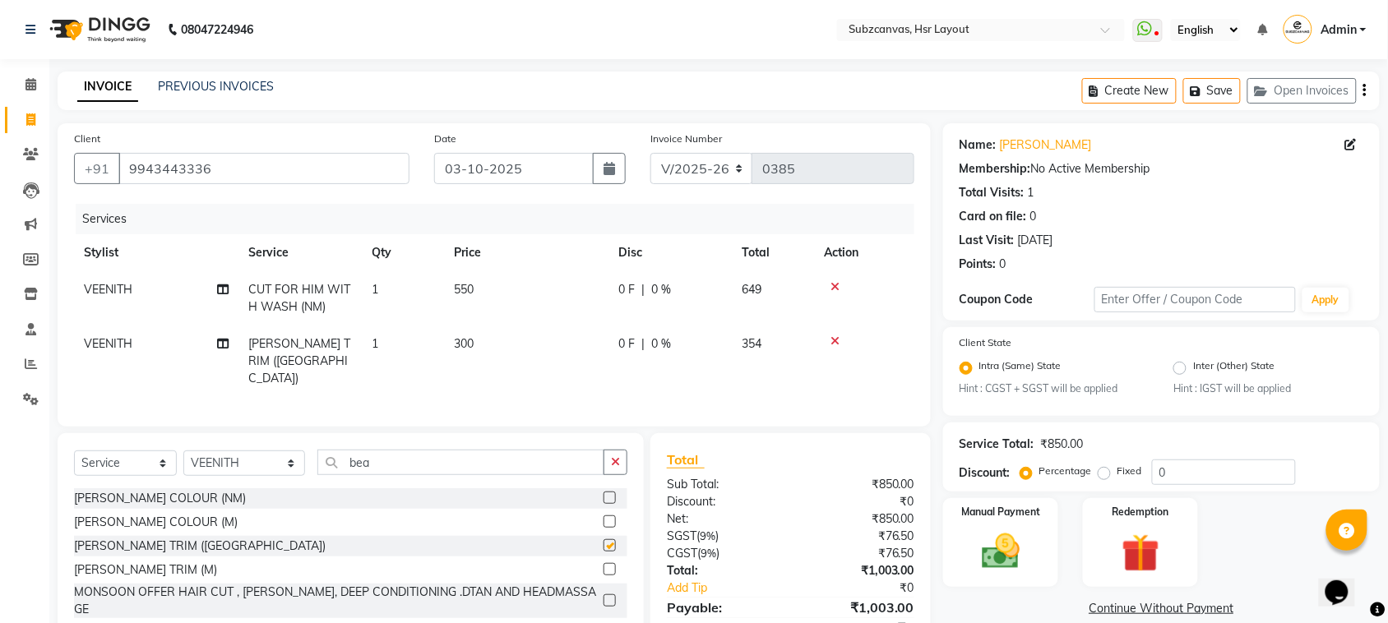
checkbox input "false"
click at [415, 450] on input "bea" at bounding box center [460, 462] width 287 height 25
type input "b"
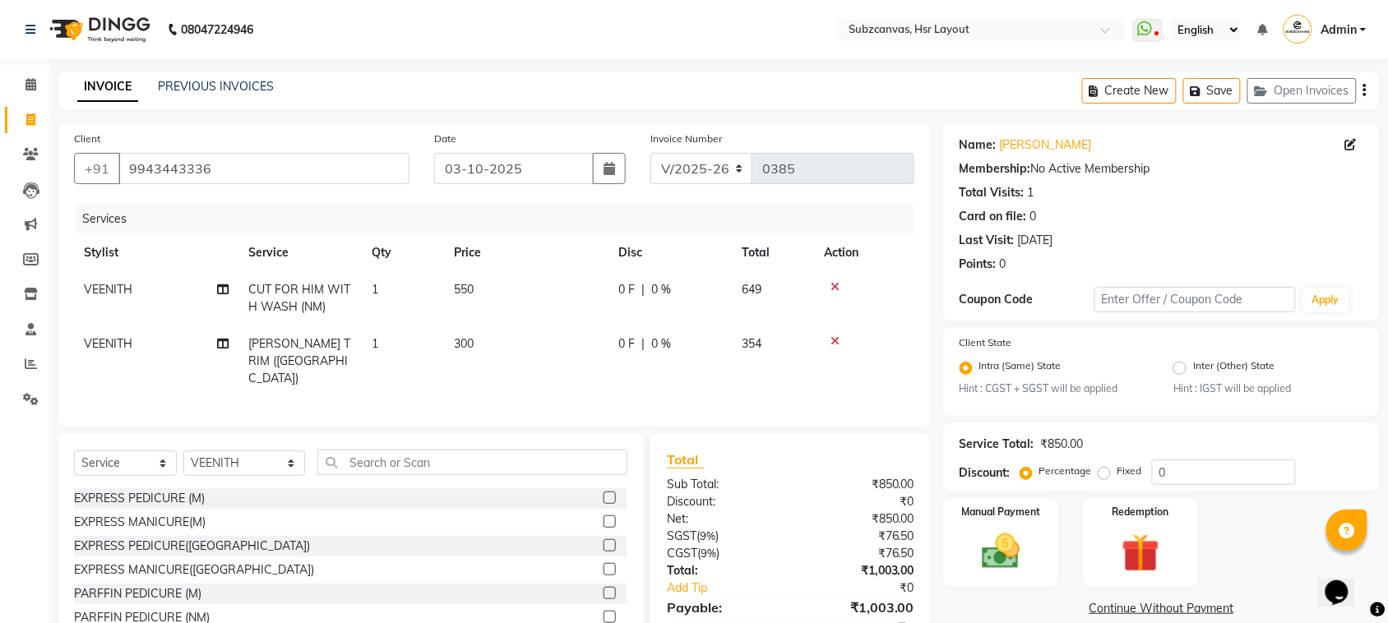
click at [604, 516] on label at bounding box center [610, 522] width 12 height 12
click at [604, 517] on input "checkbox" at bounding box center [609, 522] width 11 height 11
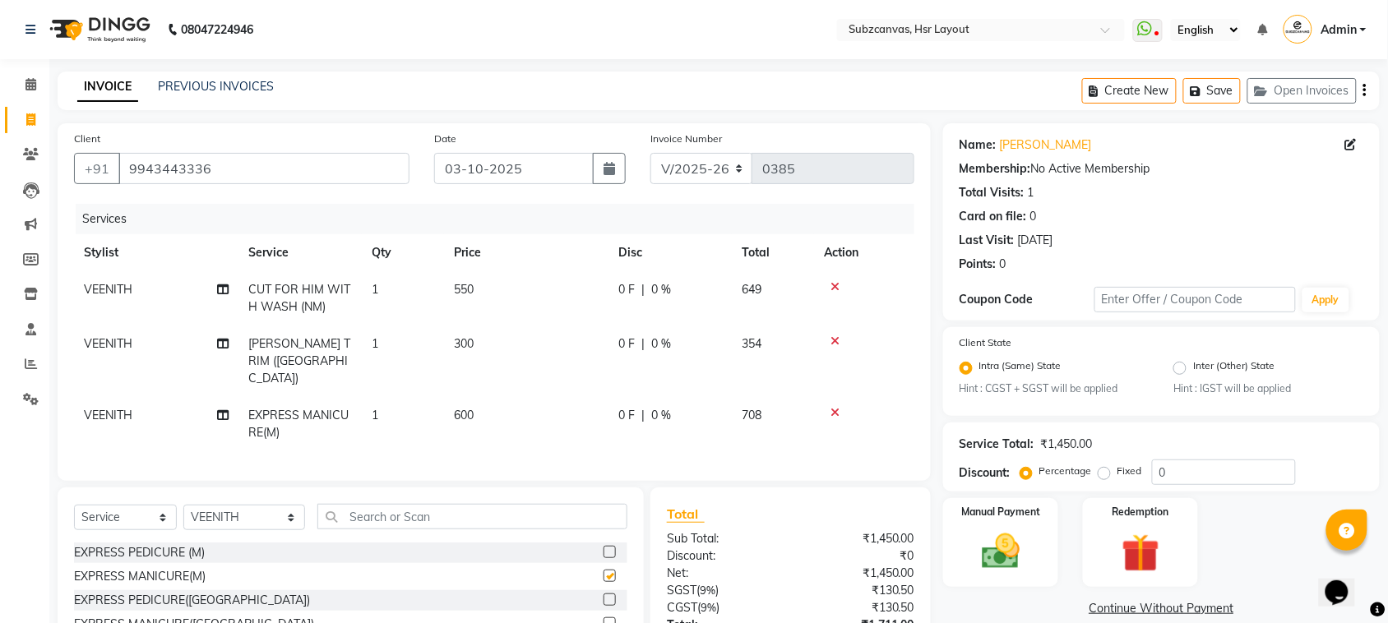
checkbox input "false"
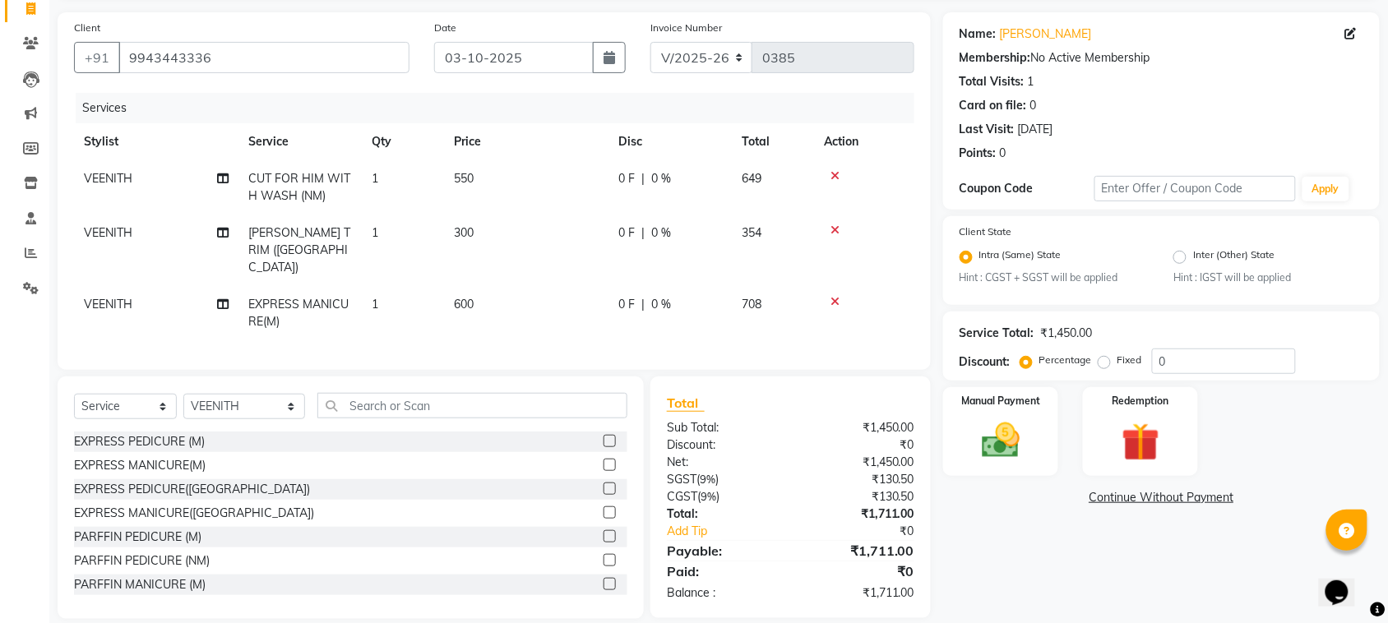
click at [604, 507] on label at bounding box center [610, 513] width 12 height 12
click at [604, 508] on input "checkbox" at bounding box center [609, 513] width 11 height 11
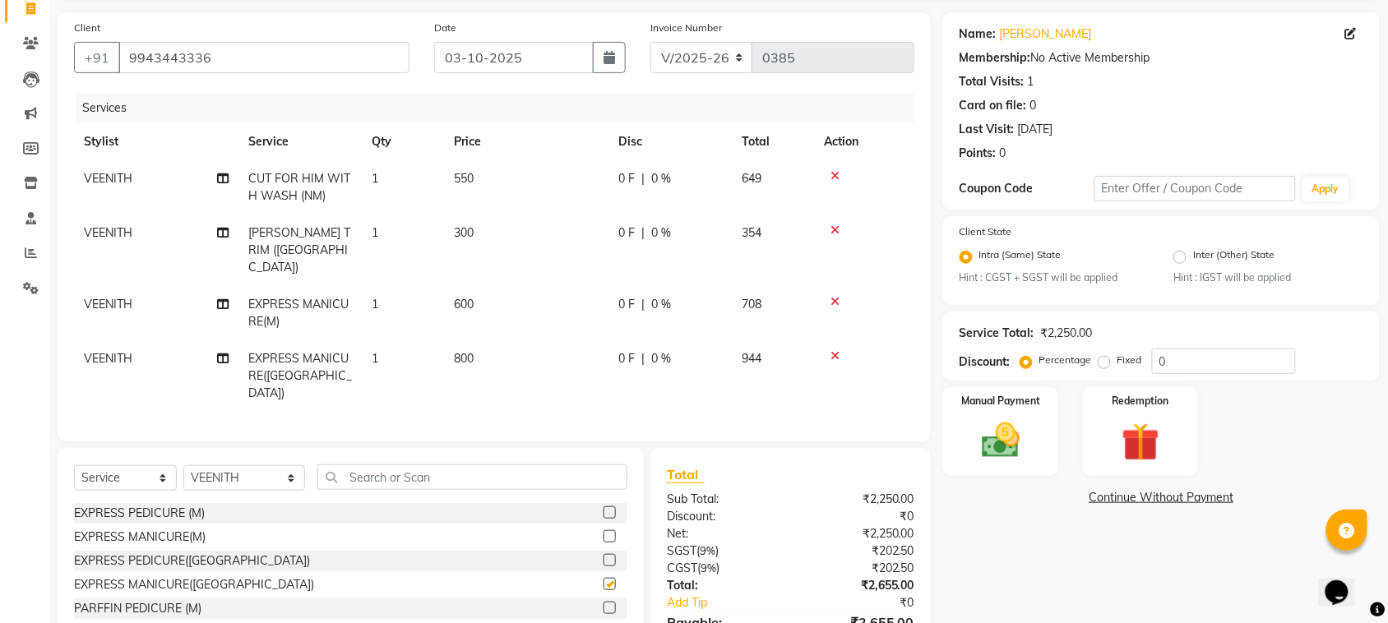
checkbox input "false"
click at [500, 286] on td "600" at bounding box center [526, 313] width 164 height 54
select select "80341"
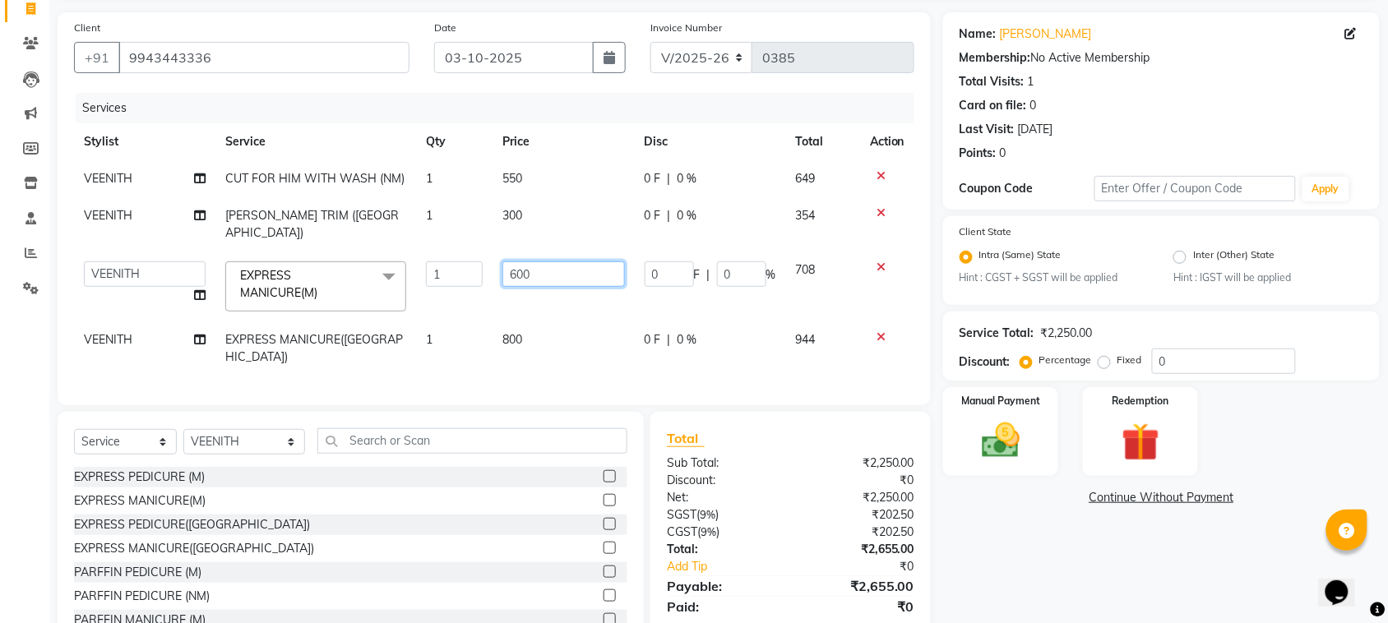
click at [553, 262] on input "600" at bounding box center [564, 274] width 123 height 25
type input "6"
type input "350"
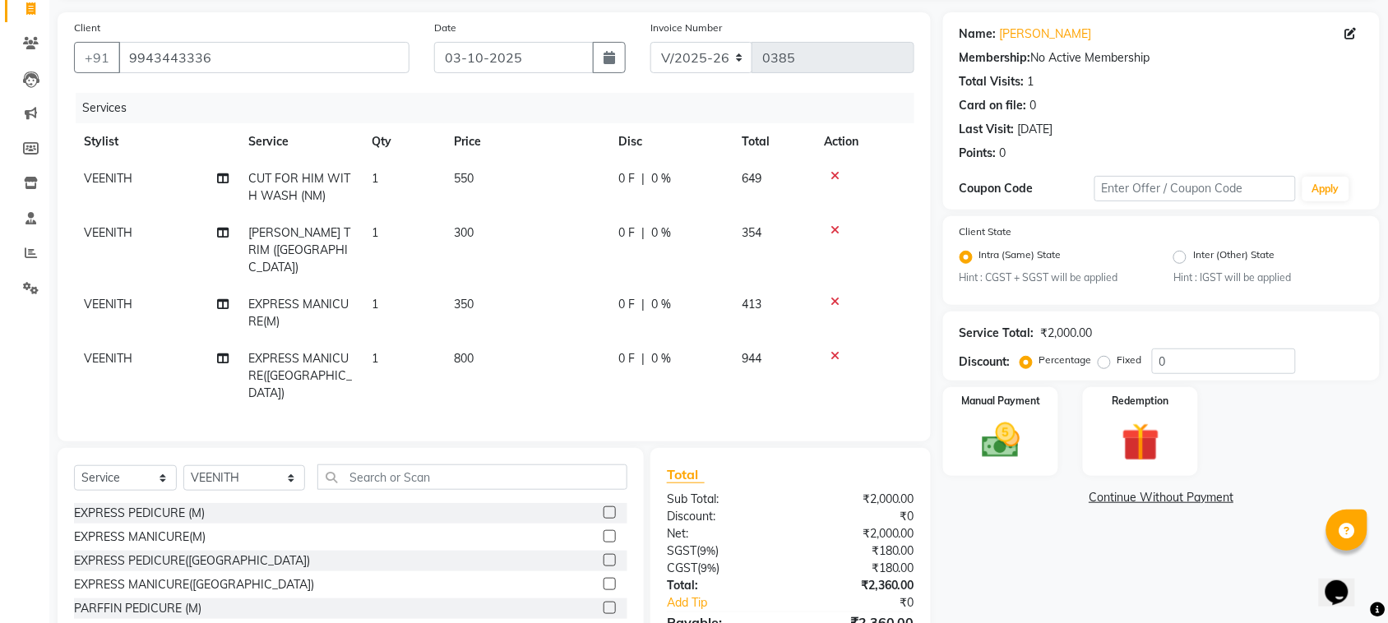
click at [543, 340] on td "800" at bounding box center [526, 376] width 164 height 72
select select "80341"
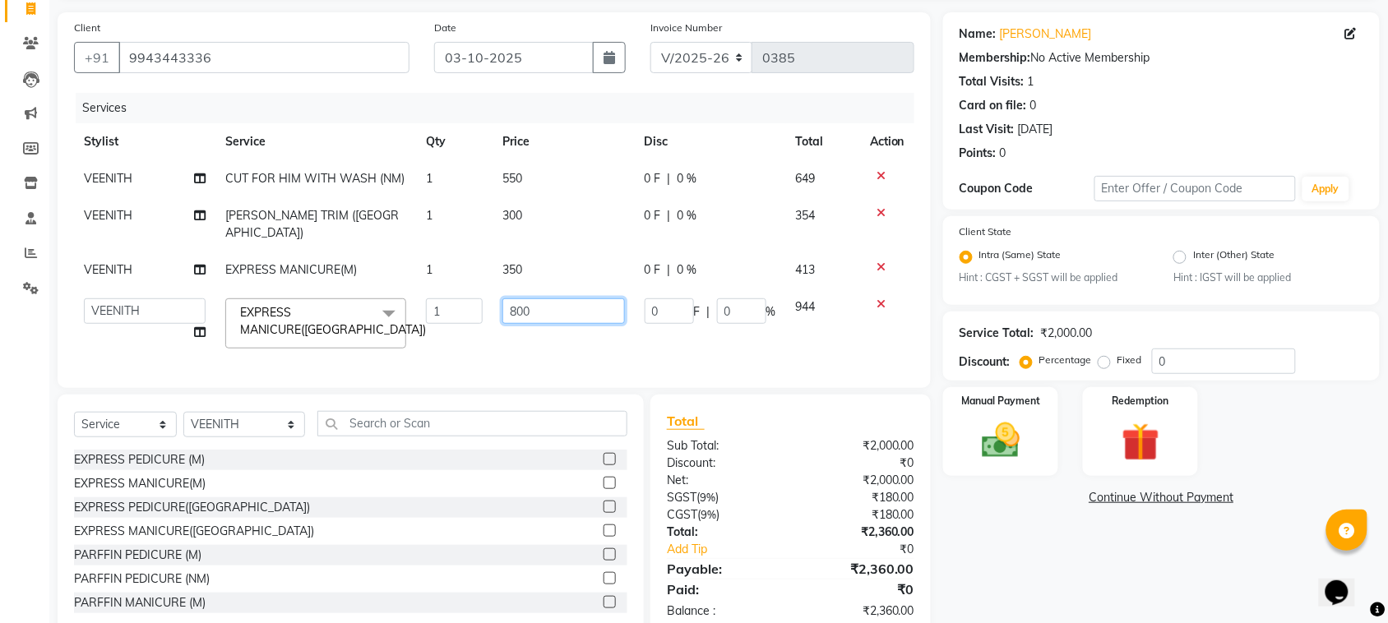
click at [549, 299] on input "800" at bounding box center [564, 311] width 123 height 25
type input "8"
type input "350"
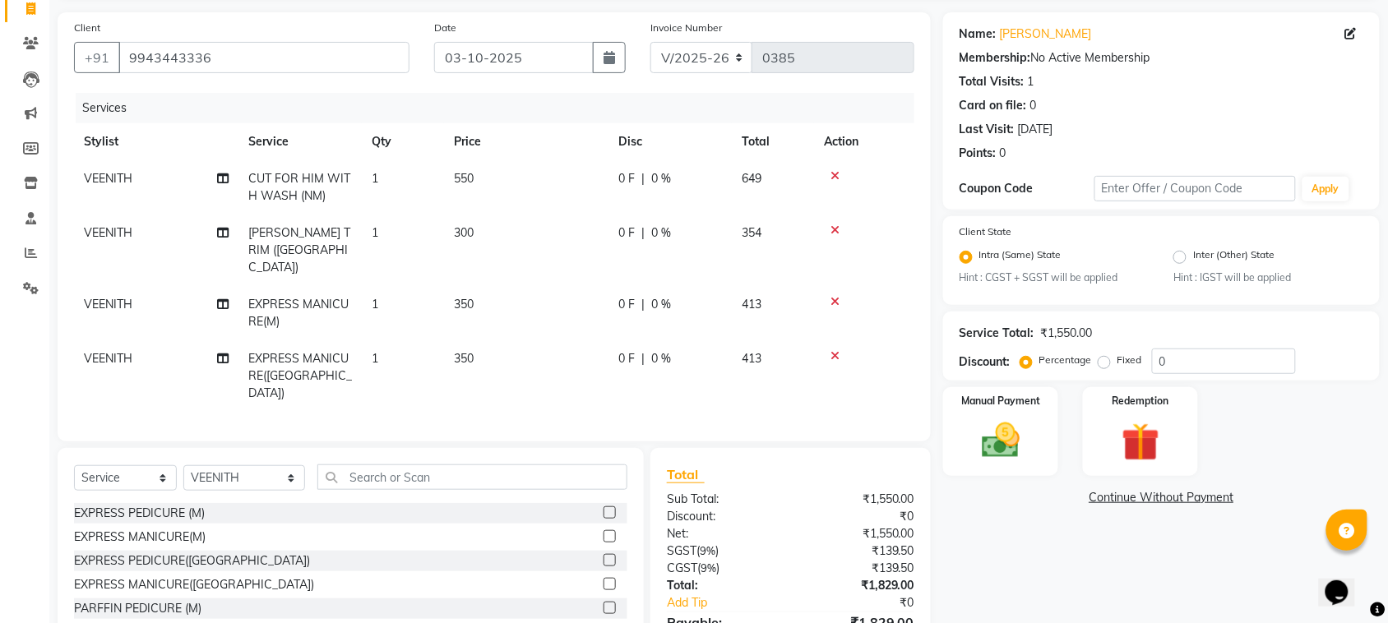
click at [556, 340] on td "350" at bounding box center [526, 376] width 164 height 72
select select "80341"
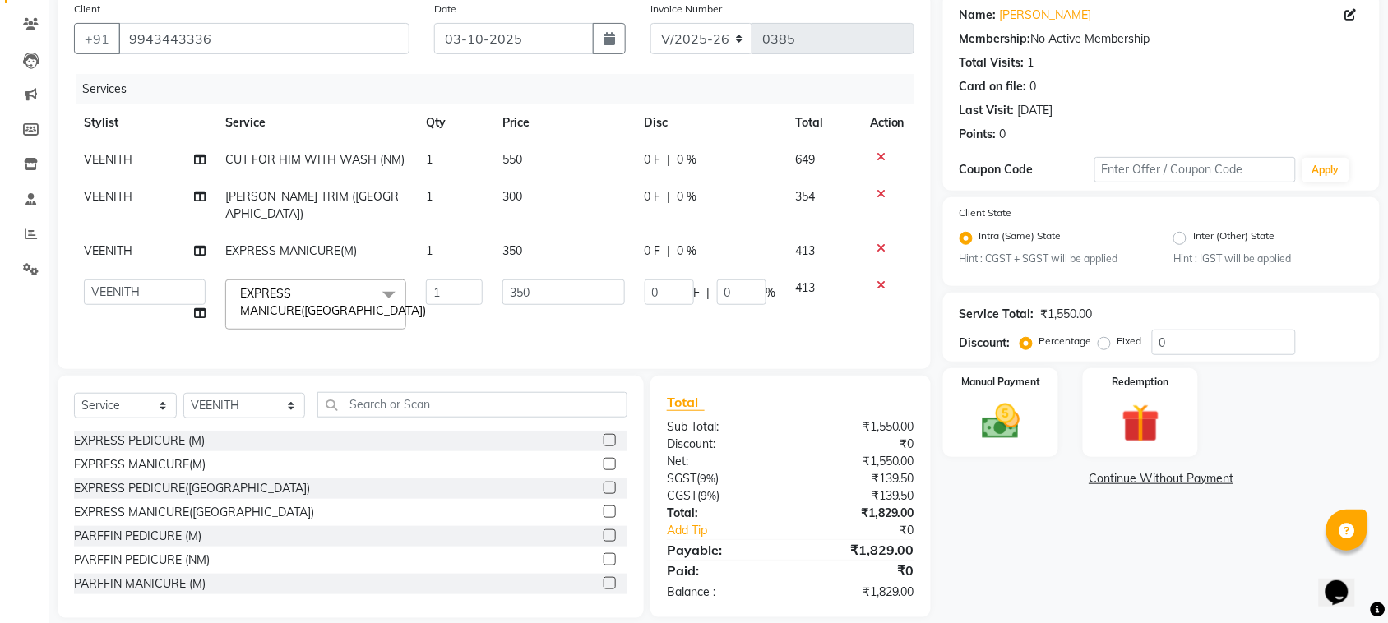
scroll to position [146, 0]
